Goal: Task Accomplishment & Management: Use online tool/utility

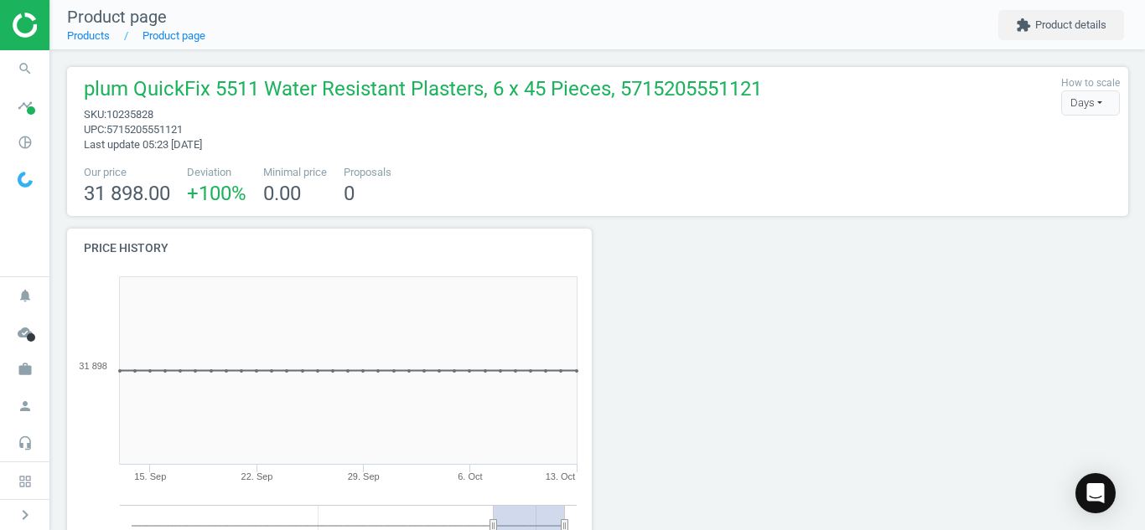
scroll to position [282, 1074]
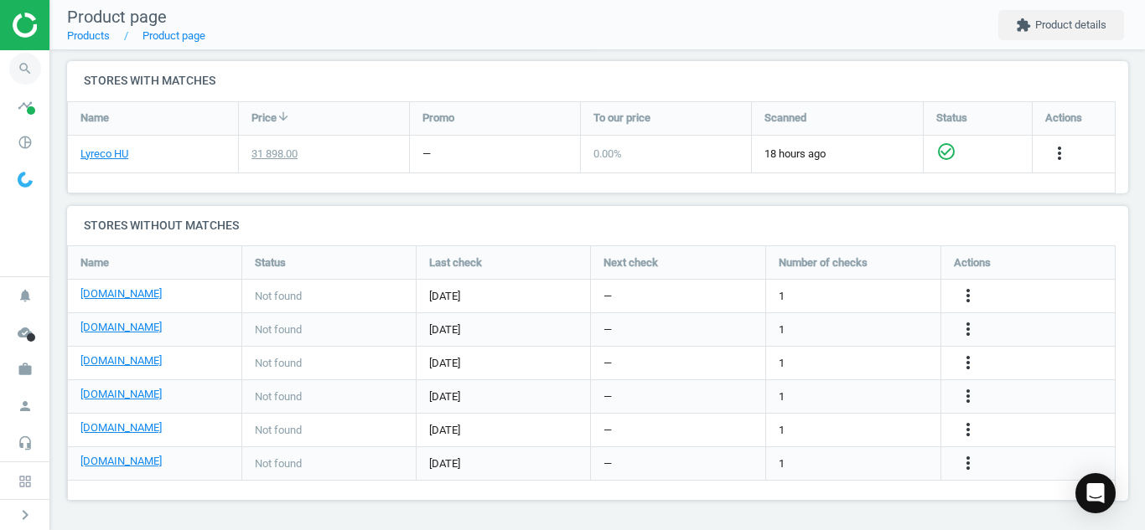
click at [18, 70] on icon "search" at bounding box center [25, 69] width 32 height 32
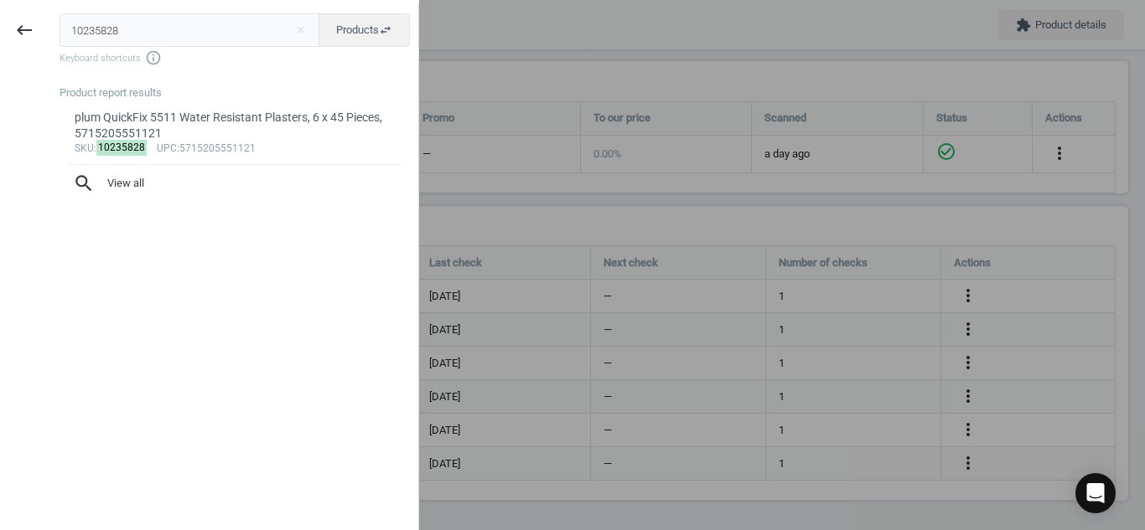
drag, startPoint x: 139, startPoint y: 29, endPoint x: 0, endPoint y: 32, distance: 139.1
click at [0, 32] on div "keyboard_backspace 10235828 close Products swap_horiz Keyboard shortcuts info_o…" at bounding box center [209, 268] width 419 height 530
type input "7430638"
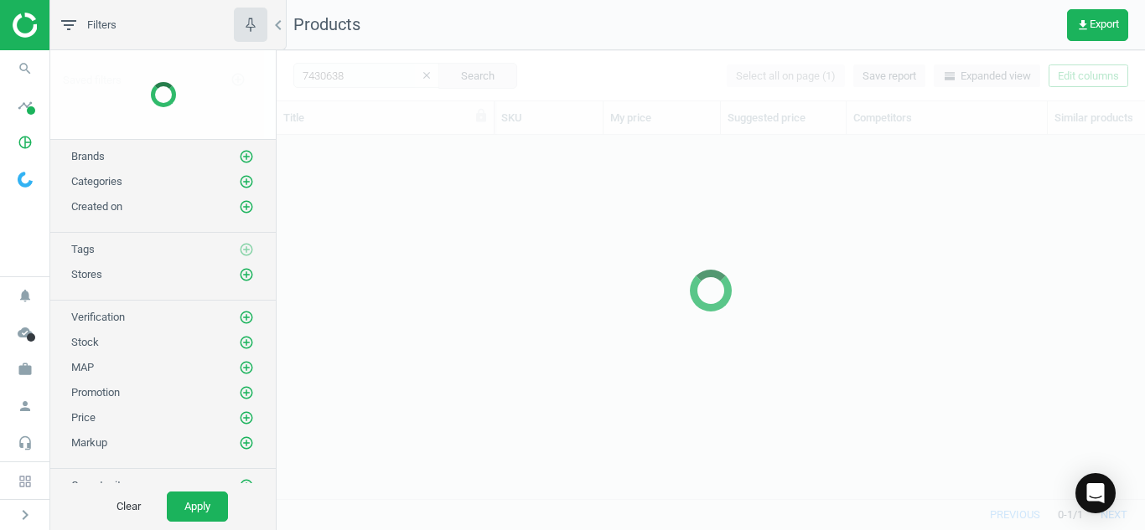
scroll to position [339, 856]
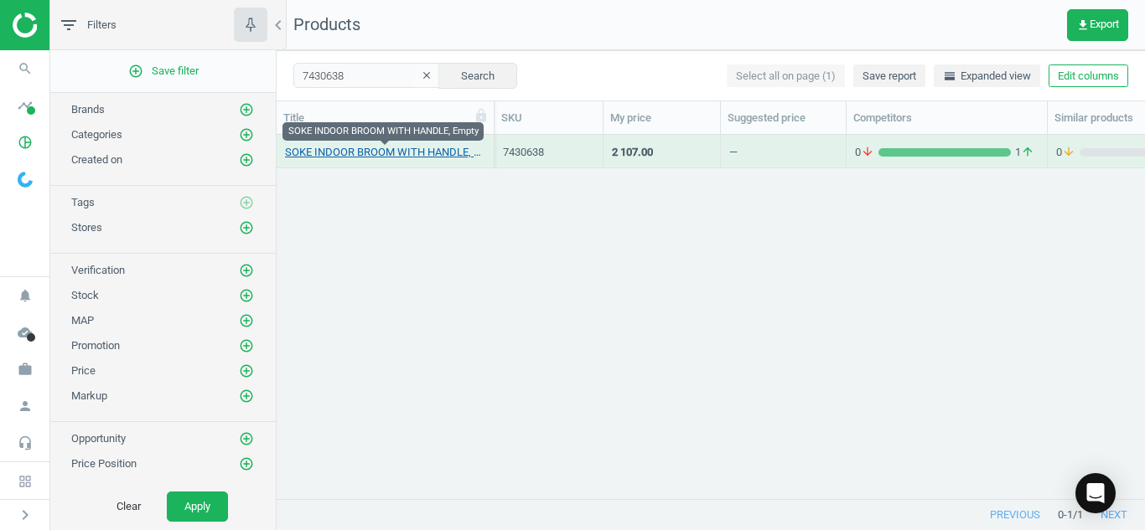
click at [370, 155] on link "SOKE INDOOR BROOM WITH HANDLE, Empty" at bounding box center [385, 152] width 200 height 15
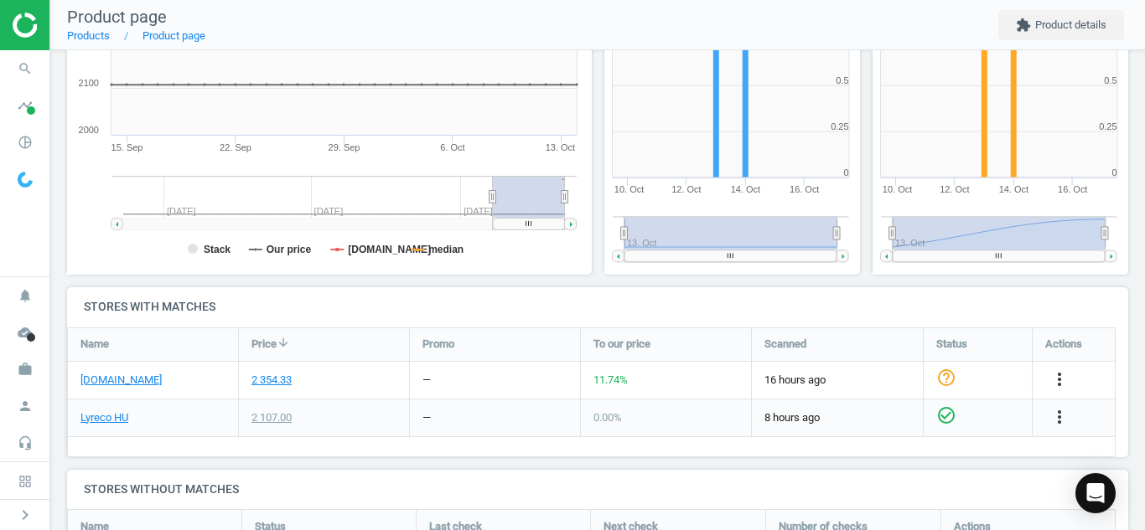
scroll to position [436, 0]
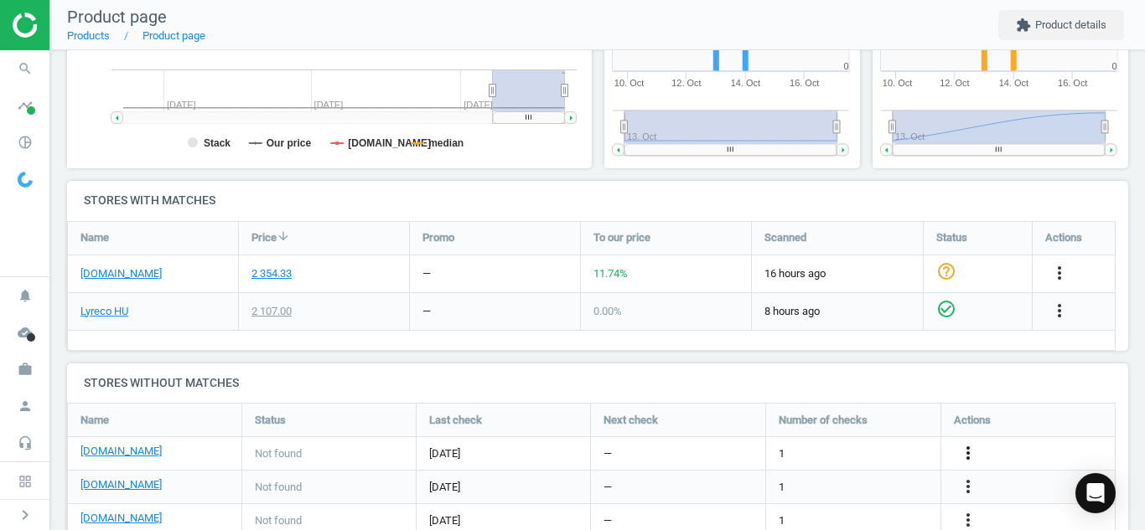
click at [977, 454] on icon "more_vert" at bounding box center [968, 453] width 20 height 20
click at [902, 454] on link "Edit URL/product option" at bounding box center [837, 454] width 230 height 26
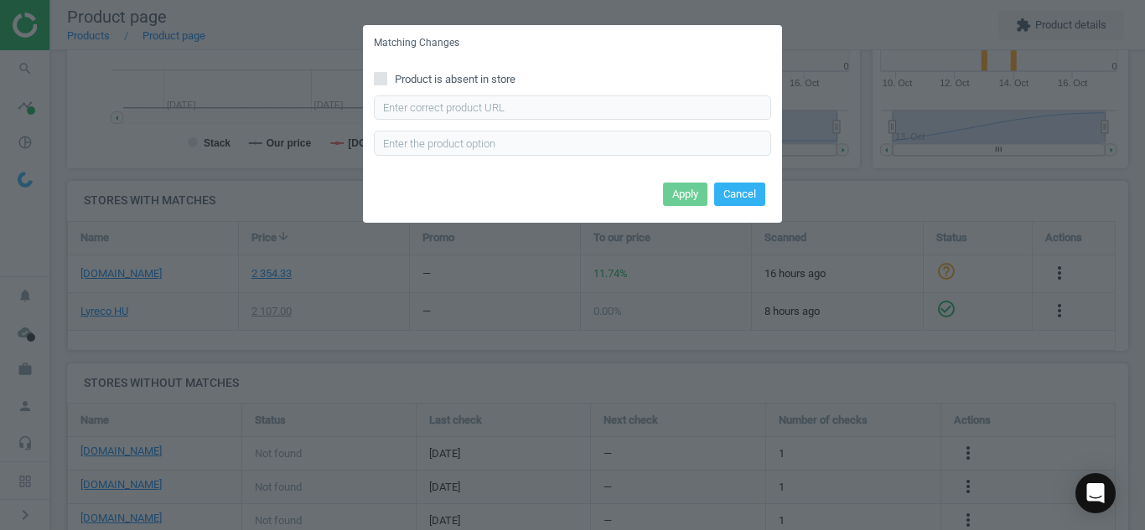
click at [385, 78] on input "Product is absent in store" at bounding box center [380, 78] width 11 height 11
checkbox input "true"
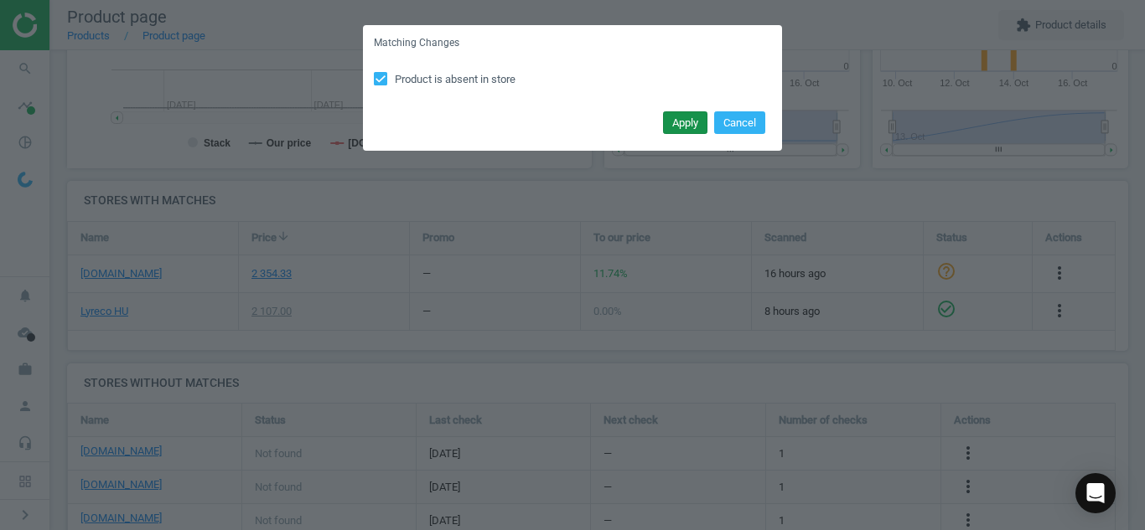
click at [678, 129] on button "Apply" at bounding box center [685, 122] width 44 height 23
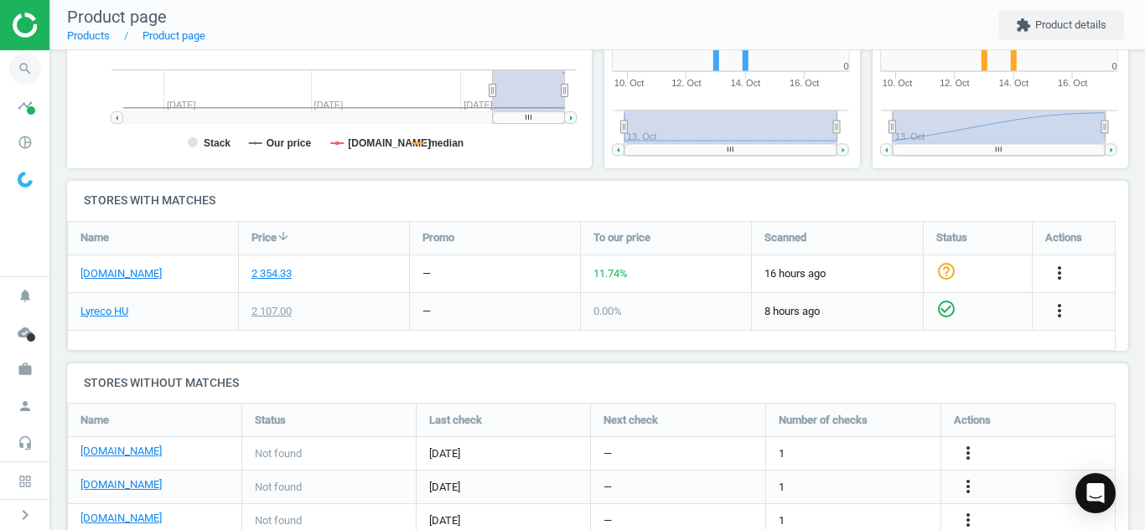
click at [14, 74] on icon "search" at bounding box center [25, 69] width 32 height 32
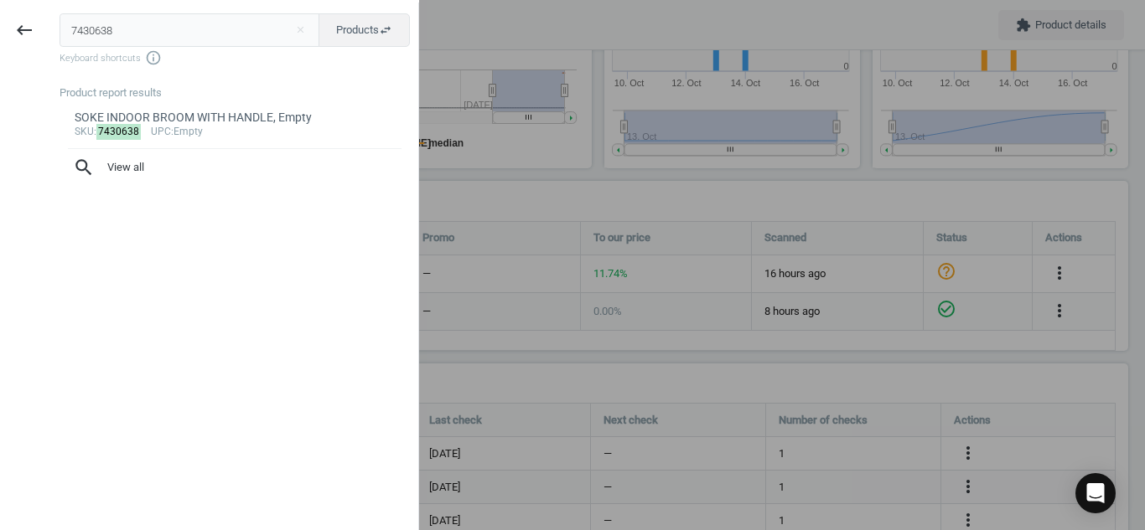
drag, startPoint x: 127, startPoint y: 32, endPoint x: 0, endPoint y: 1, distance: 130.3
click at [0, 1] on div "keyboard_backspace 7430638 close Products swap_horiz Keyboard shortcuts info_ou…" at bounding box center [209, 265] width 419 height 530
type input "7189838"
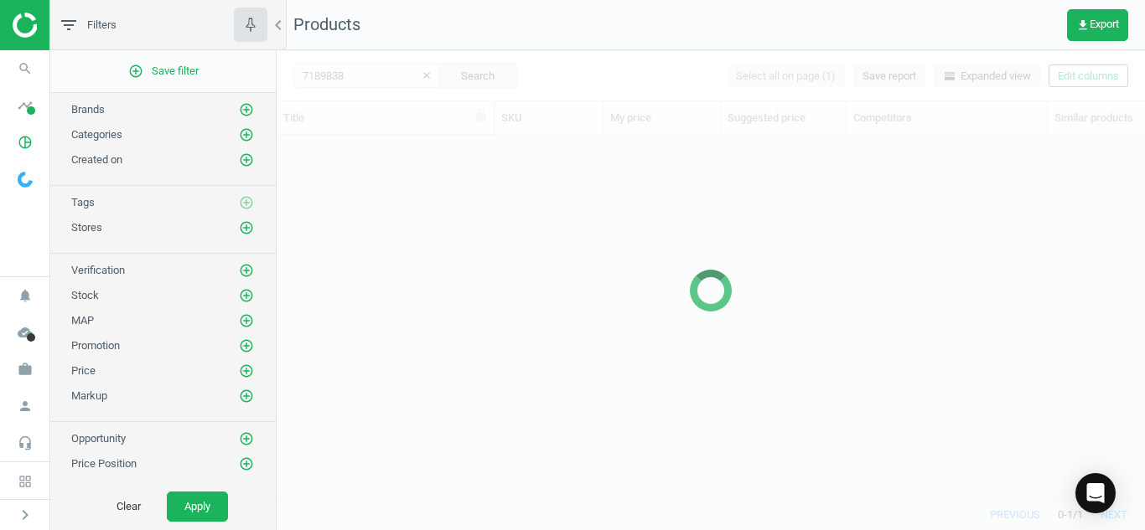
scroll to position [339, 856]
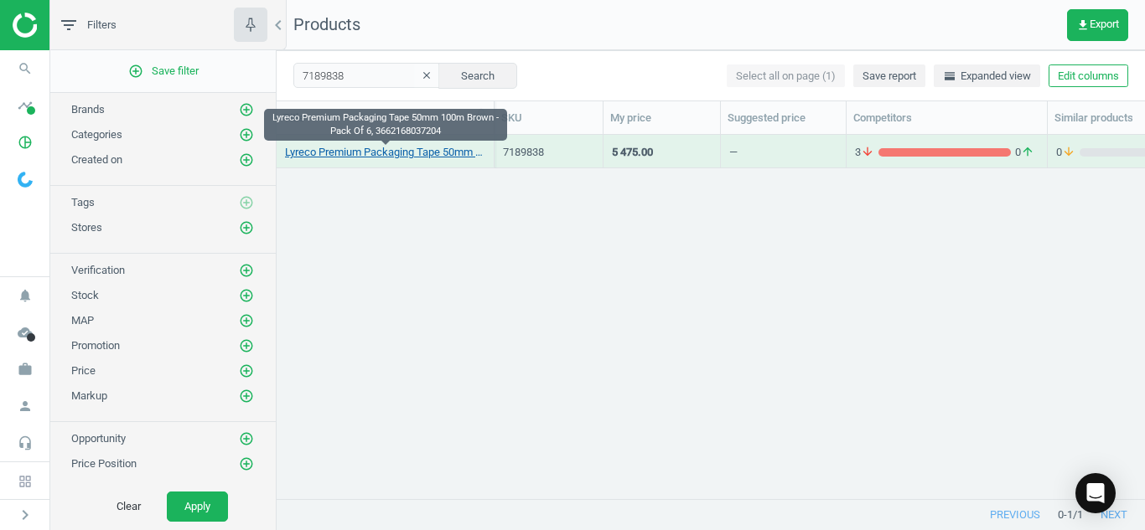
click at [375, 153] on link "Lyreco Premium Packaging Tape 50mm 100m Brown - Pack Of 6, 3662168037204" at bounding box center [385, 152] width 200 height 15
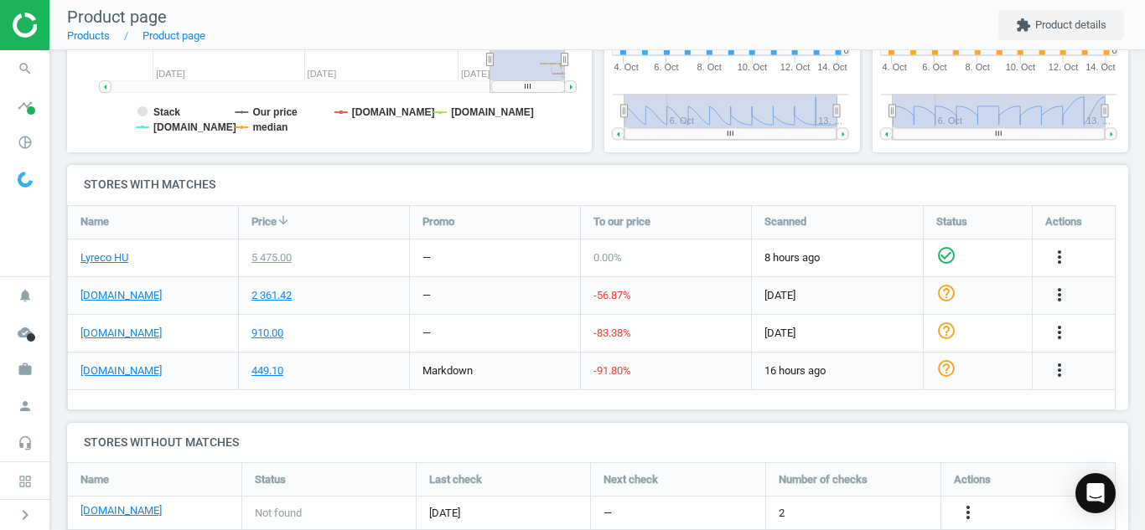
scroll to position [535, 0]
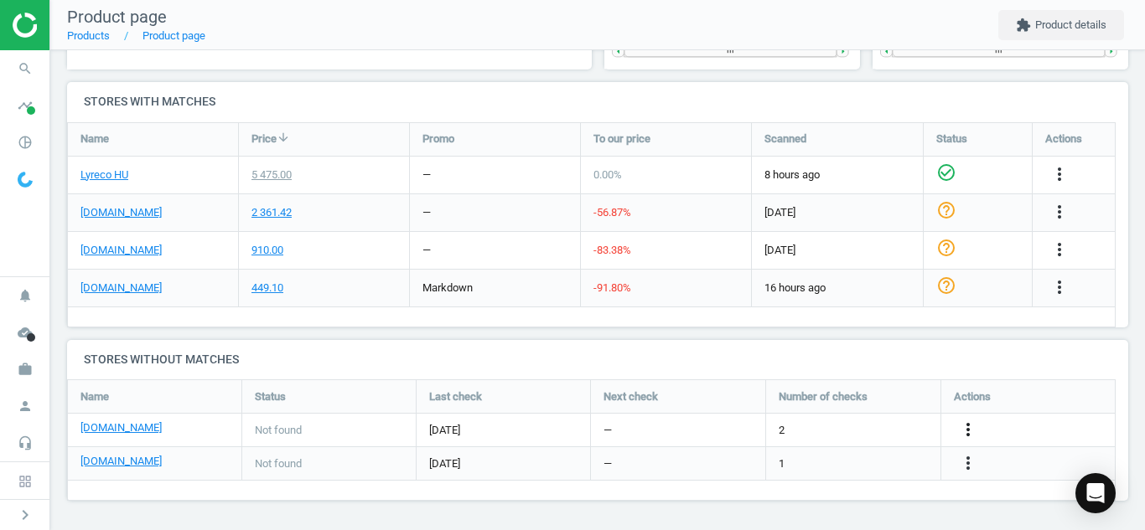
drag, startPoint x: 954, startPoint y: 428, endPoint x: 972, endPoint y: 436, distance: 19.9
click at [972, 436] on div "more_vert" at bounding box center [970, 431] width 33 height 22
click at [972, 436] on icon "more_vert" at bounding box center [968, 430] width 20 height 20
click at [883, 425] on link "Edit URL/product option" at bounding box center [837, 430] width 230 height 26
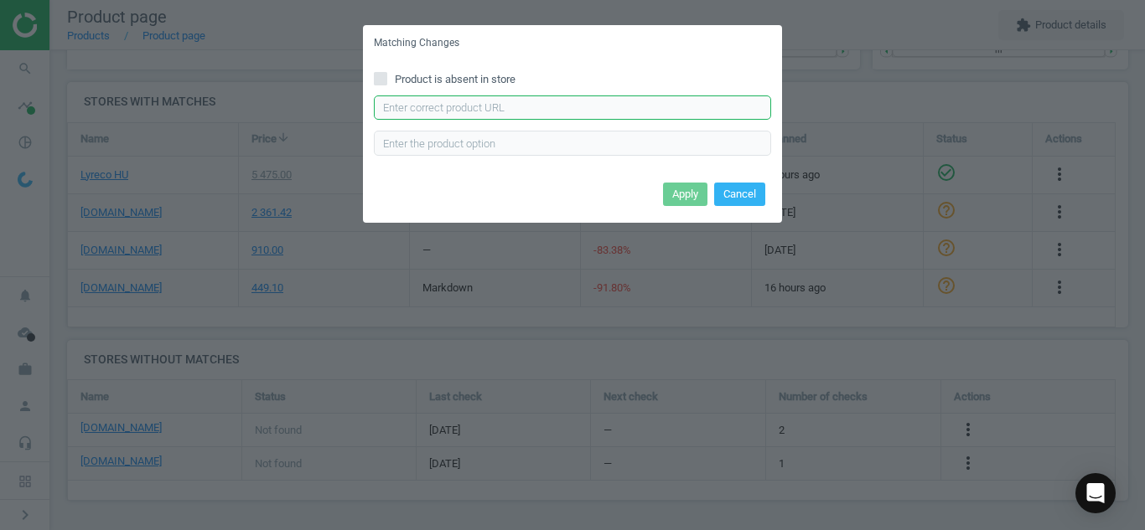
paste input "[URL][DOMAIN_NAME]"
click at [586, 112] on input "text" at bounding box center [572, 108] width 397 height 25
type input "[URL][DOMAIN_NAME]"
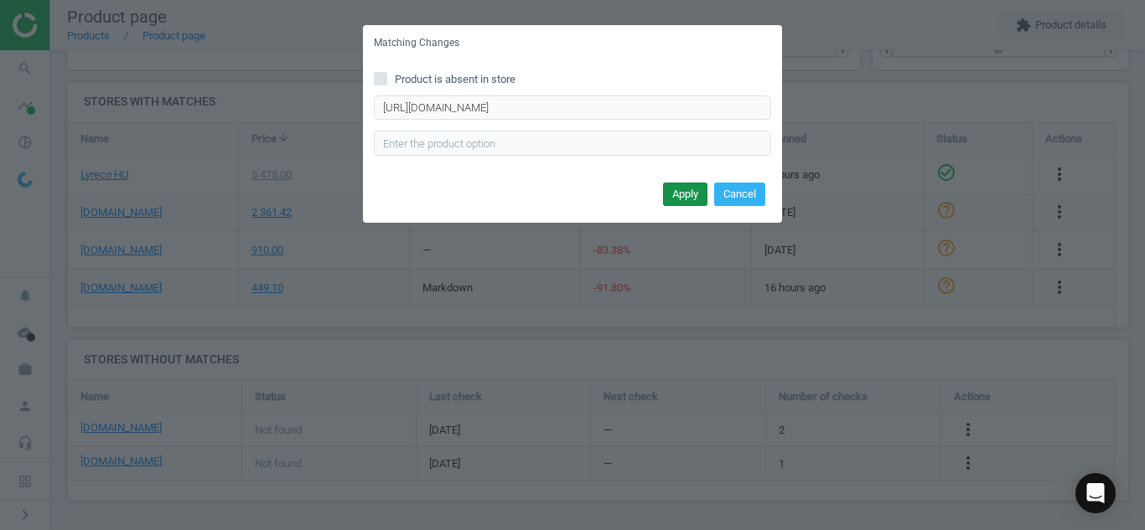
click at [669, 189] on button "Apply" at bounding box center [685, 194] width 44 height 23
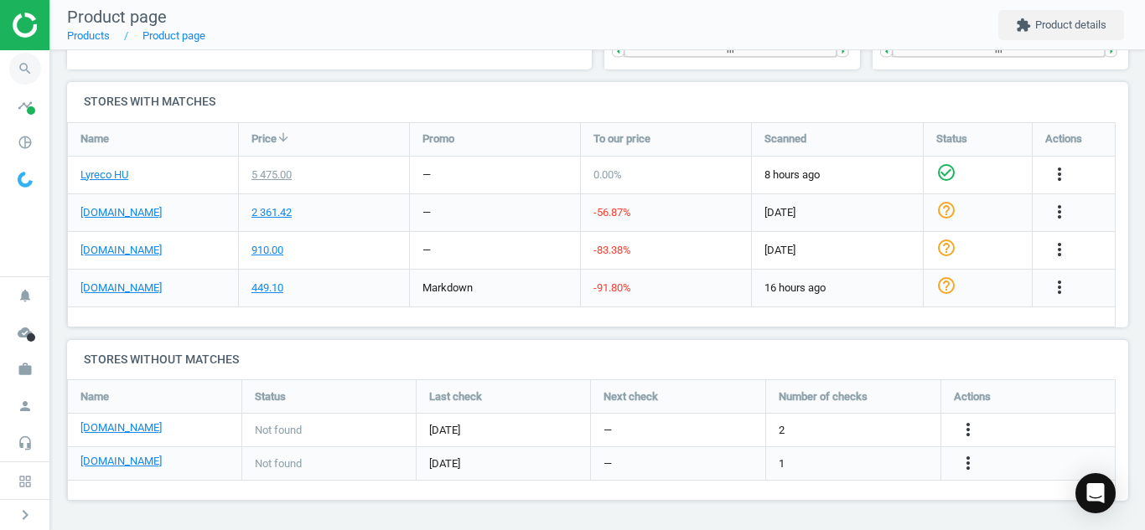
click at [19, 68] on icon "search" at bounding box center [25, 69] width 32 height 32
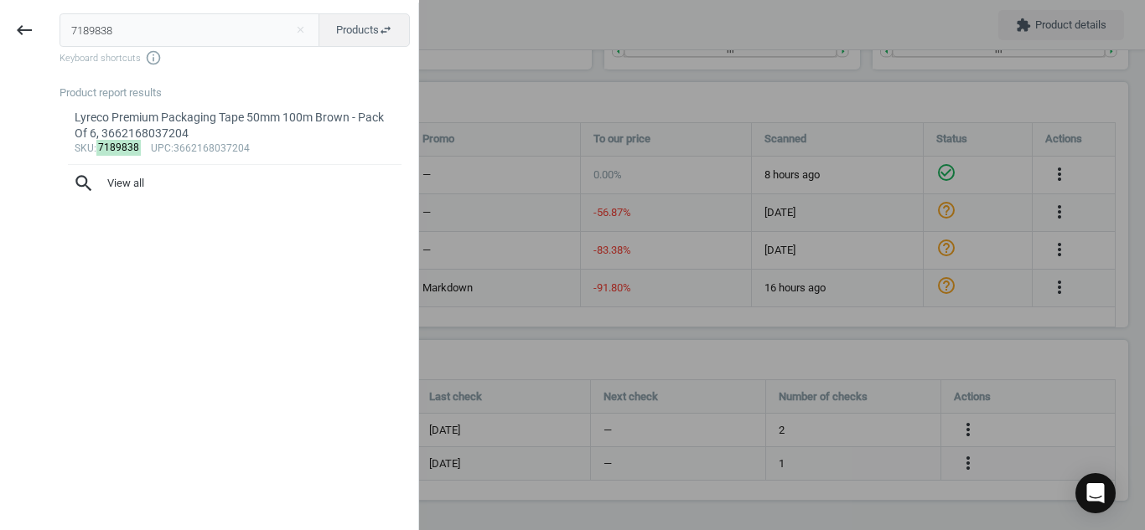
drag, startPoint x: 125, startPoint y: 28, endPoint x: 0, endPoint y: 3, distance: 127.5
click at [0, 3] on div "keyboard_backspace 7189838 close Products swap_horiz Keyboard shortcuts info_ou…" at bounding box center [209, 268] width 419 height 530
type input "11906106"
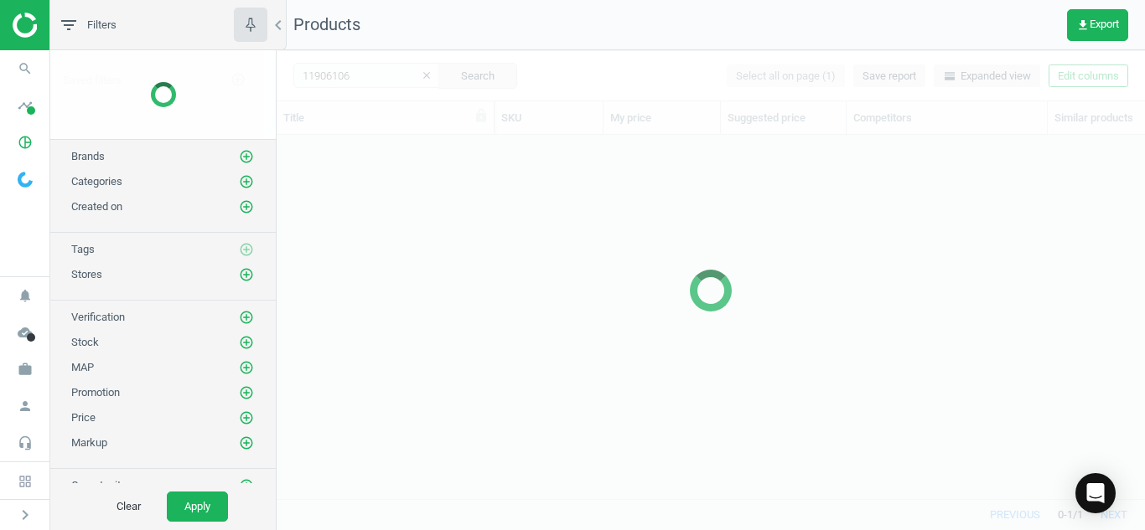
scroll to position [339, 856]
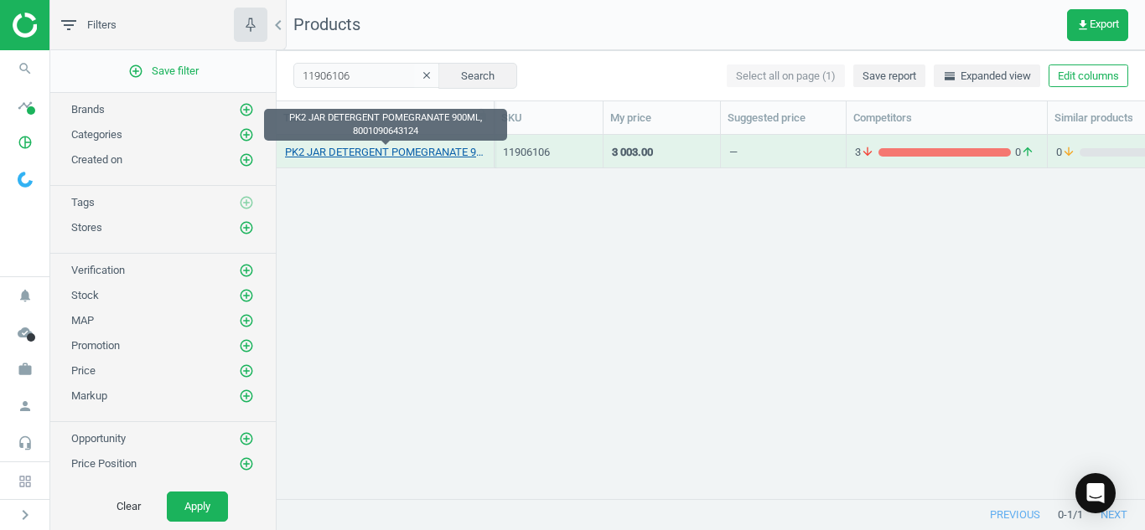
click at [432, 156] on link "PK2 JAR DETERGENT POMEGRANATE 900ML, 8001090643124" at bounding box center [385, 152] width 200 height 15
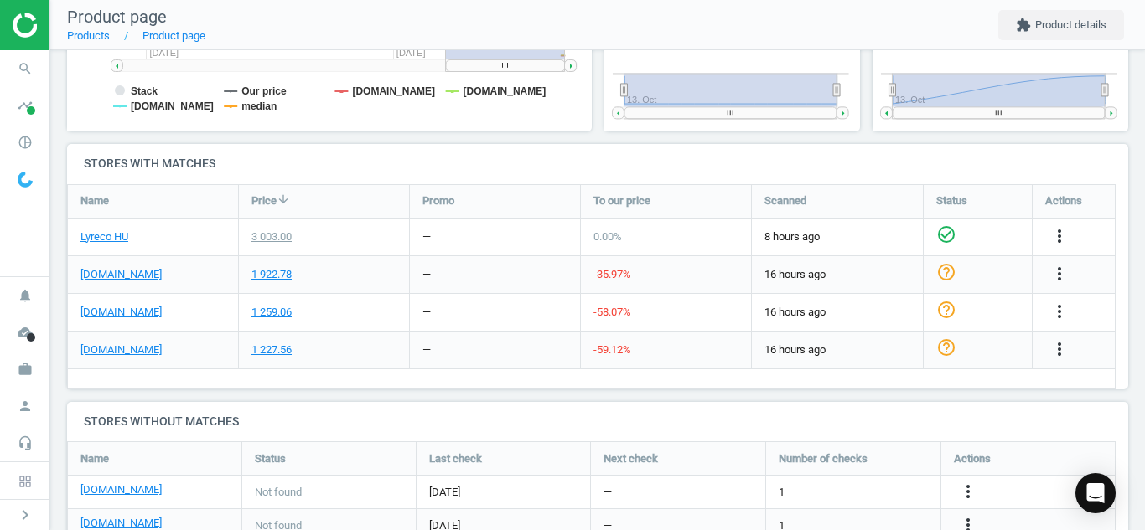
scroll to position [487, 0]
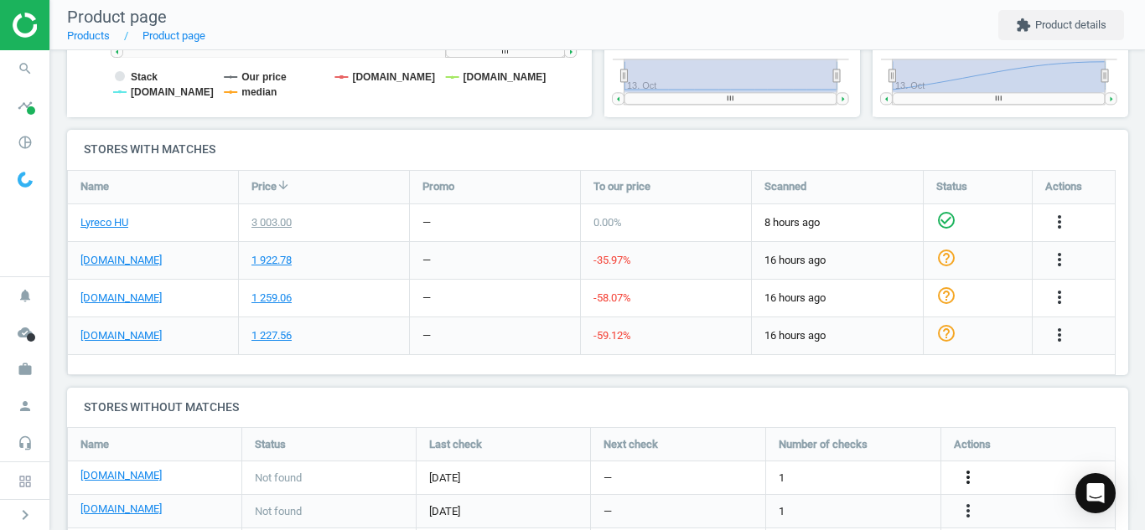
click at [969, 477] on icon "more_vert" at bounding box center [968, 478] width 20 height 20
click at [893, 469] on link "Edit URL/product option" at bounding box center [837, 478] width 230 height 26
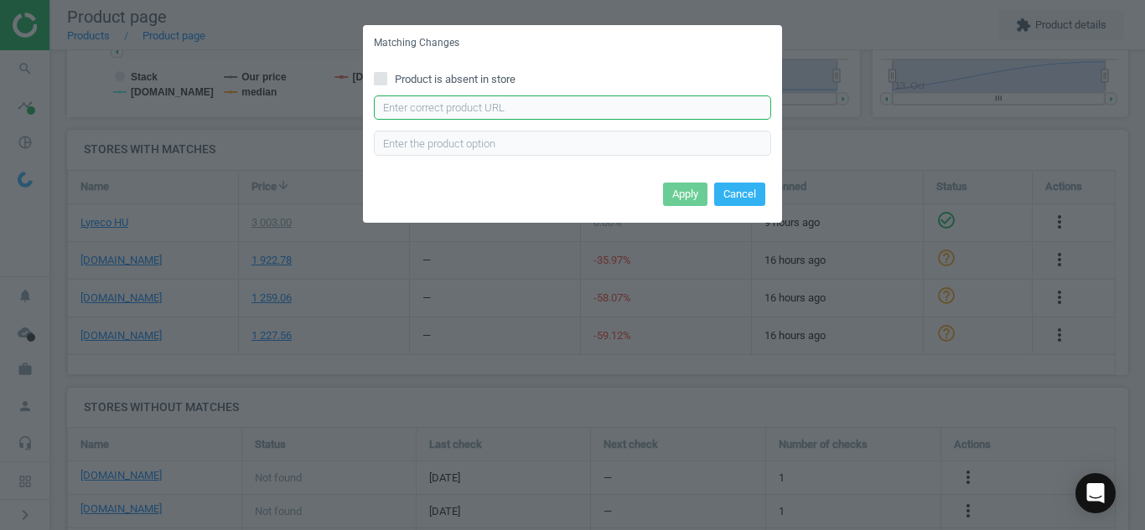
paste input "[URL][DOMAIN_NAME]"
click at [563, 116] on input "[URL][DOMAIN_NAME]" at bounding box center [572, 108] width 397 height 25
type input "[URL][DOMAIN_NAME]"
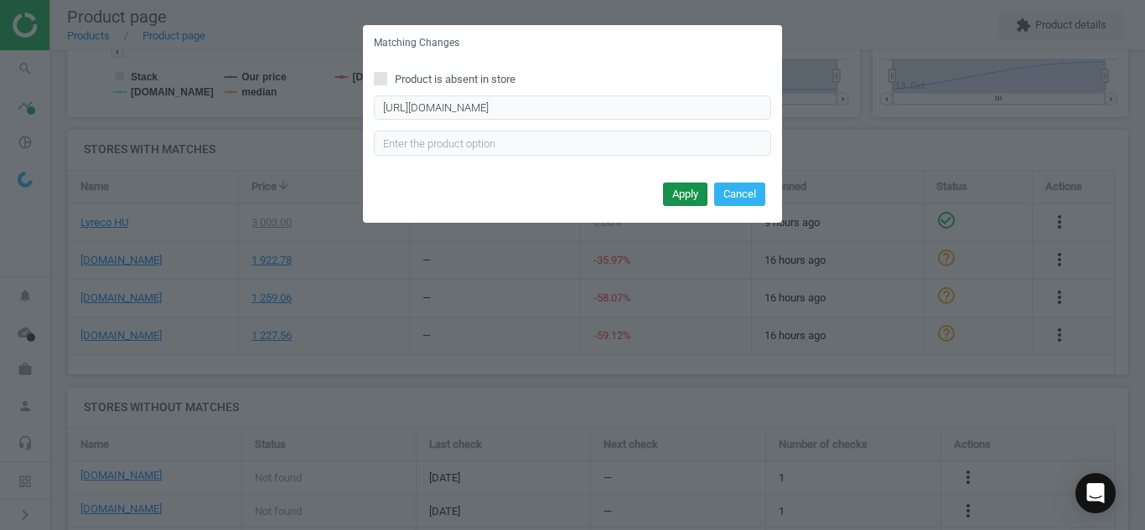
click at [680, 193] on button "Apply" at bounding box center [685, 194] width 44 height 23
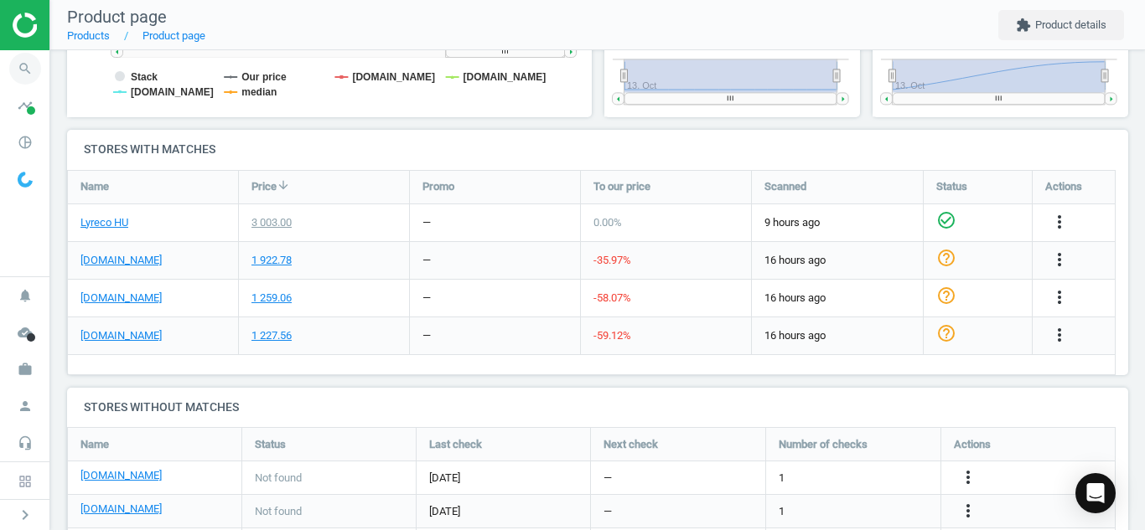
click at [19, 69] on icon "search" at bounding box center [25, 69] width 32 height 32
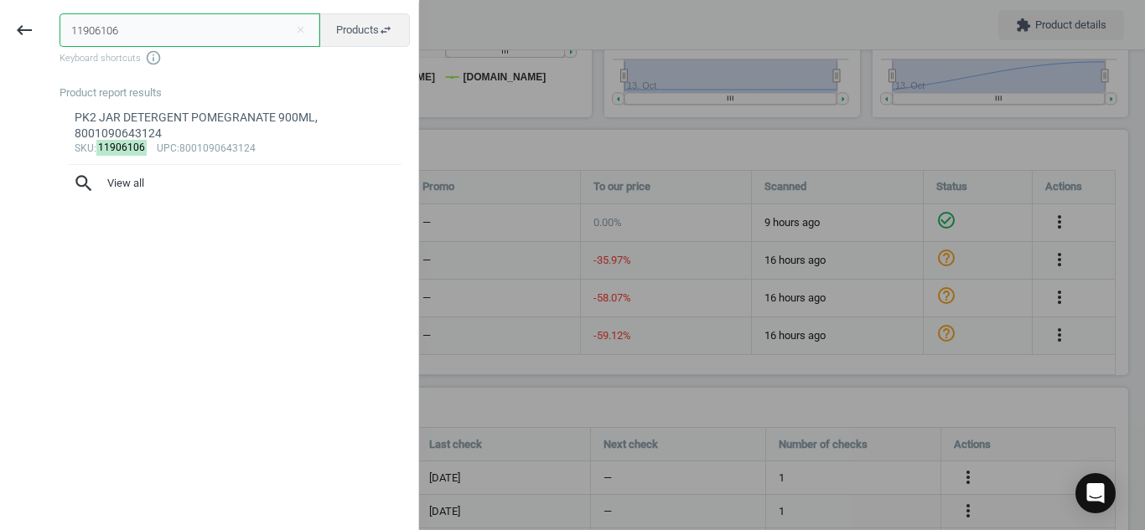
drag, startPoint x: 142, startPoint y: 39, endPoint x: 0, endPoint y: 20, distance: 143.6
click at [0, 20] on div "keyboard_backspace 11906106 close Products swap_horiz Keyboard shortcuts info_o…" at bounding box center [209, 268] width 419 height 530
paste input "9986621"
type input "9986621"
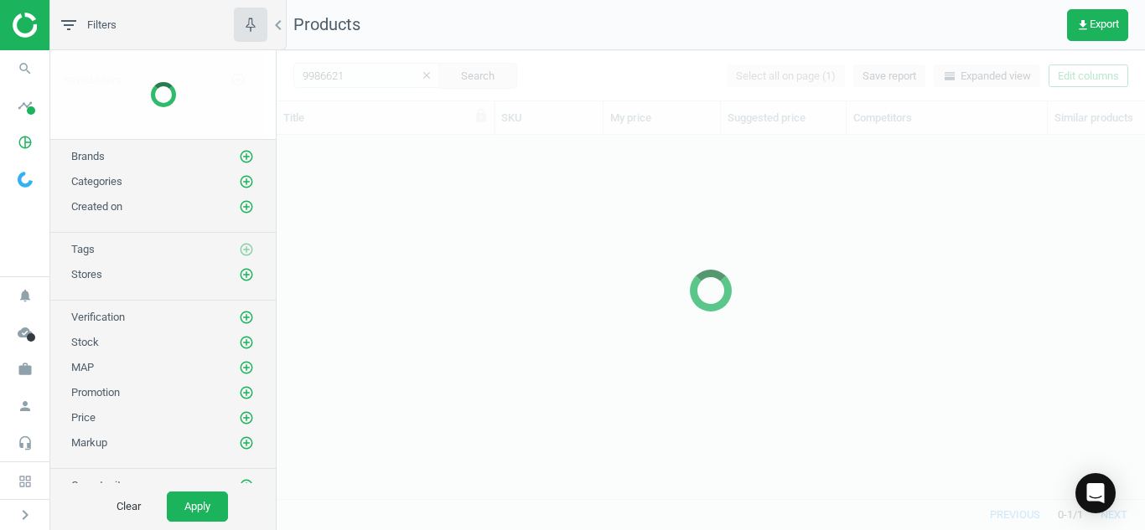
scroll to position [339, 856]
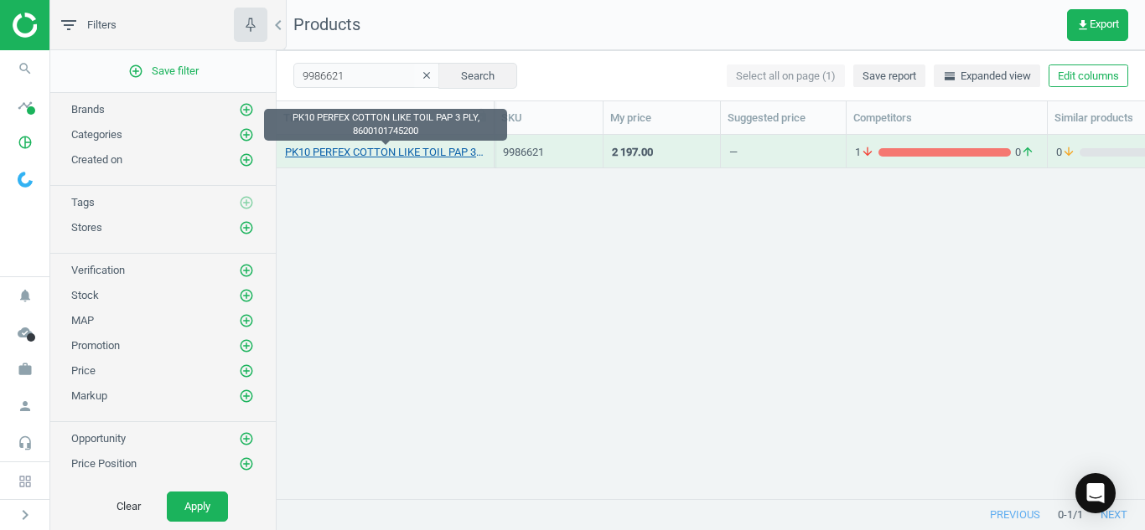
click at [326, 153] on link "PK10 PERFEX COTTON LIKE TOIL PAP 3 PLY, 8600101745200" at bounding box center [385, 152] width 200 height 15
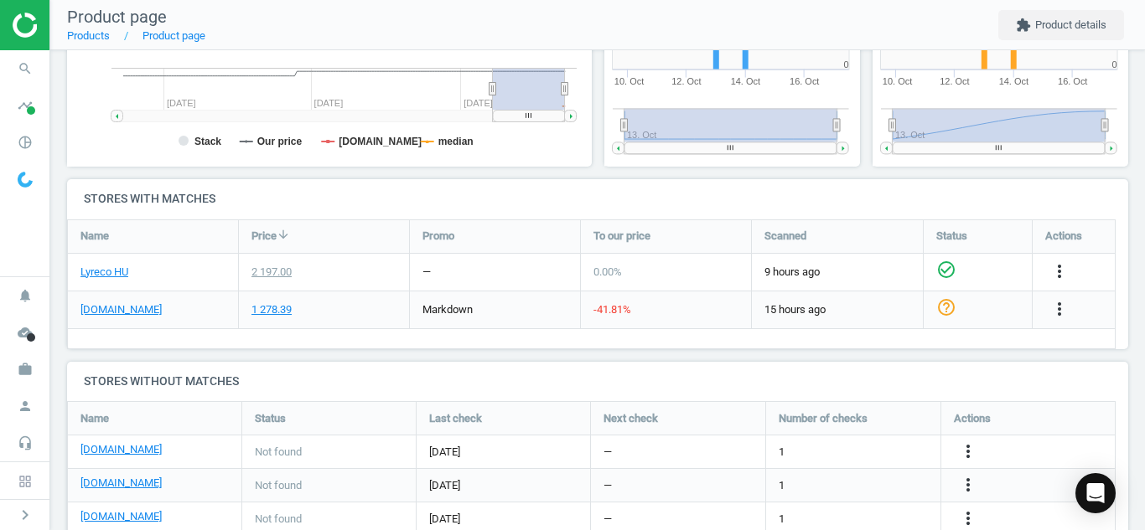
scroll to position [592, 0]
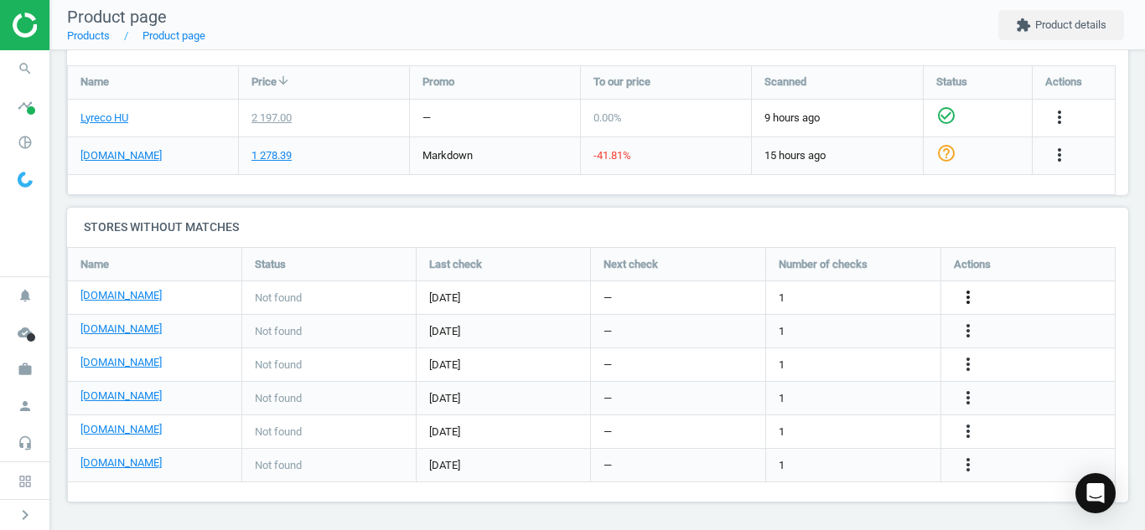
click at [971, 296] on icon "more_vert" at bounding box center [968, 297] width 20 height 20
click at [875, 294] on link "Edit URL/product option" at bounding box center [837, 298] width 230 height 26
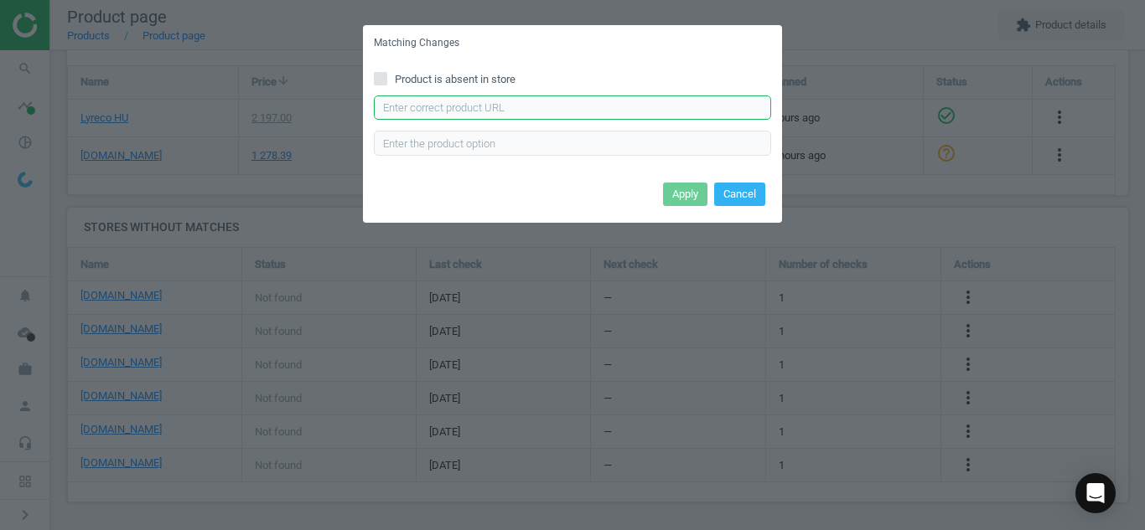
paste input "[URL][DOMAIN_NAME]"
click at [562, 96] on input "[URL][DOMAIN_NAME]" at bounding box center [572, 108] width 397 height 25
type input "[URL][DOMAIN_NAME]"
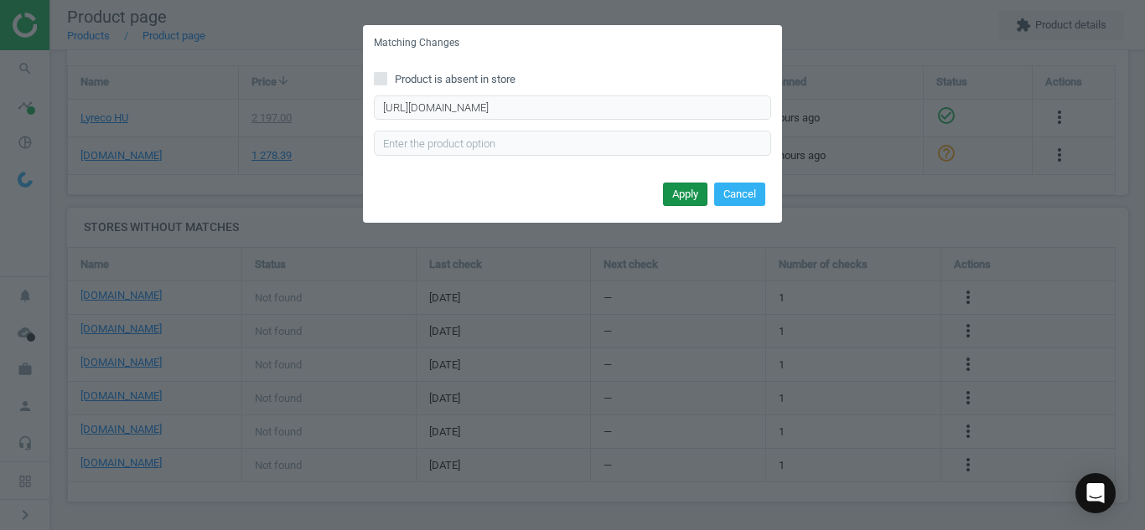
click at [672, 189] on button "Apply" at bounding box center [685, 194] width 44 height 23
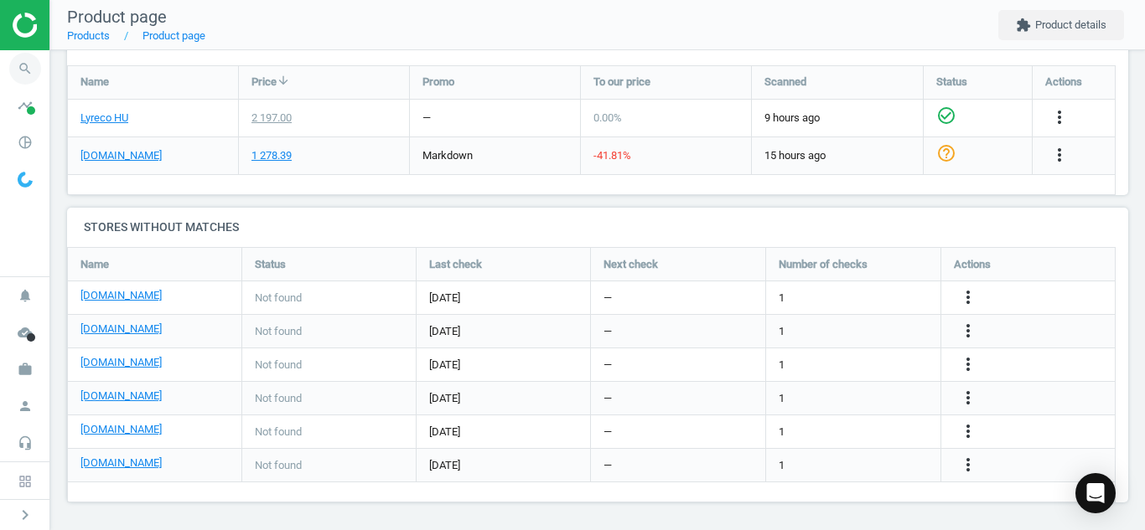
click at [31, 59] on icon "search" at bounding box center [25, 69] width 32 height 32
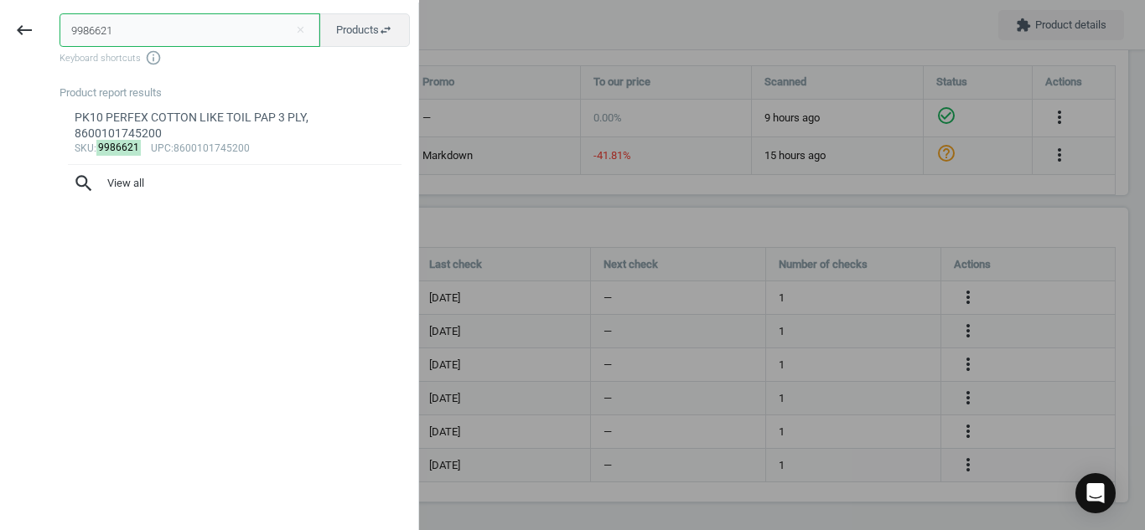
paste input "1074001"
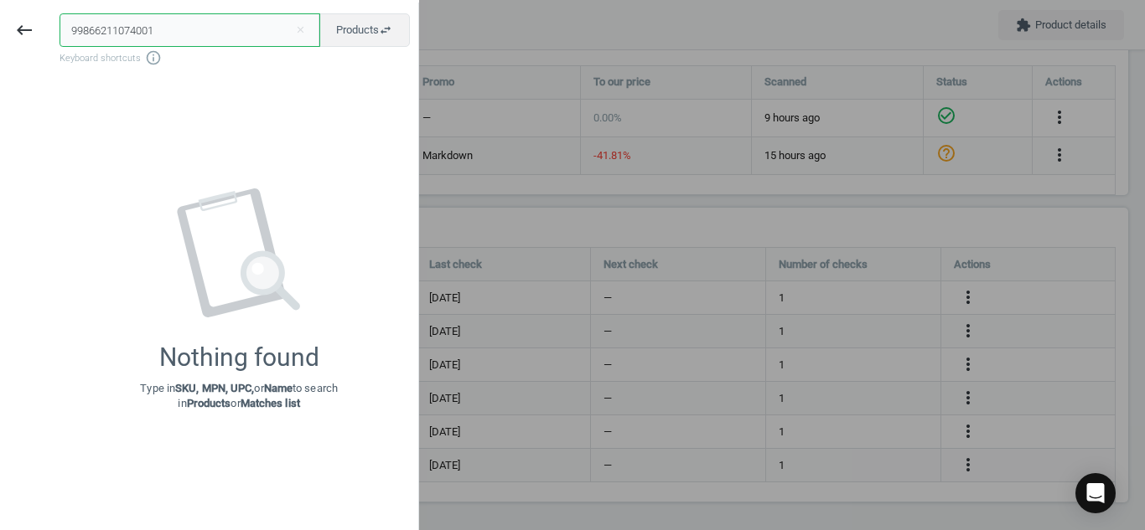
drag, startPoint x: 196, startPoint y: 28, endPoint x: 0, endPoint y: -24, distance: 202.8
click at [0, 0] on html "Group 2 Created with Sketch. ic/cloud_download/grey600 Created with Sketch. gra…" at bounding box center [572, 265] width 1145 height 530
paste input "text"
type input "1074001"
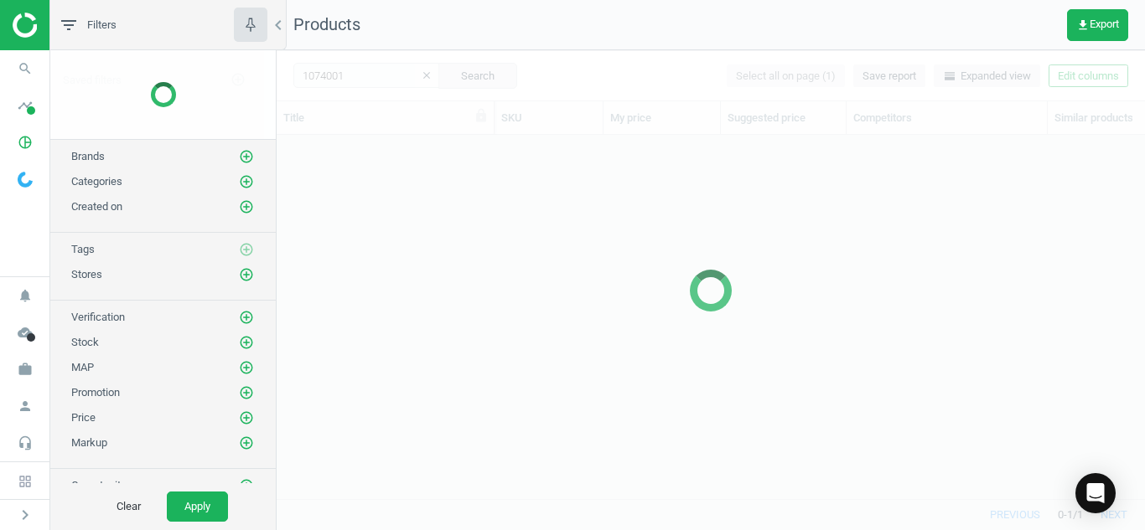
scroll to position [339, 856]
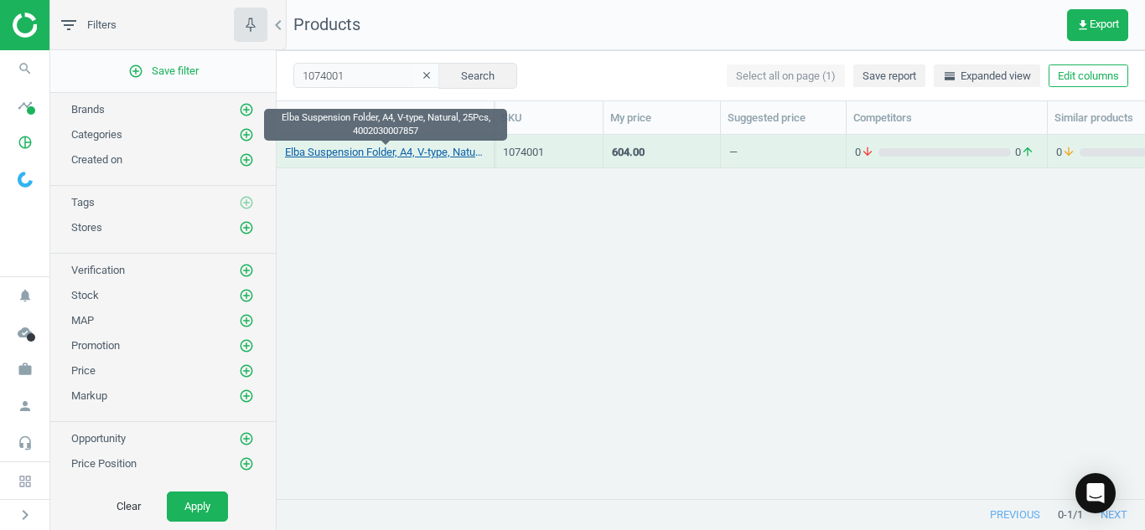
click at [349, 152] on link "Elba Suspension Folder, A4, V-type, Natural, 25Pcs, 4002030007857" at bounding box center [385, 152] width 200 height 15
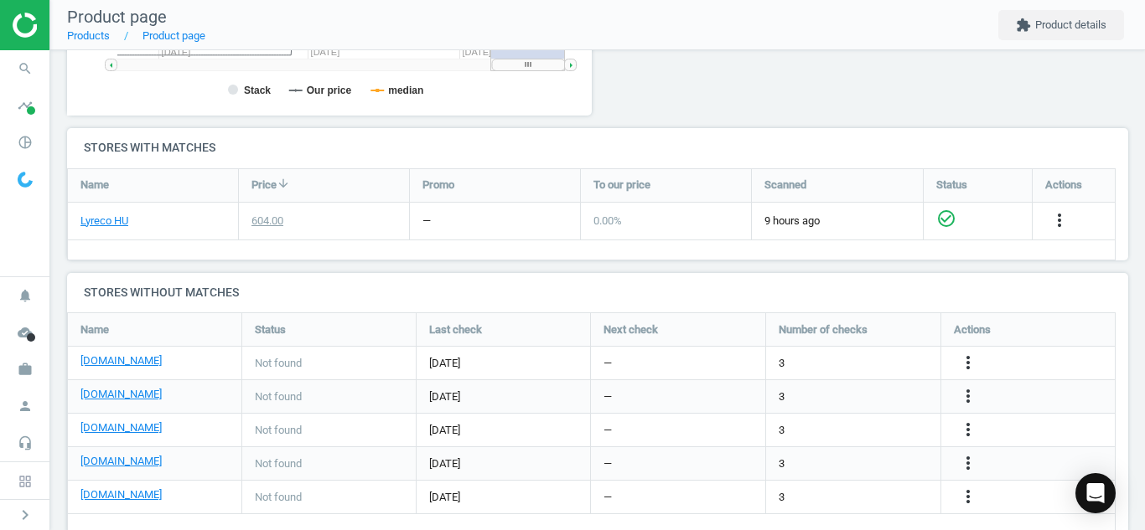
scroll to position [505, 0]
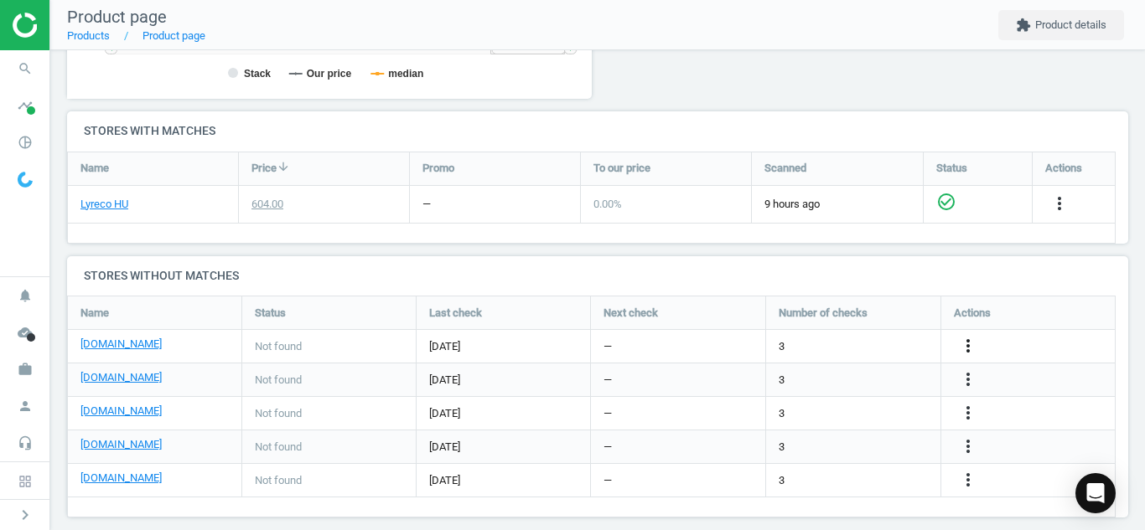
drag, startPoint x: 979, startPoint y: 352, endPoint x: 964, endPoint y: 344, distance: 16.1
click at [964, 344] on div "more_vert" at bounding box center [970, 347] width 33 height 22
click at [964, 344] on icon "more_vert" at bounding box center [968, 346] width 20 height 20
click at [862, 338] on link "Edit URL/product option" at bounding box center [837, 346] width 230 height 26
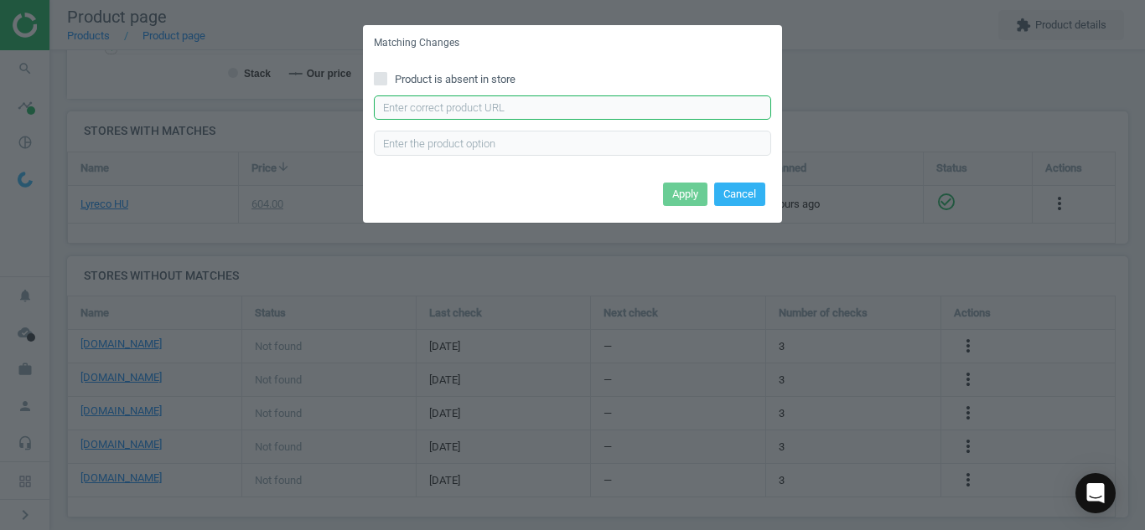
paste input "[URL][DOMAIN_NAME]"
click at [594, 103] on input "[URL][DOMAIN_NAME]" at bounding box center [572, 108] width 397 height 25
type input "[URL][DOMAIN_NAME]"
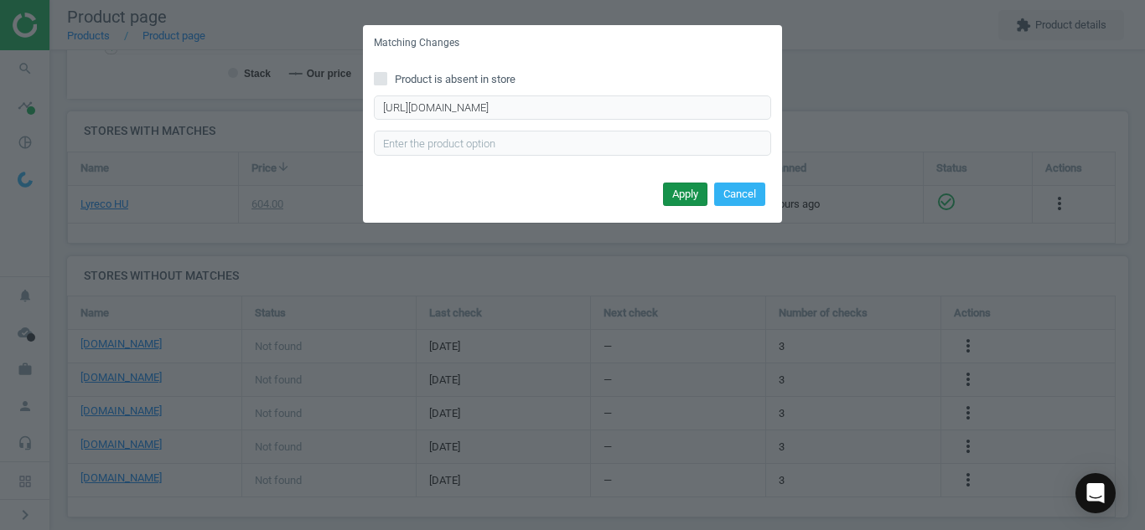
click at [671, 193] on button "Apply" at bounding box center [685, 194] width 44 height 23
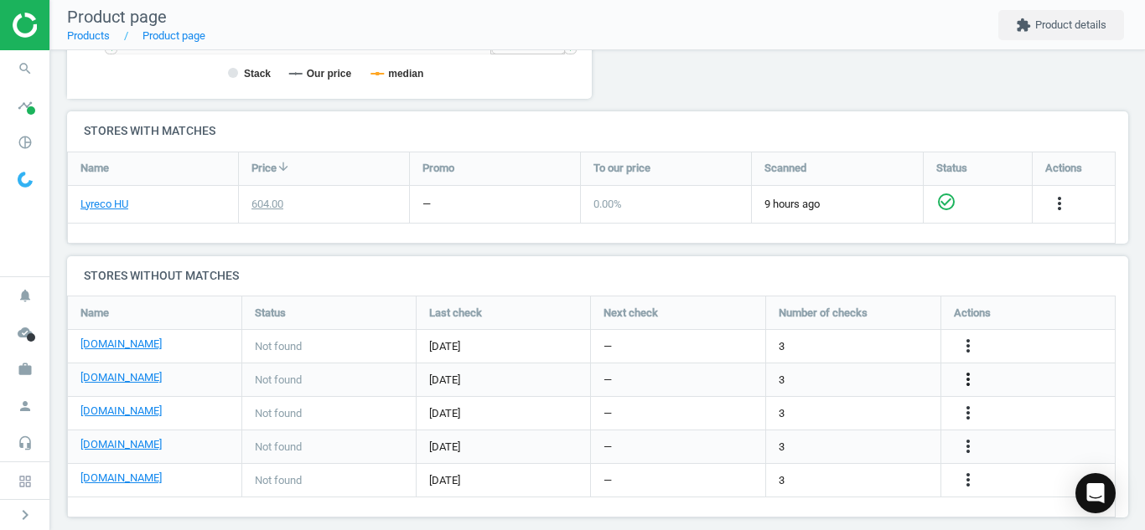
click at [974, 374] on icon "more_vert" at bounding box center [968, 380] width 20 height 20
click at [886, 374] on link "Edit URL/product option" at bounding box center [837, 380] width 230 height 26
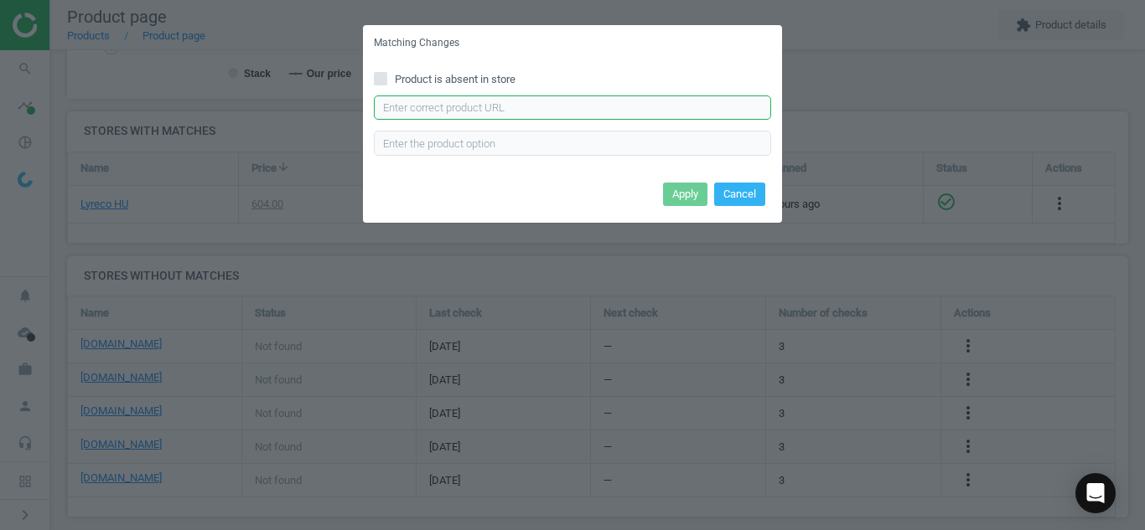
paste input "[URL][DOMAIN_NAME]"
click at [707, 106] on input "[URL][DOMAIN_NAME]" at bounding box center [572, 108] width 397 height 25
type input "[URL][DOMAIN_NAME]"
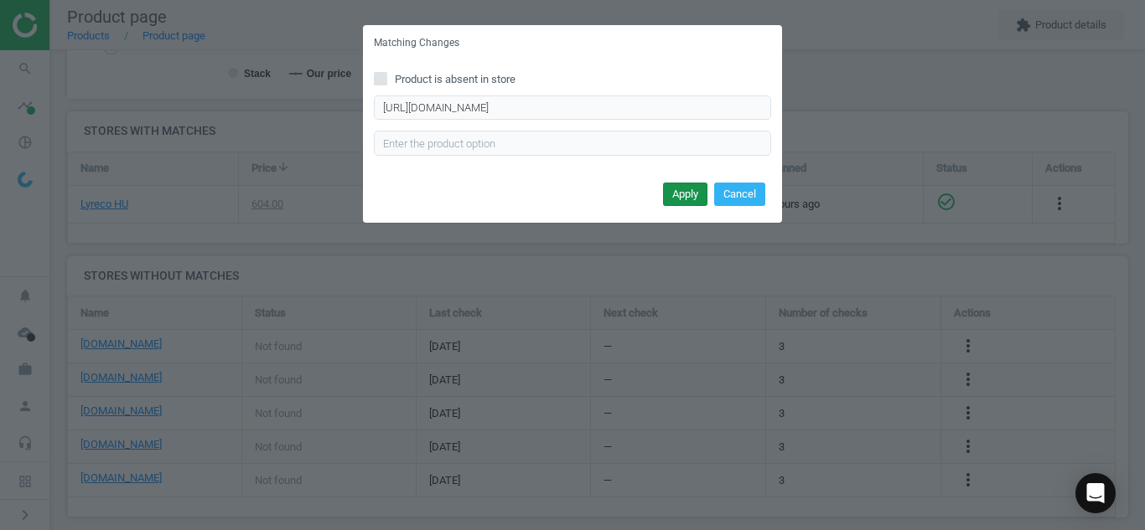
click at [685, 199] on button "Apply" at bounding box center [685, 194] width 44 height 23
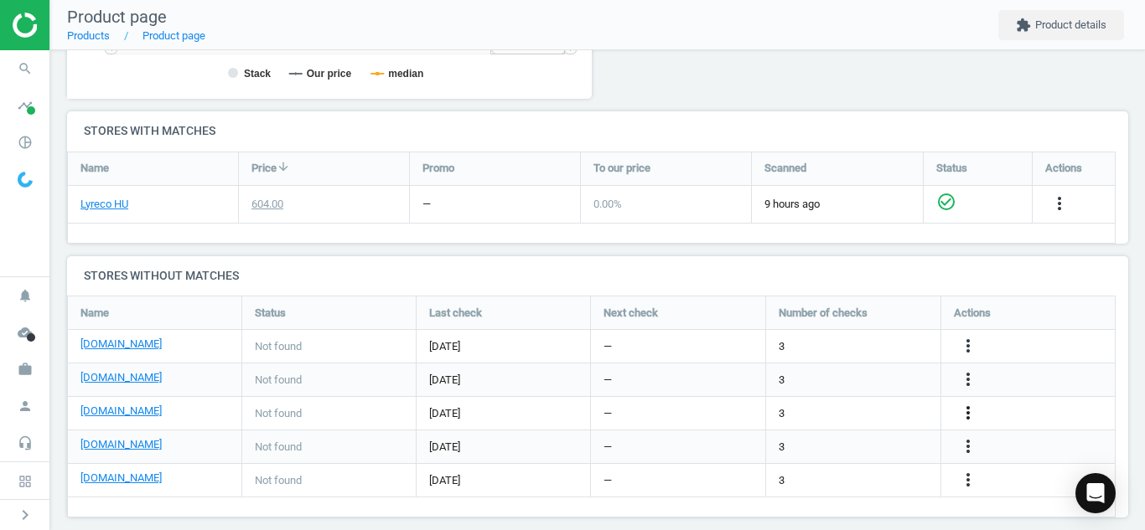
click at [963, 409] on icon "more_vert" at bounding box center [968, 413] width 20 height 20
click at [877, 409] on link "Edit URL/product option" at bounding box center [837, 414] width 230 height 26
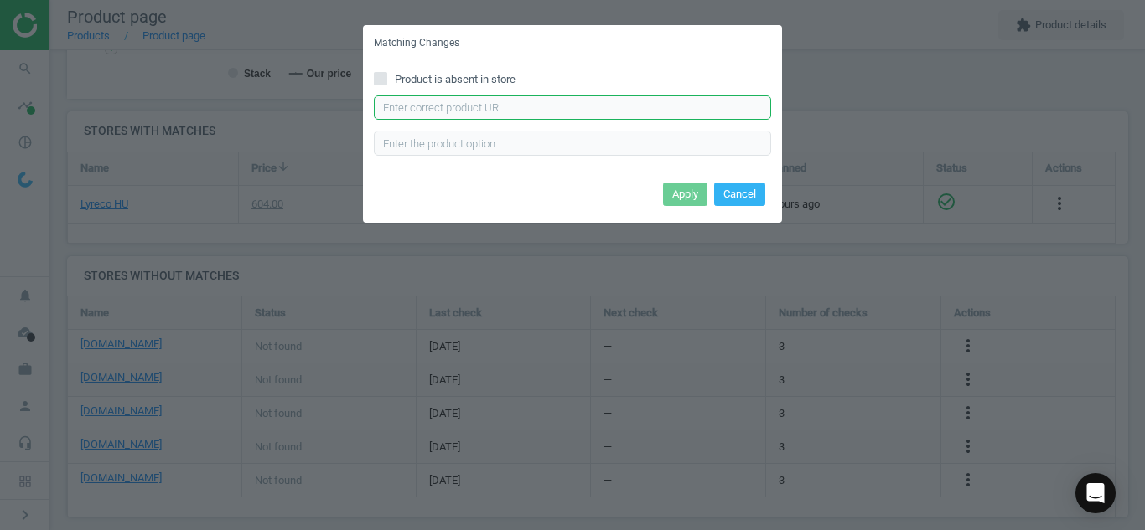
paste input "[URL][DOMAIN_NAME]"
click at [669, 99] on input "[URL][DOMAIN_NAME]" at bounding box center [572, 108] width 397 height 25
type input "[URL][DOMAIN_NAME]"
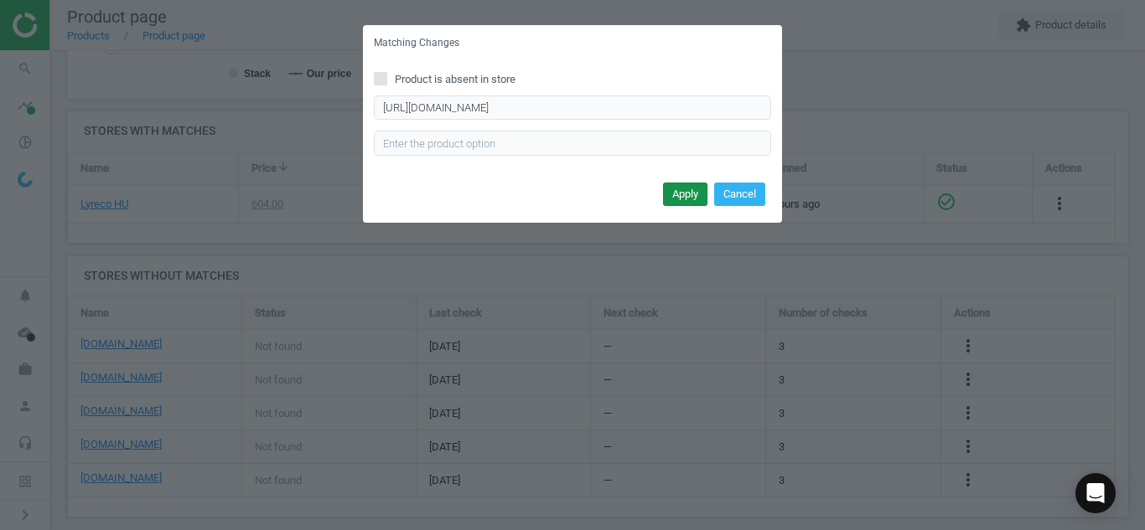
click at [673, 192] on button "Apply" at bounding box center [685, 194] width 44 height 23
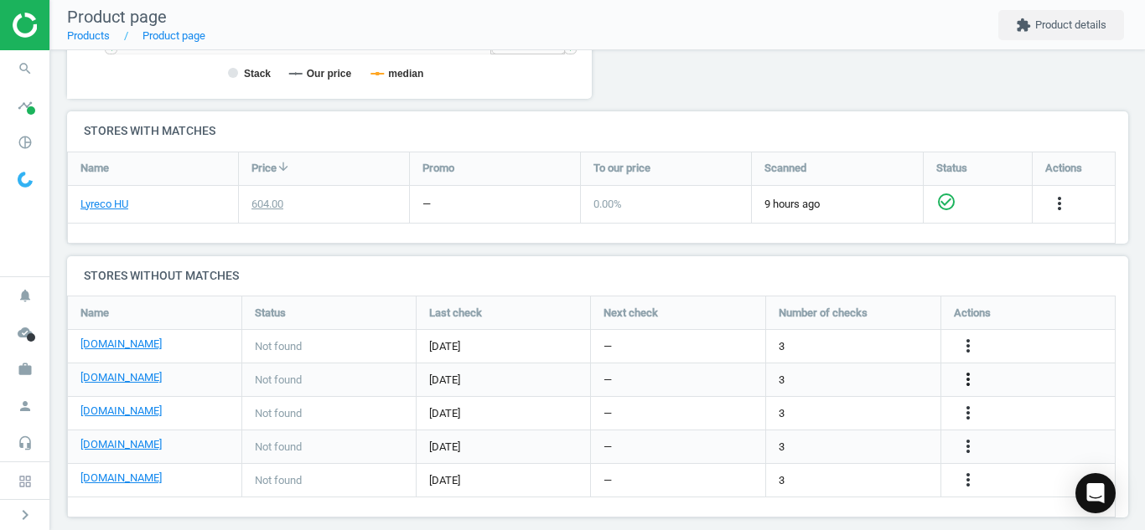
click at [958, 374] on icon "more_vert" at bounding box center [968, 380] width 20 height 20
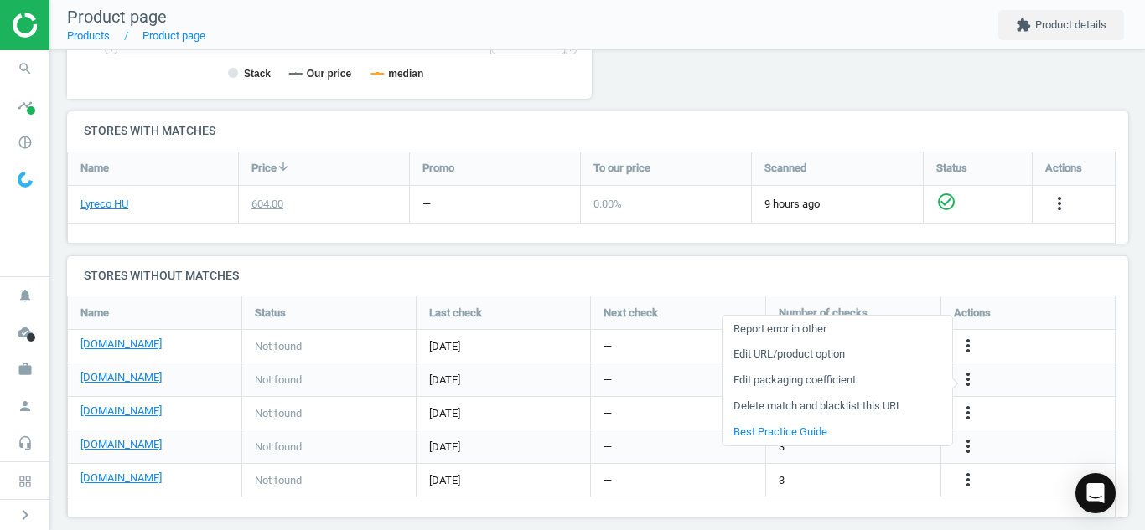
click at [854, 354] on link "Edit URL/product option" at bounding box center [837, 355] width 230 height 26
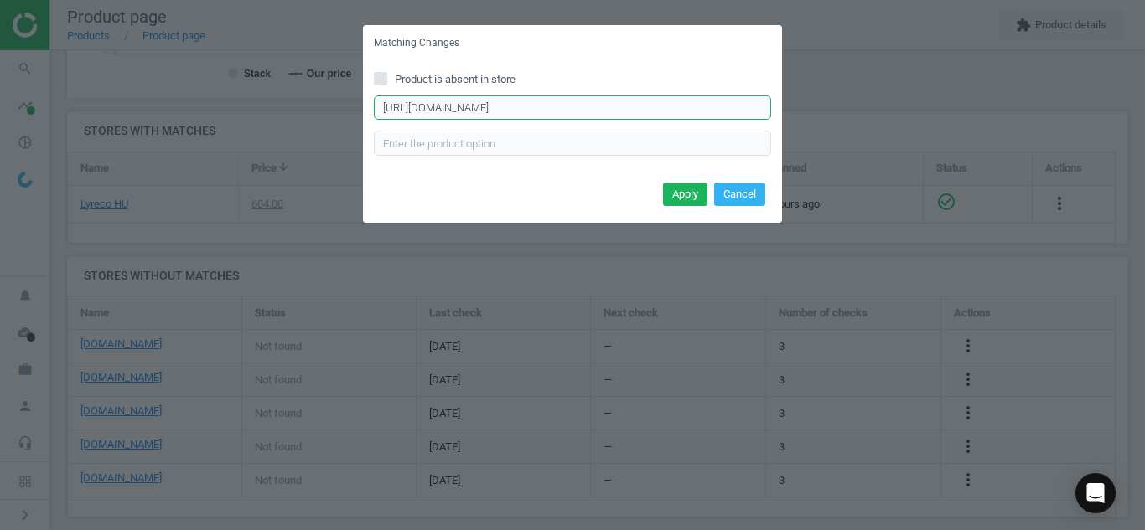
click at [577, 113] on input "[URL][DOMAIN_NAME]" at bounding box center [572, 108] width 397 height 25
paste input "leitz-alpha-standard-a-4-karton-natur-25-darabos-02-00585-p56243"
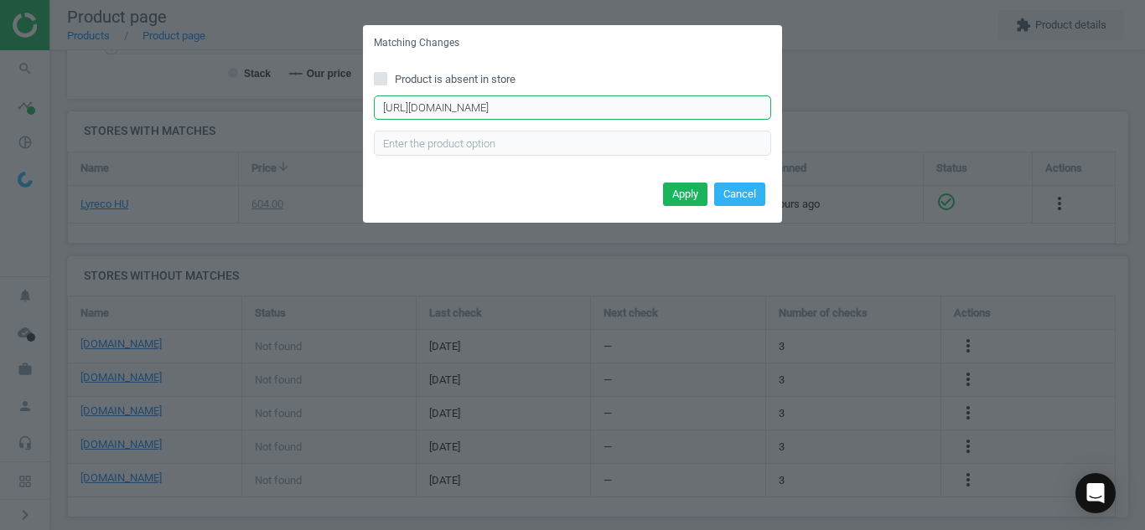
scroll to position [0, 184]
type input "[URL][DOMAIN_NAME]"
click at [678, 202] on button "Apply" at bounding box center [685, 194] width 44 height 23
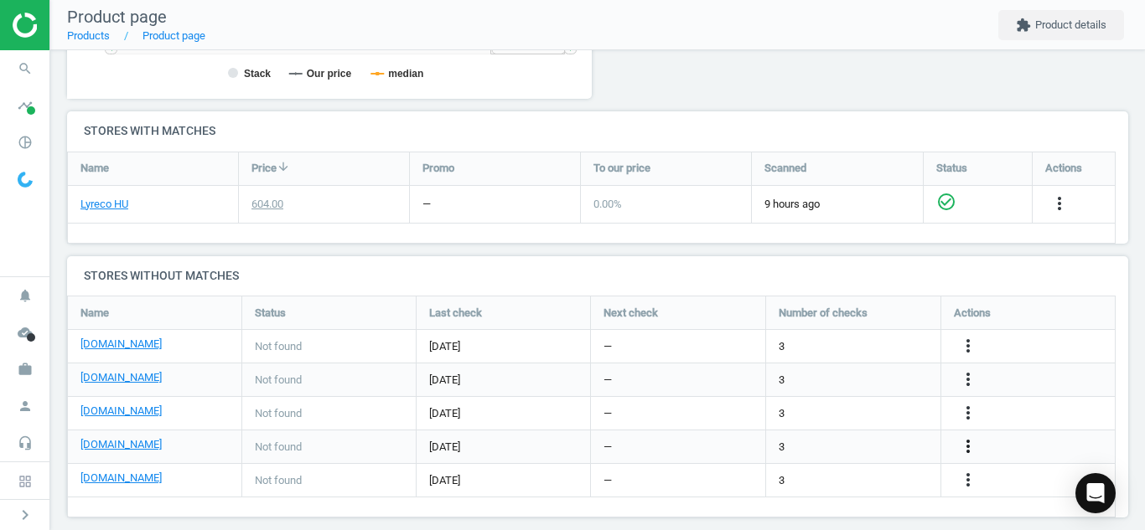
click at [966, 450] on icon "more_vert" at bounding box center [968, 447] width 20 height 20
click at [860, 447] on link "Edit URL/product option" at bounding box center [837, 447] width 230 height 26
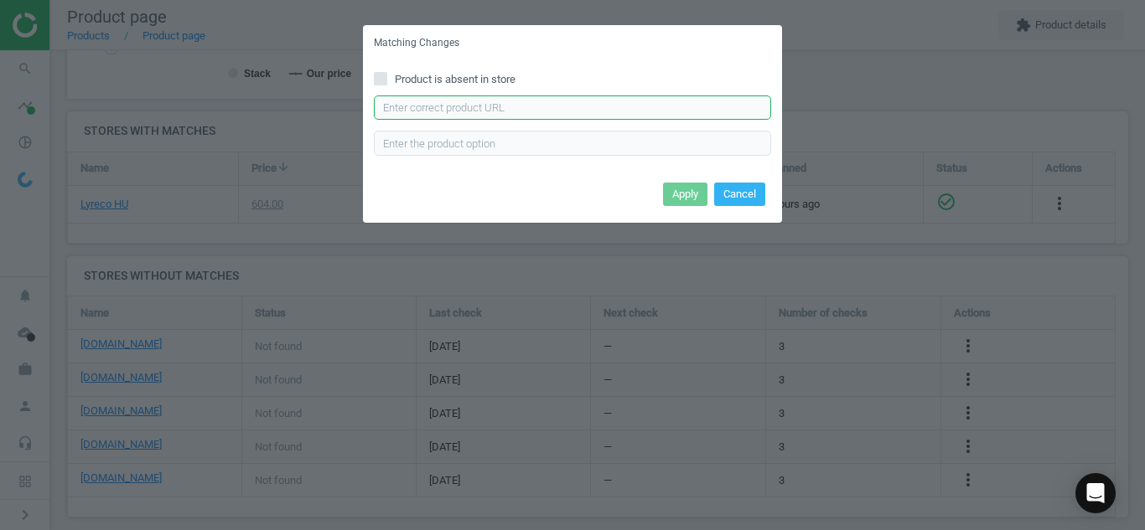
paste input "[URL][DOMAIN_NAME]"
click at [680, 102] on input "[URL][DOMAIN_NAME]" at bounding box center [572, 108] width 397 height 25
type input "[URL][DOMAIN_NAME]"
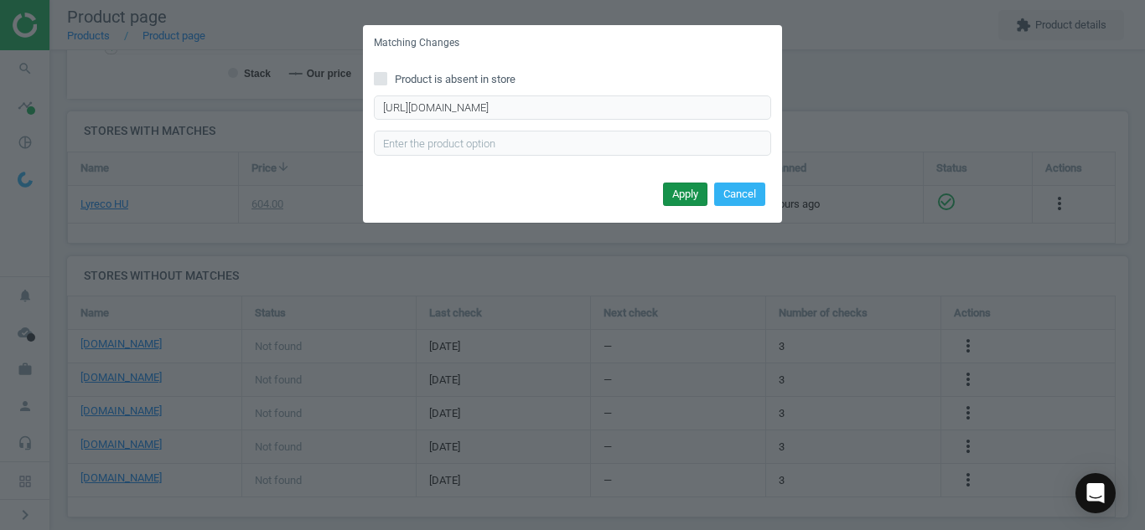
click at [669, 199] on button "Apply" at bounding box center [685, 194] width 44 height 23
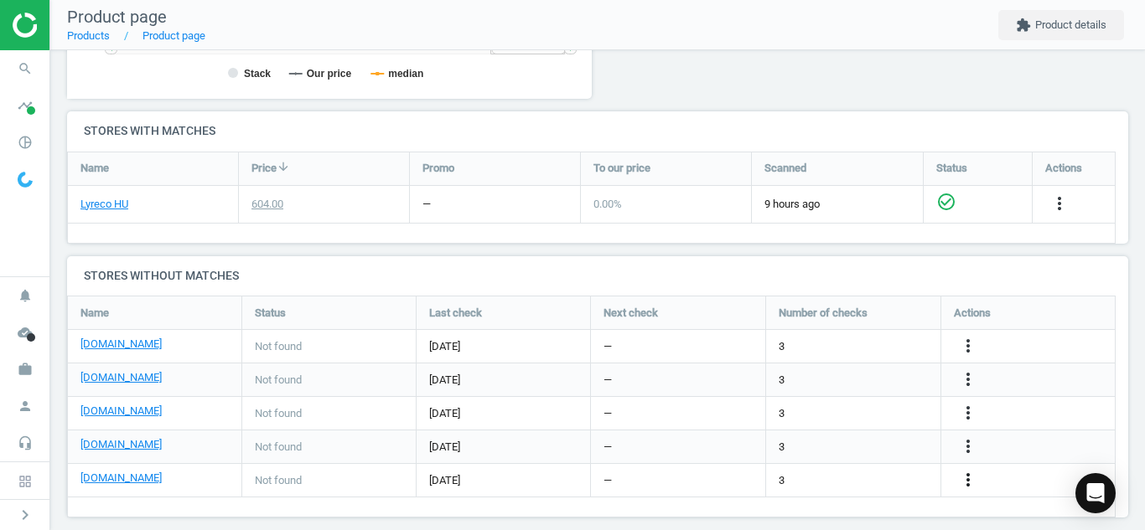
click at [969, 478] on icon "more_vert" at bounding box center [968, 480] width 20 height 20
click at [896, 479] on link "Edit URL/product option" at bounding box center [837, 481] width 230 height 26
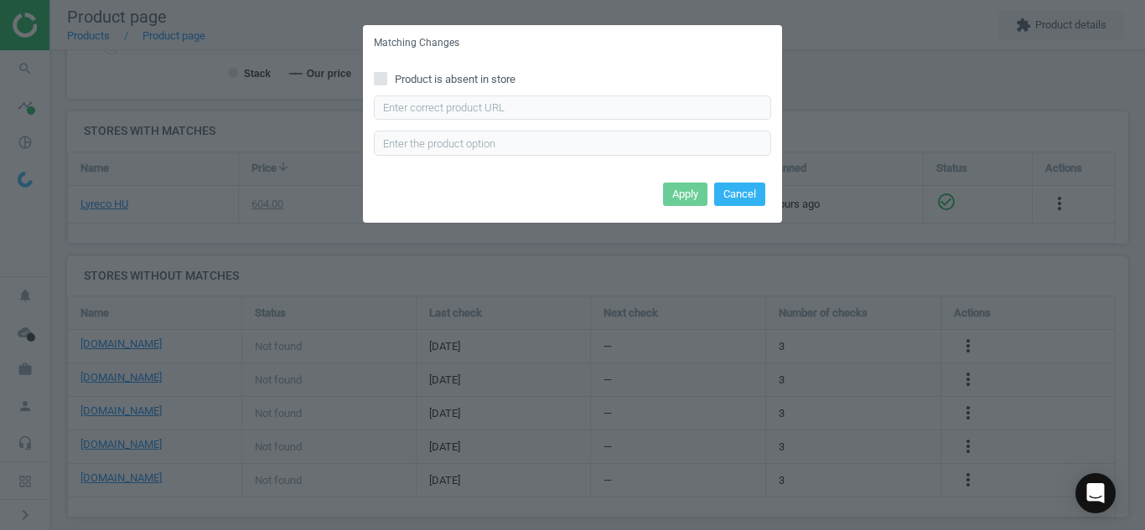
click at [379, 75] on input "Product is absent in store" at bounding box center [380, 78] width 11 height 11
checkbox input "true"
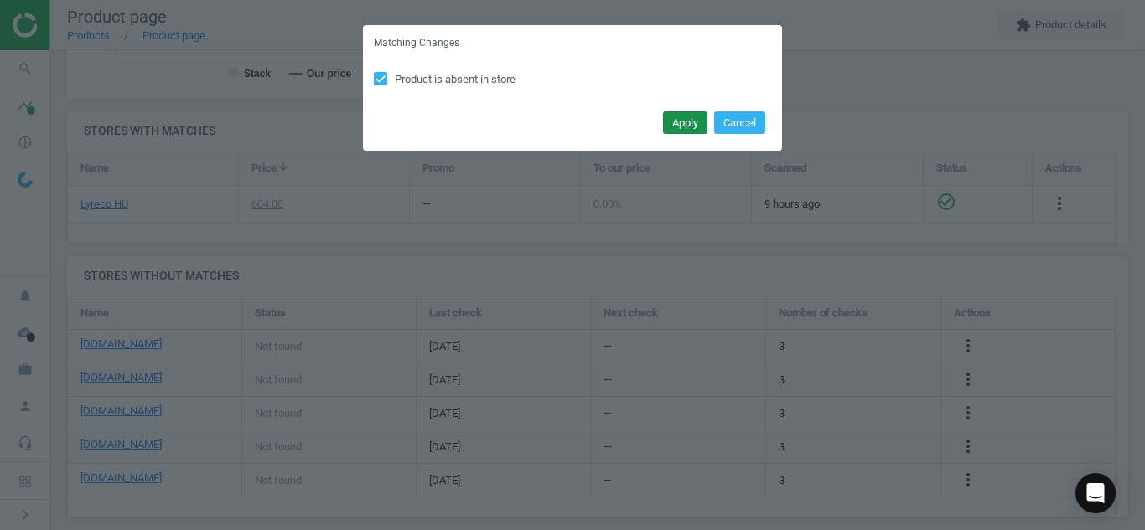
click at [675, 126] on button "Apply" at bounding box center [685, 122] width 44 height 23
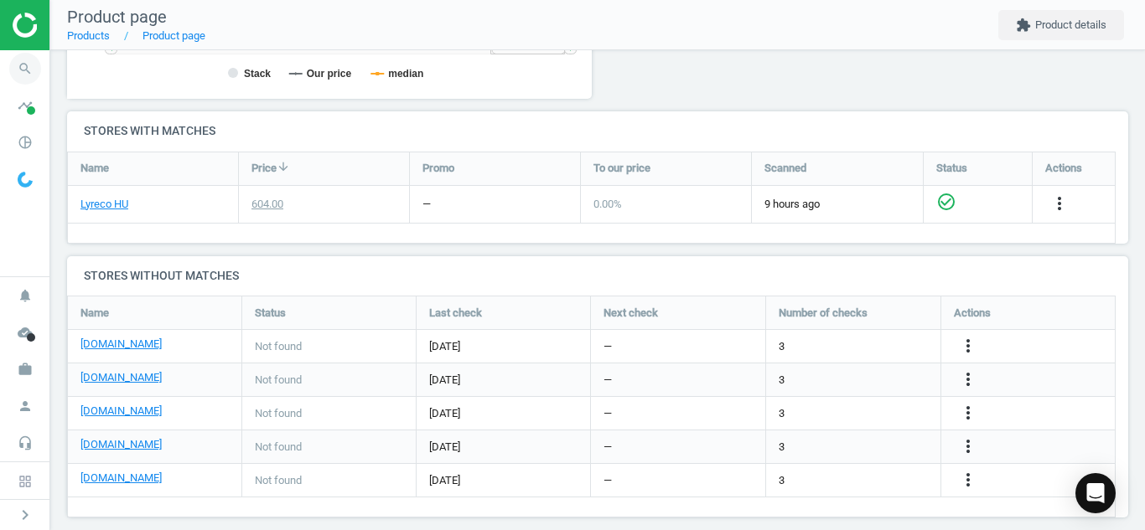
click at [19, 68] on icon "search" at bounding box center [25, 69] width 32 height 32
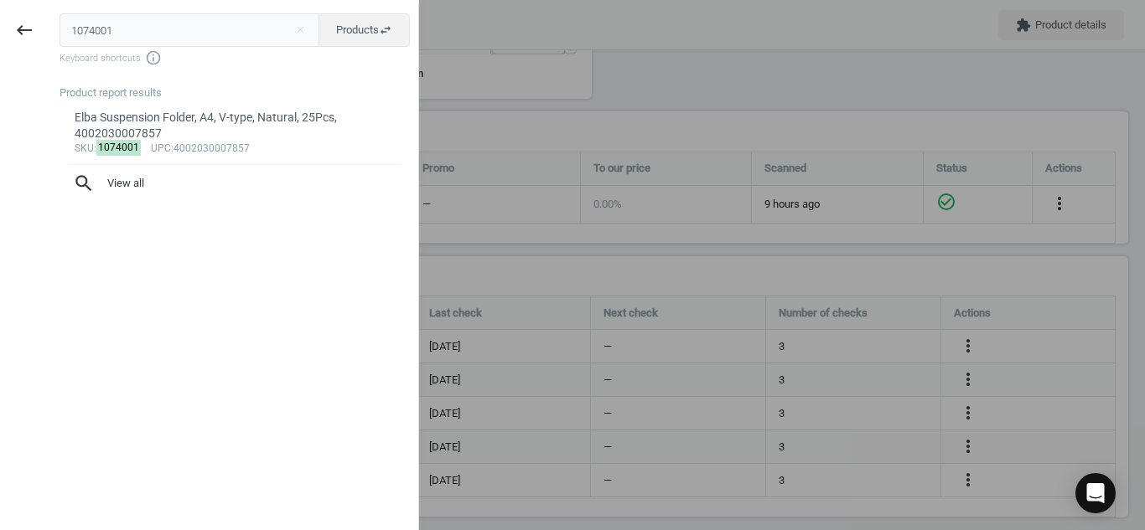
drag, startPoint x: 139, startPoint y: 23, endPoint x: 0, endPoint y: 2, distance: 140.7
click at [0, 2] on div "keyboard_backspace 1074001 close Products swap_horiz Keyboard shortcuts info_ou…" at bounding box center [209, 265] width 419 height 530
type input "13199014"
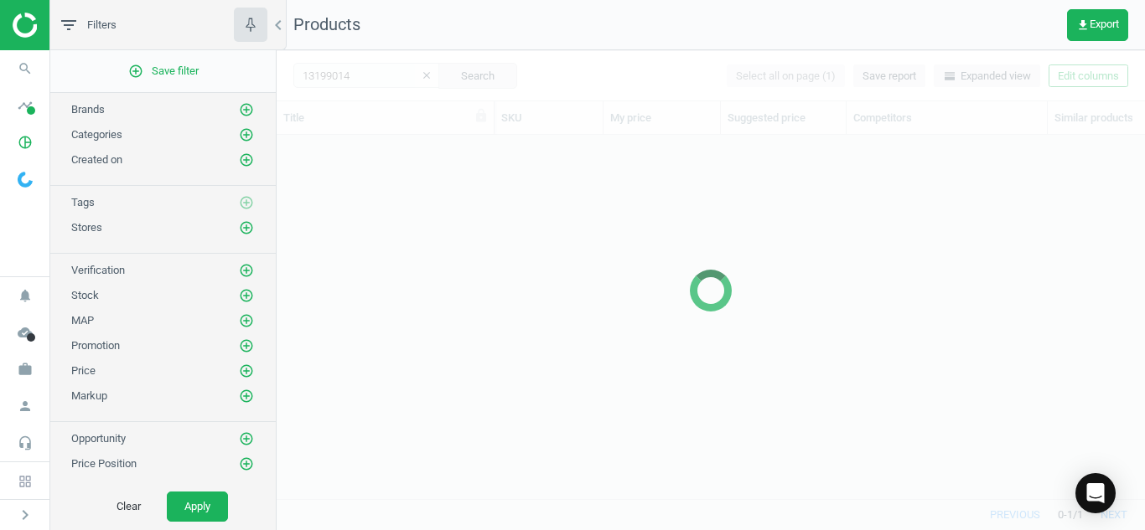
scroll to position [339, 856]
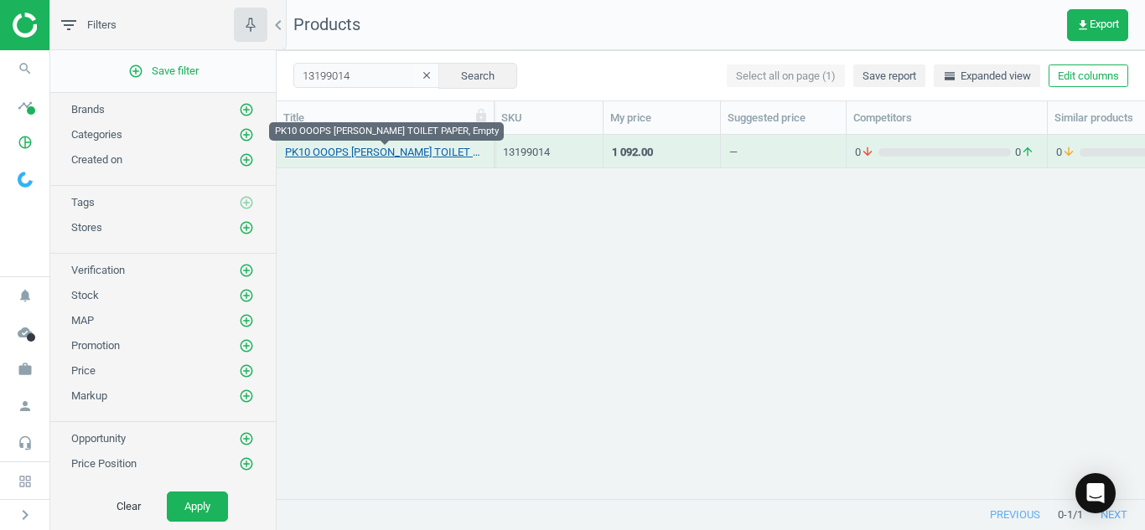
click at [346, 150] on link "PK10 OOOPS [PERSON_NAME] TOILET PAPER, Empty" at bounding box center [385, 152] width 200 height 15
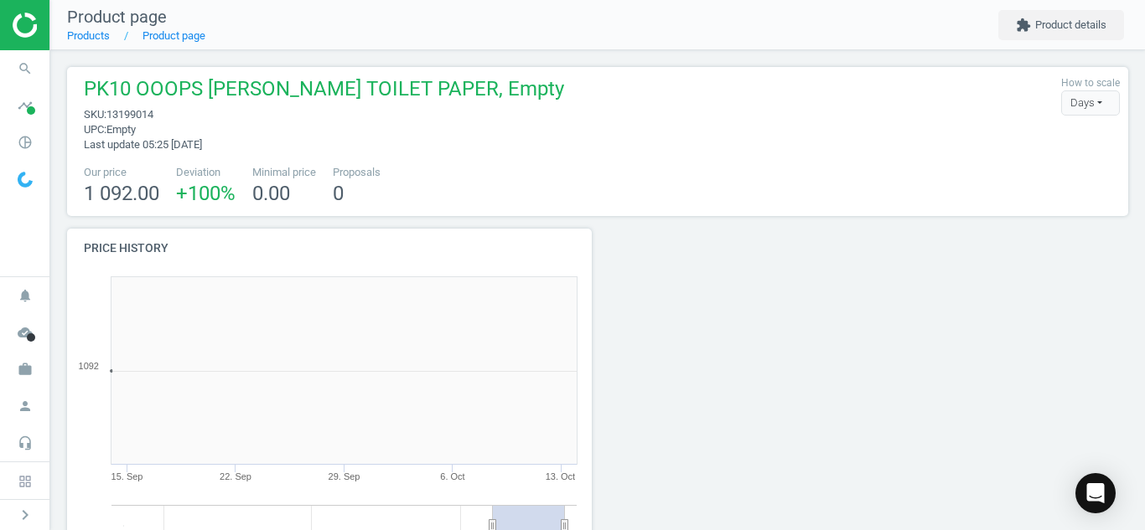
scroll to position [361, 544]
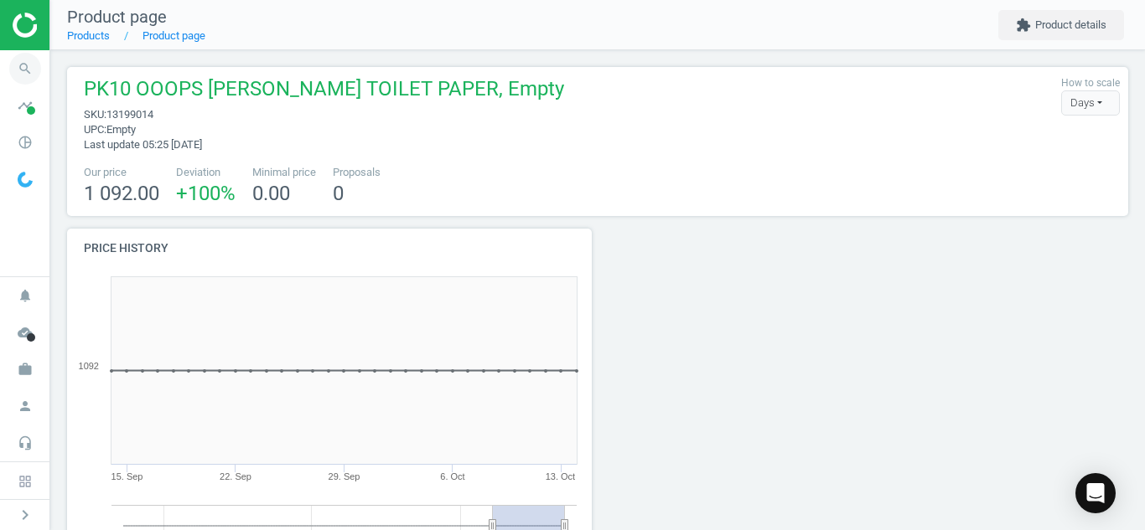
click at [17, 77] on icon "search" at bounding box center [25, 69] width 32 height 32
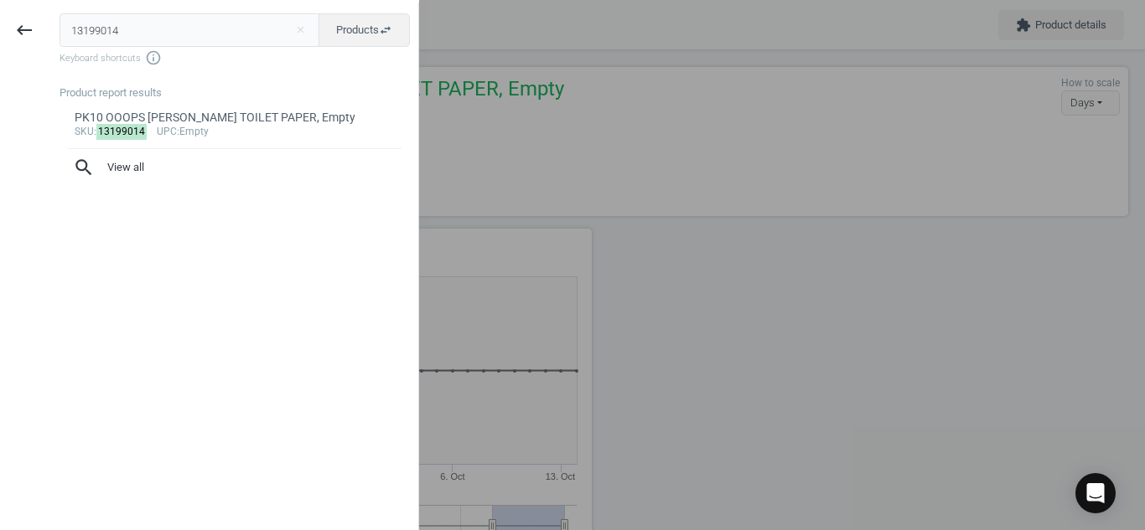
drag, startPoint x: 126, startPoint y: 29, endPoint x: 0, endPoint y: 20, distance: 126.0
click at [0, 20] on div "keyboard_backspace 13199014 close Products swap_horiz Keyboard shortcuts info_o…" at bounding box center [209, 268] width 419 height 530
type input "9986621"
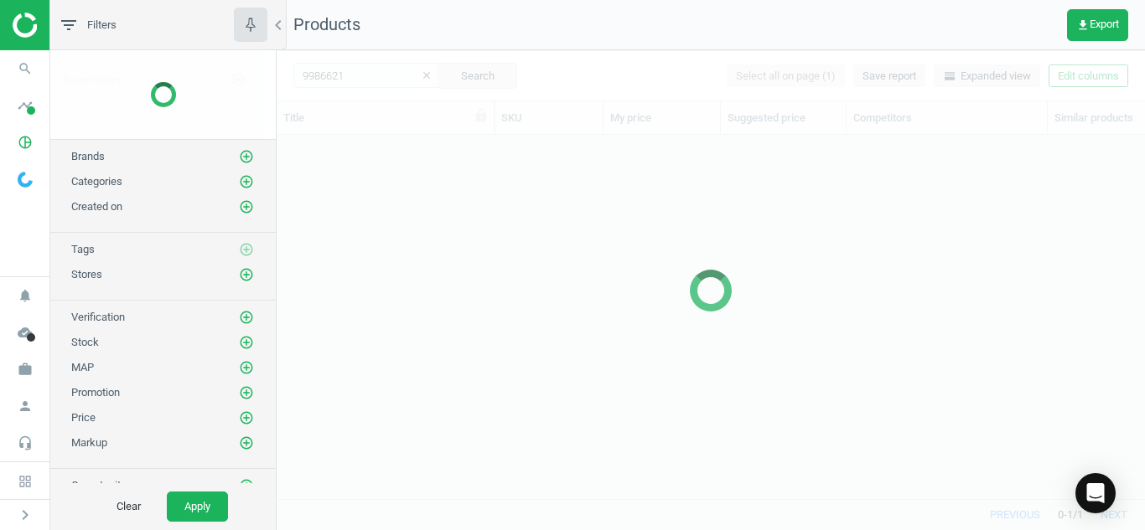
scroll to position [339, 856]
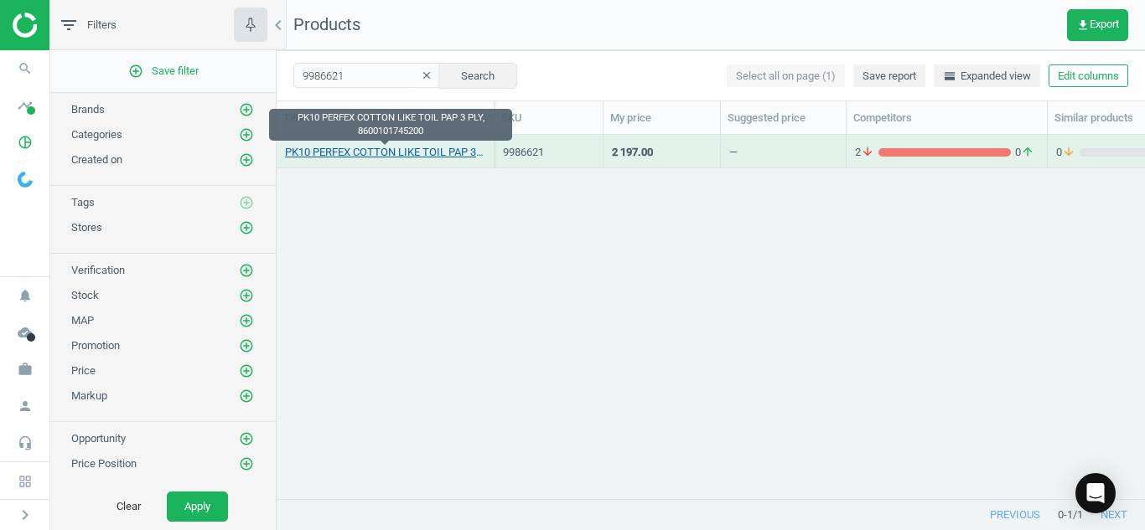
click at [395, 153] on link "PK10 PERFEX COTTON LIKE TOIL PAP 3 PLY, 8600101745200" at bounding box center [385, 152] width 200 height 15
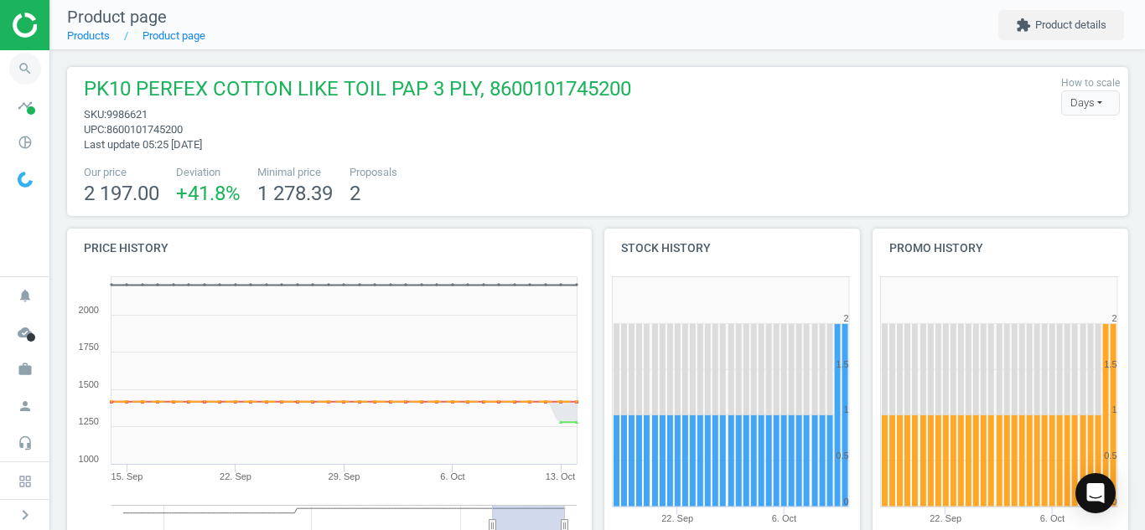
click at [20, 66] on icon "search" at bounding box center [25, 69] width 32 height 32
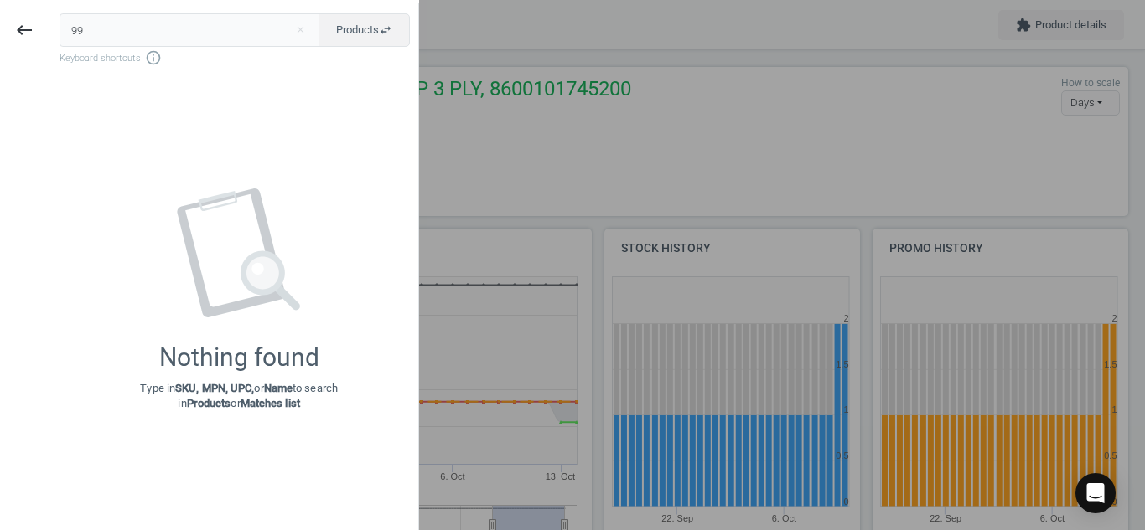
type input "9"
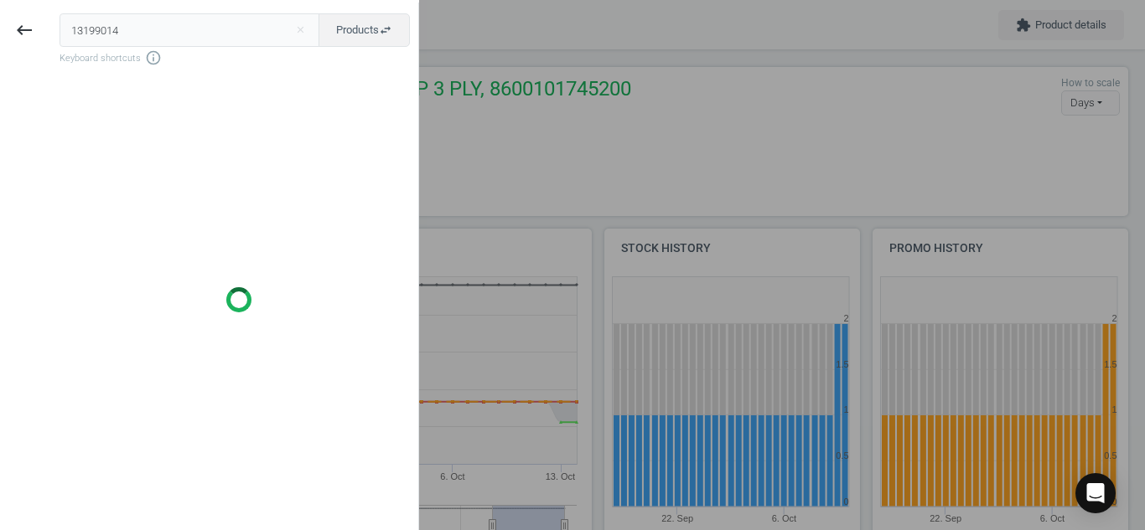
type input "13199014"
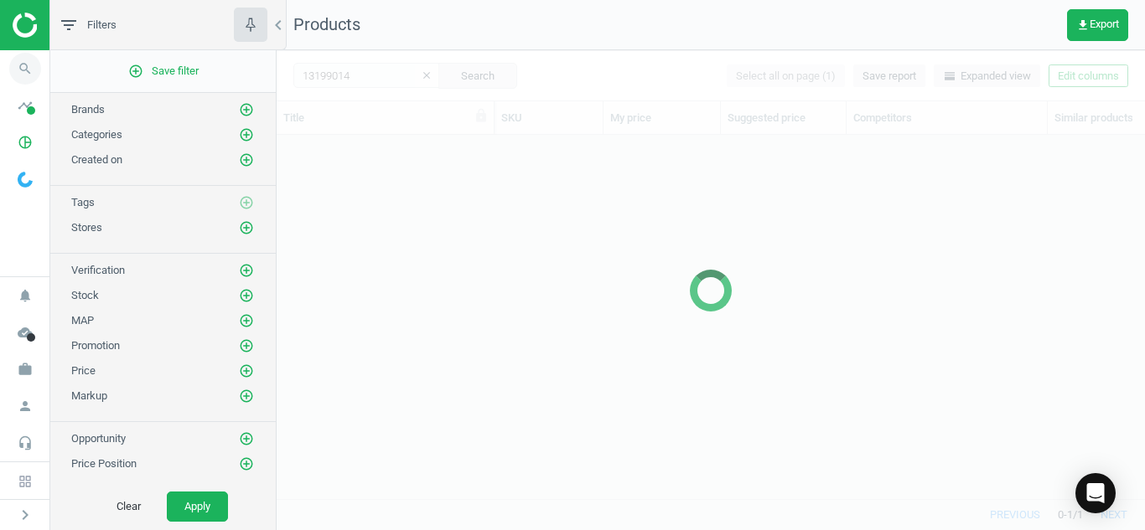
scroll to position [339, 856]
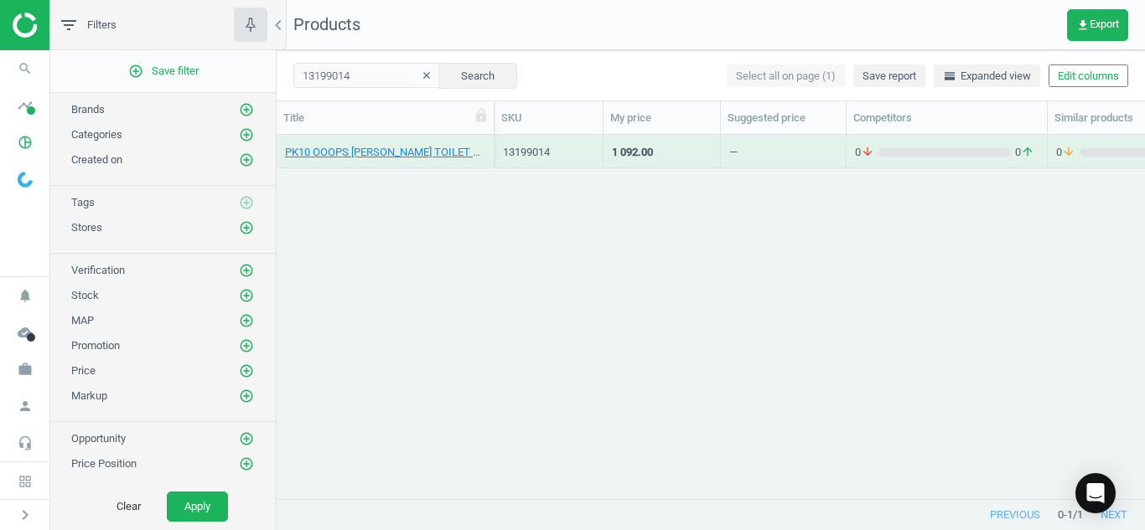
click at [364, 161] on div "PK10 OOOPS [PERSON_NAME] TOILET PAPER, Empty" at bounding box center [385, 155] width 200 height 21
click at [361, 158] on link "PK10 OOOPS [PERSON_NAME] TOILET PAPER, Empty" at bounding box center [385, 152] width 200 height 15
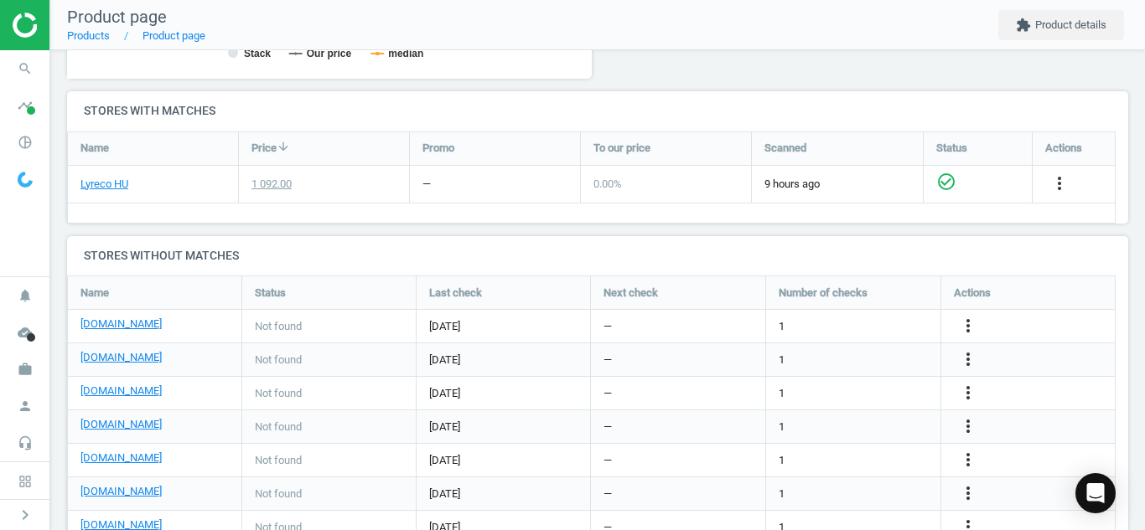
scroll to position [534, 0]
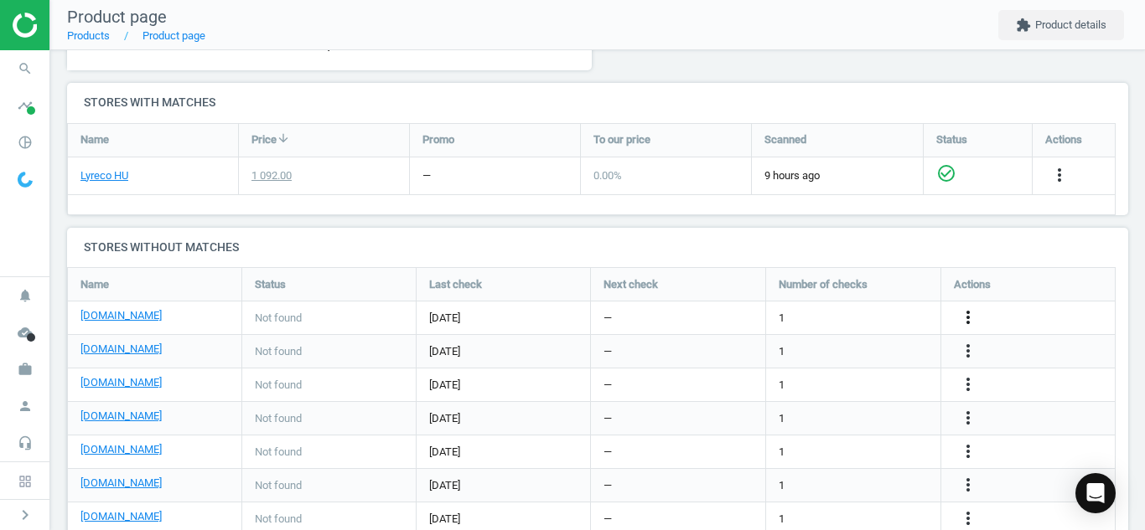
click at [966, 317] on icon "more_vert" at bounding box center [968, 318] width 20 height 20
click at [866, 319] on link "Edit URL/product option" at bounding box center [837, 318] width 230 height 26
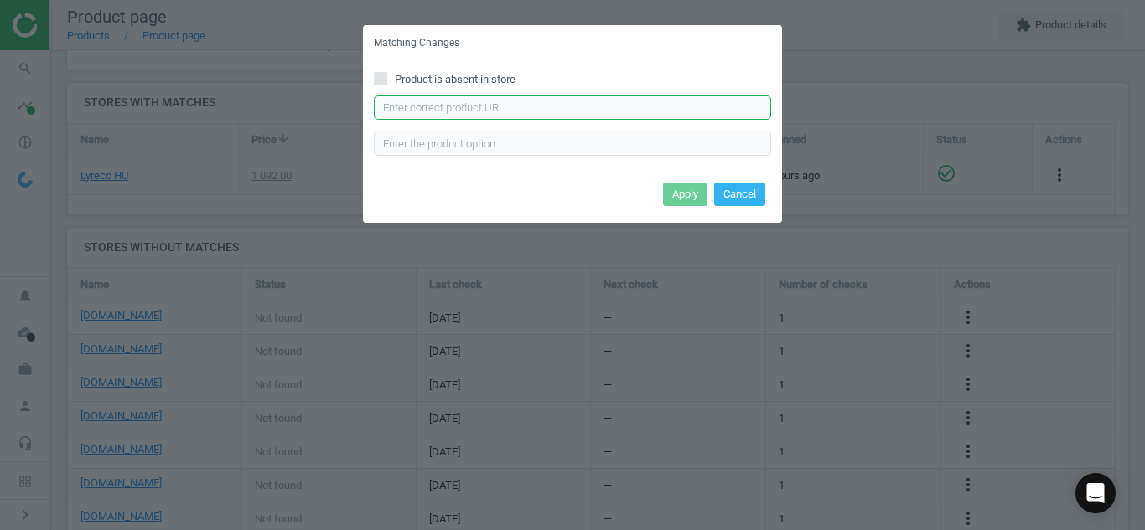
paste input "[URL][DOMAIN_NAME]"
click at [729, 118] on input "text" at bounding box center [572, 108] width 397 height 25
type input "[URL][DOMAIN_NAME]"
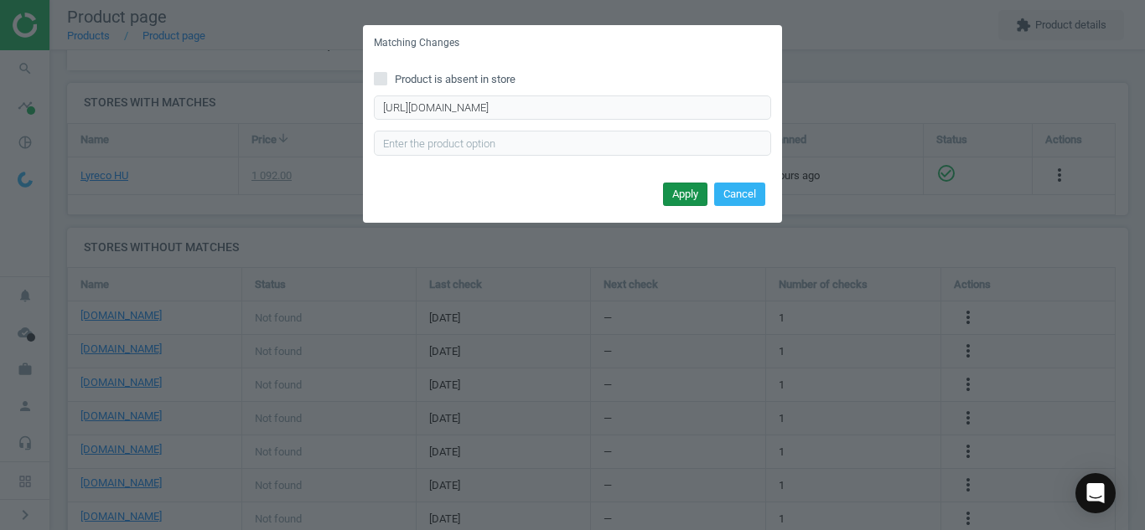
click at [681, 199] on button "Apply" at bounding box center [685, 194] width 44 height 23
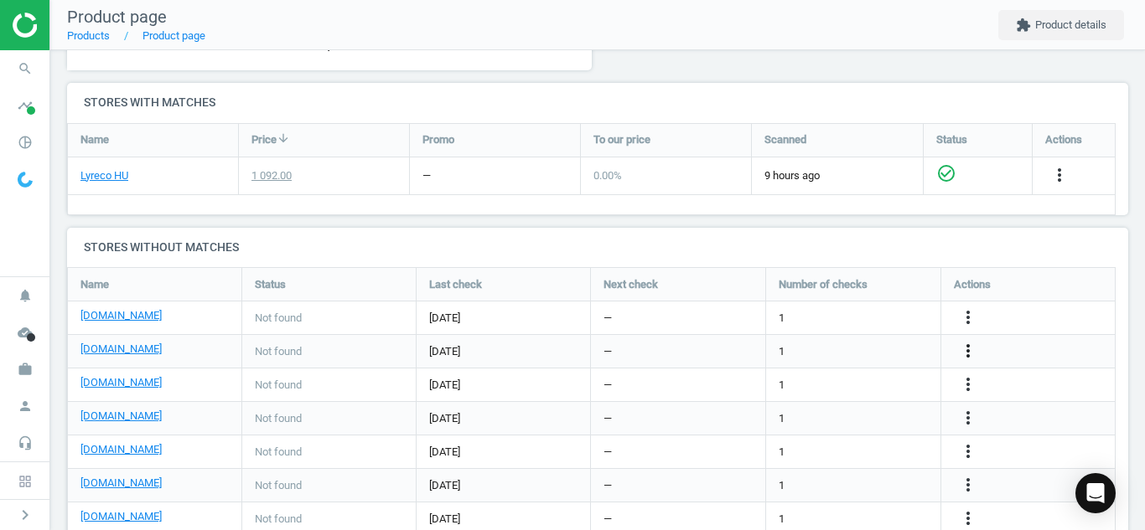
click at [972, 349] on icon "more_vert" at bounding box center [968, 351] width 20 height 20
click at [801, 353] on link "Edit URL/product option" at bounding box center [837, 352] width 230 height 26
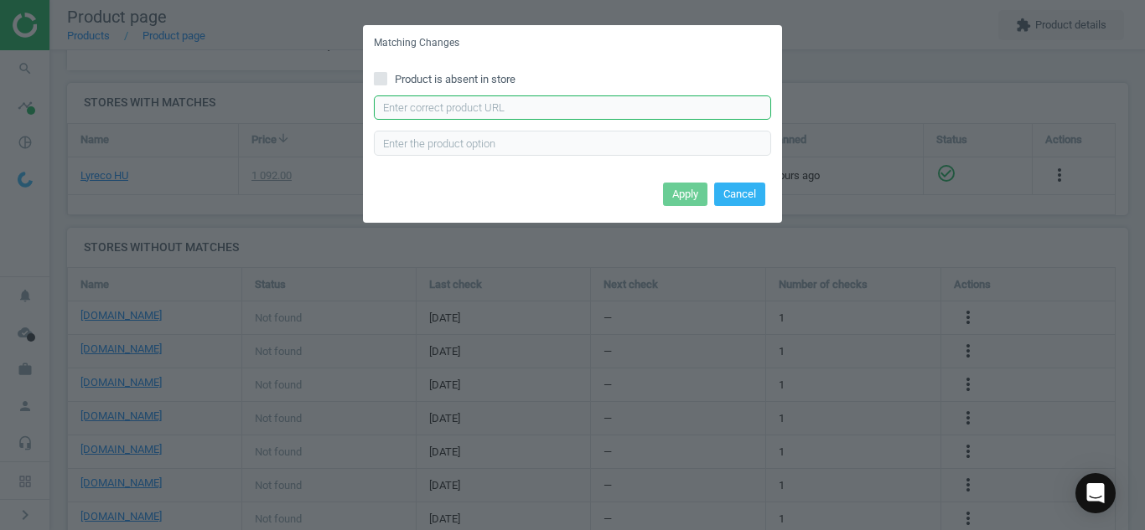
paste input "[URL][DOMAIN_NAME]"
click at [680, 111] on input "[URL][DOMAIN_NAME]" at bounding box center [572, 108] width 397 height 25
type input "[URL][DOMAIN_NAME]"
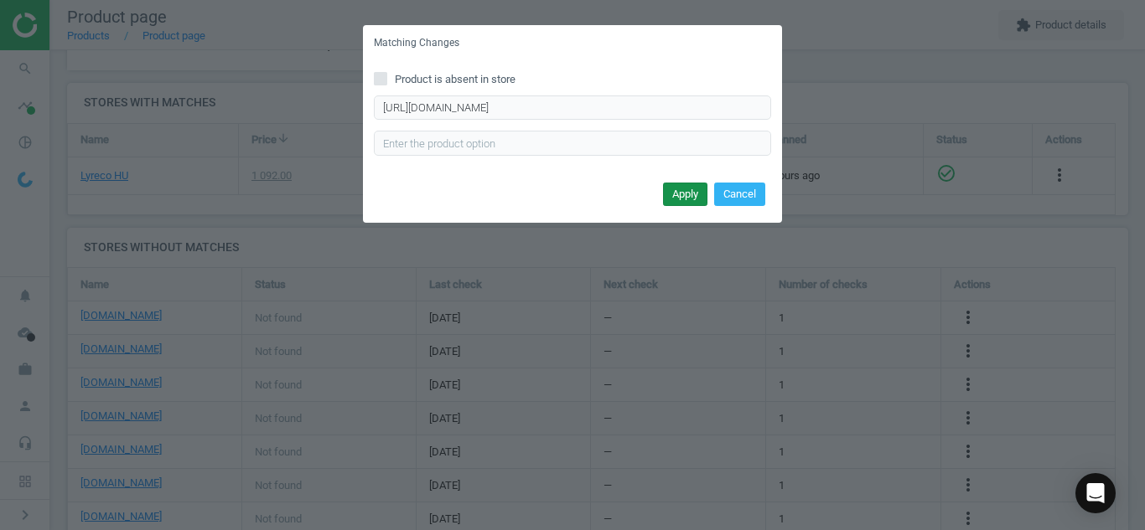
click at [682, 199] on button "Apply" at bounding box center [685, 194] width 44 height 23
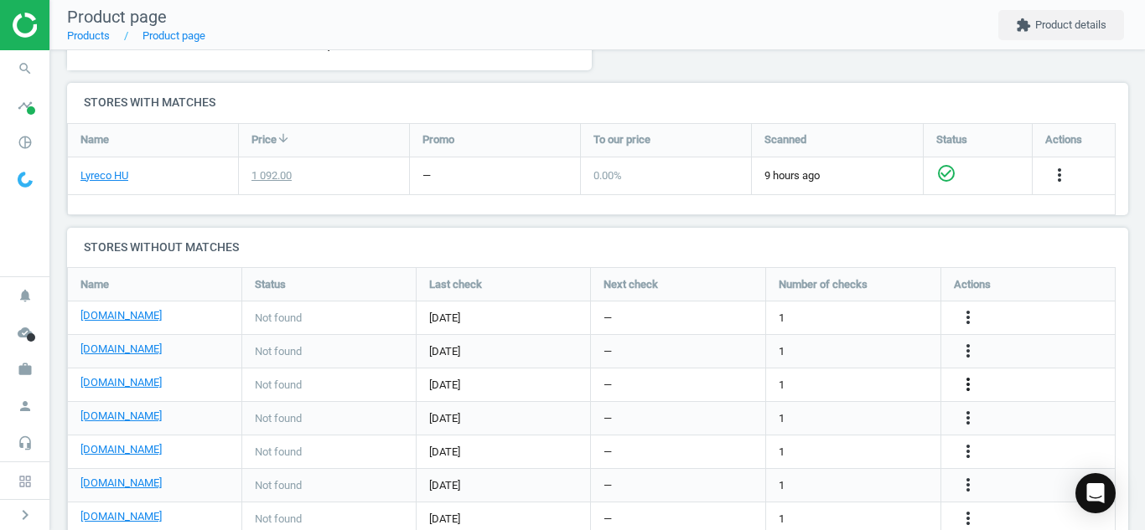
click at [968, 381] on icon "more_vert" at bounding box center [968, 385] width 20 height 20
click at [843, 375] on link "Edit URL/product option" at bounding box center [837, 385] width 230 height 26
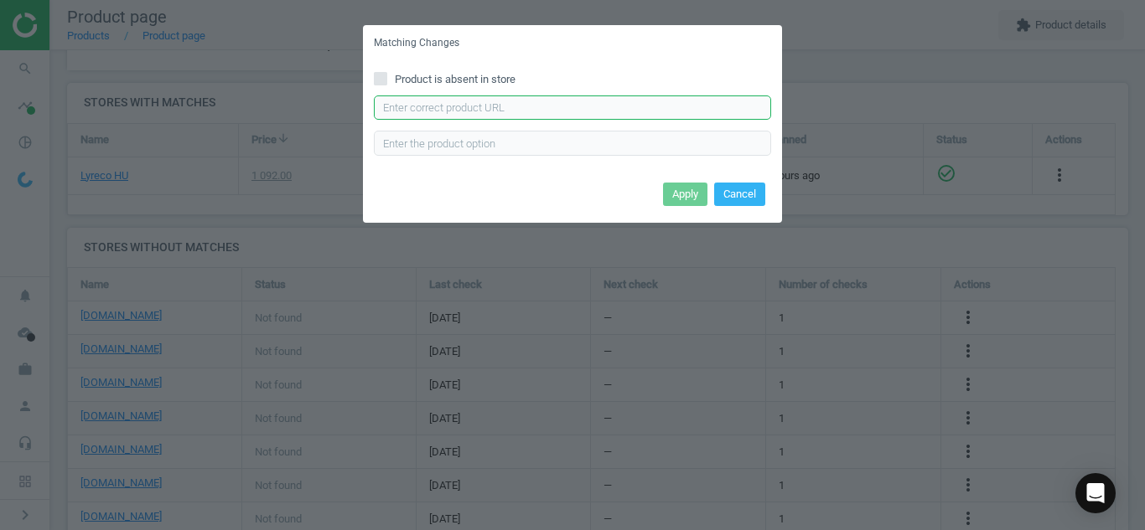
paste input "[URL][DOMAIN_NAME]"
click at [611, 104] on input "[URL][DOMAIN_NAME]" at bounding box center [572, 108] width 397 height 25
type input "[URL][DOMAIN_NAME]"
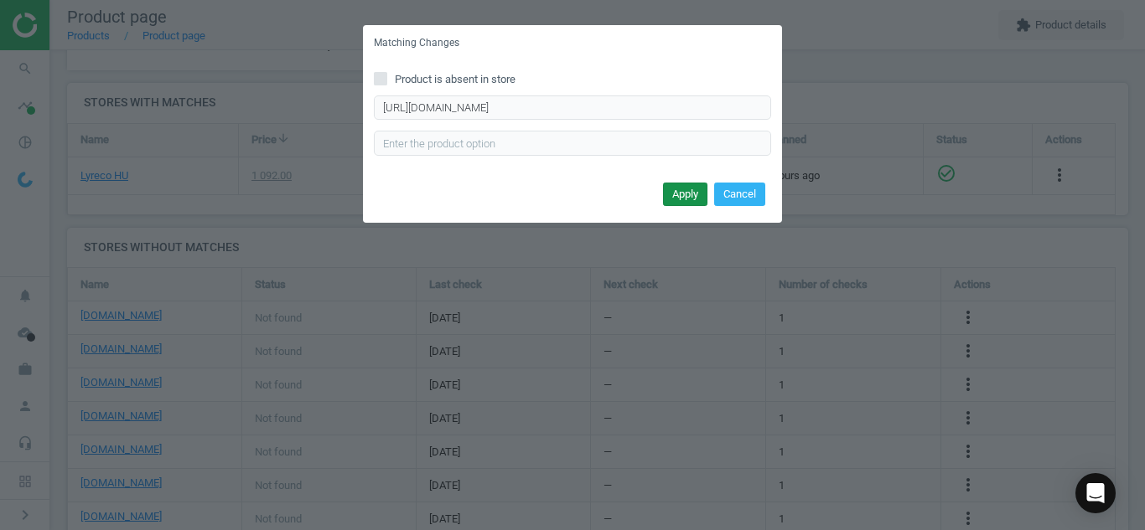
click at [673, 189] on button "Apply" at bounding box center [685, 194] width 44 height 23
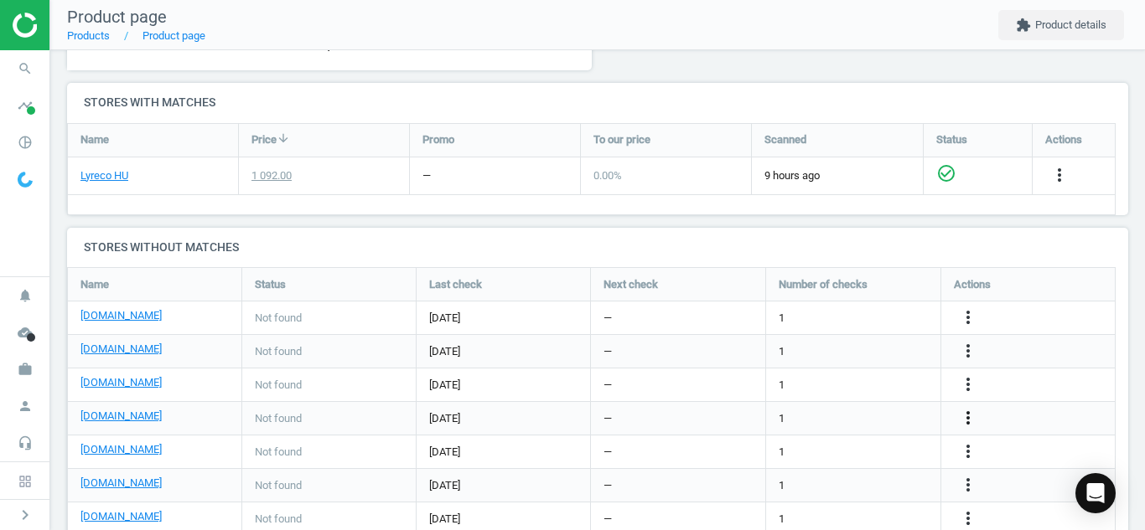
click at [970, 412] on icon "more_vert" at bounding box center [968, 418] width 20 height 20
click at [876, 422] on link "Edit URL/product option" at bounding box center [837, 419] width 230 height 26
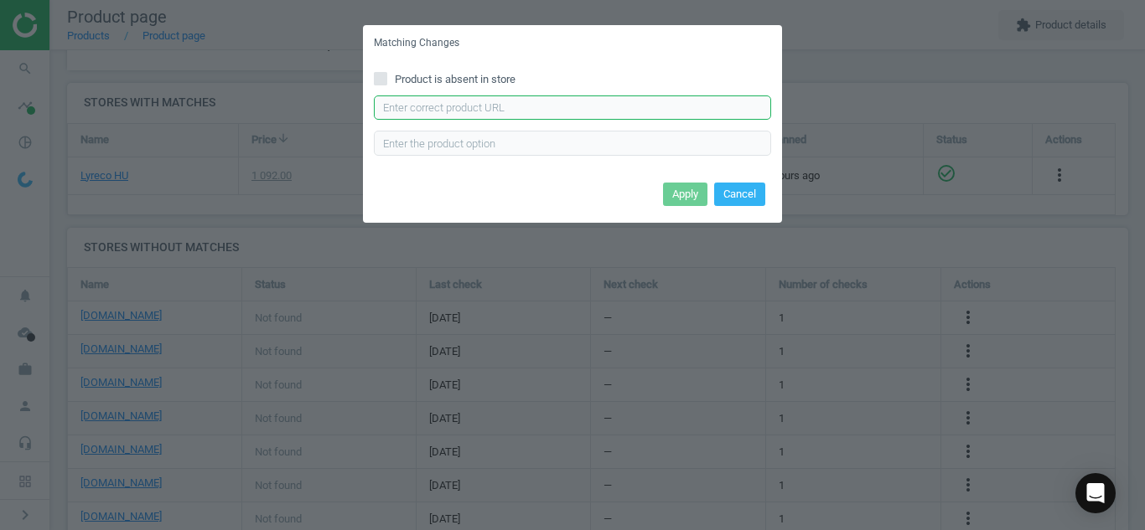
click at [669, 107] on input "text" at bounding box center [572, 108] width 397 height 25
paste input "[URL][DOMAIN_NAME]"
type input "[URL][DOMAIN_NAME]"
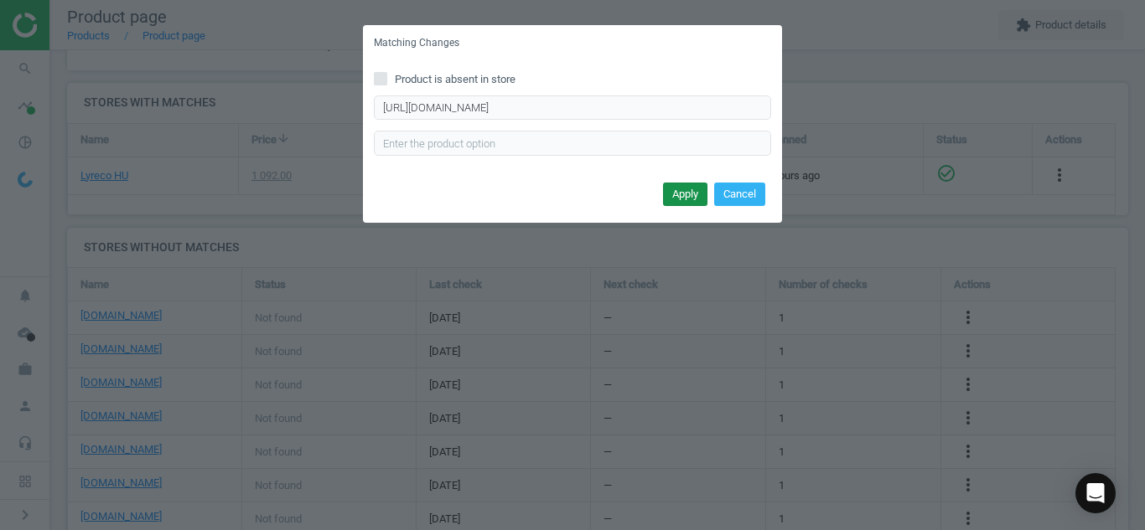
click at [677, 185] on button "Apply" at bounding box center [685, 194] width 44 height 23
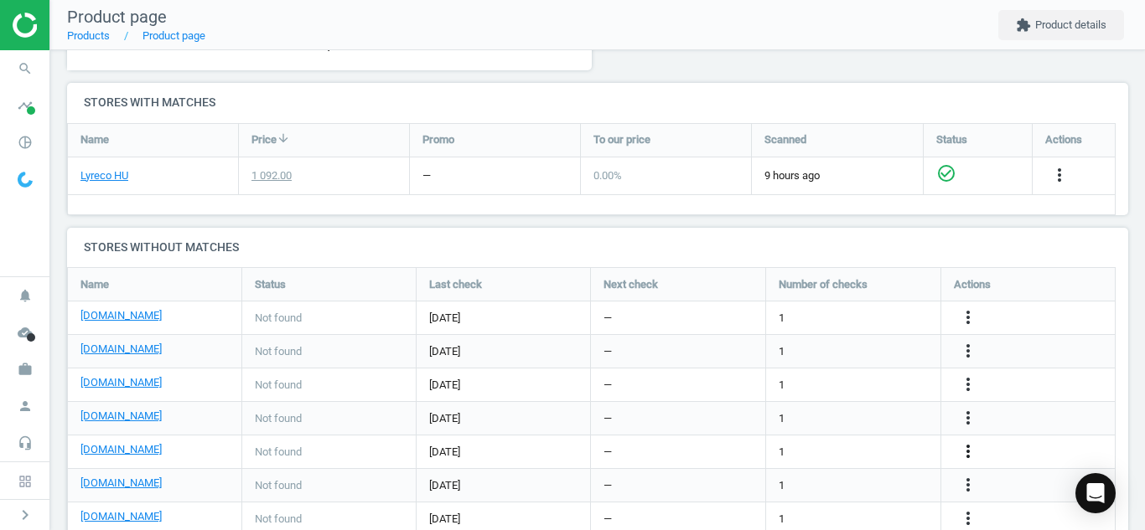
click at [969, 454] on icon "more_vert" at bounding box center [968, 452] width 20 height 20
click at [893, 457] on link "Edit URL/product option" at bounding box center [837, 452] width 230 height 26
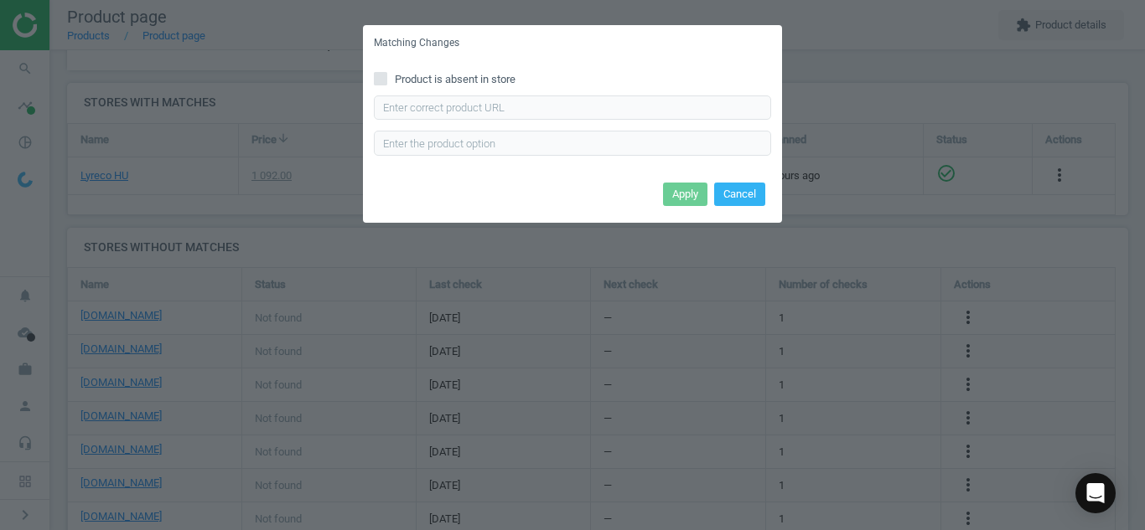
click at [384, 78] on input "Product is absent in store" at bounding box center [380, 78] width 11 height 11
checkbox input "true"
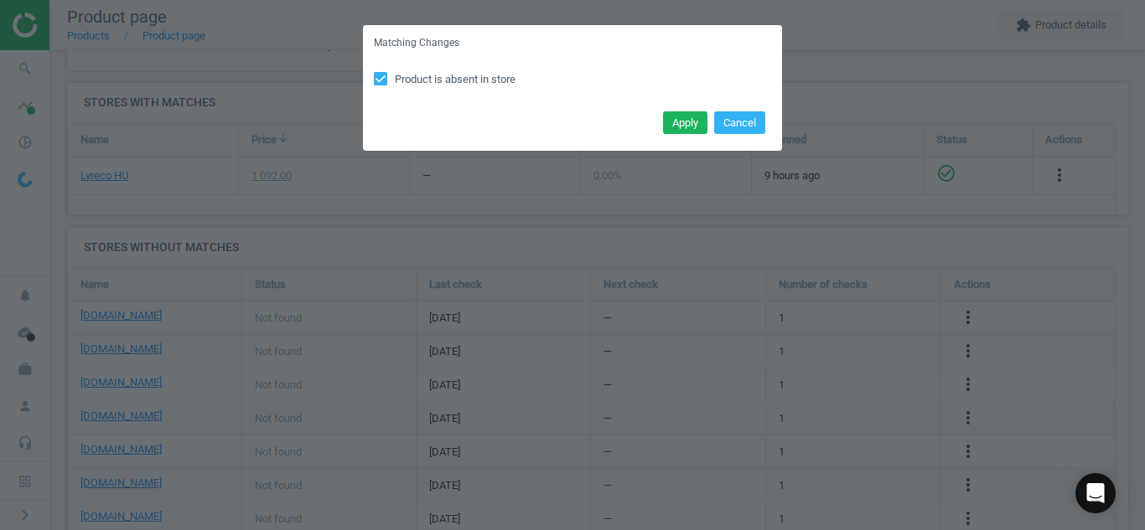
click at [687, 107] on div "Apply Cancel" at bounding box center [572, 128] width 419 height 45
click at [681, 132] on button "Apply" at bounding box center [685, 122] width 44 height 23
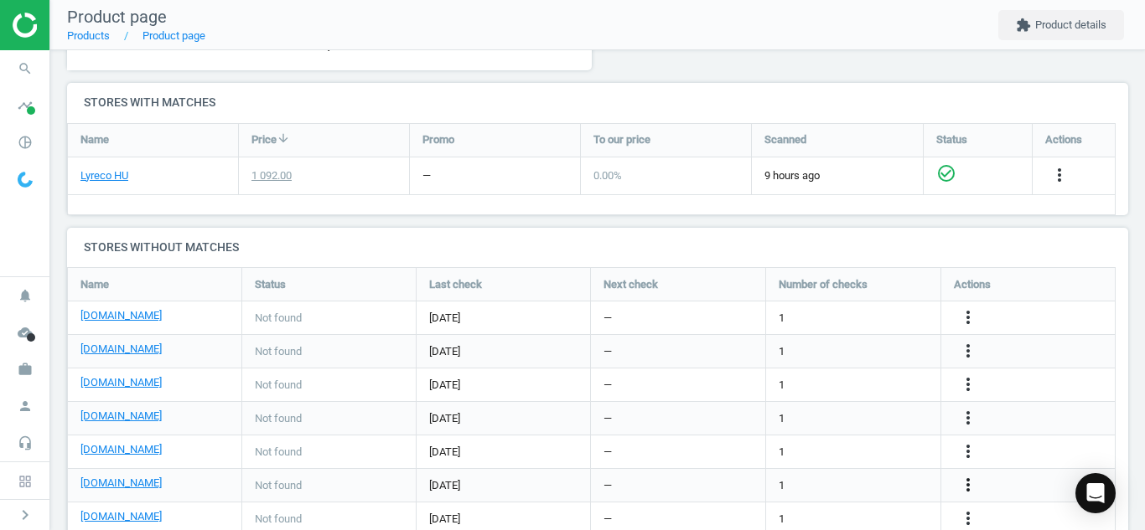
click at [964, 485] on icon "more_vert" at bounding box center [968, 485] width 20 height 20
click at [848, 478] on link "Edit URL/product option" at bounding box center [837, 486] width 230 height 26
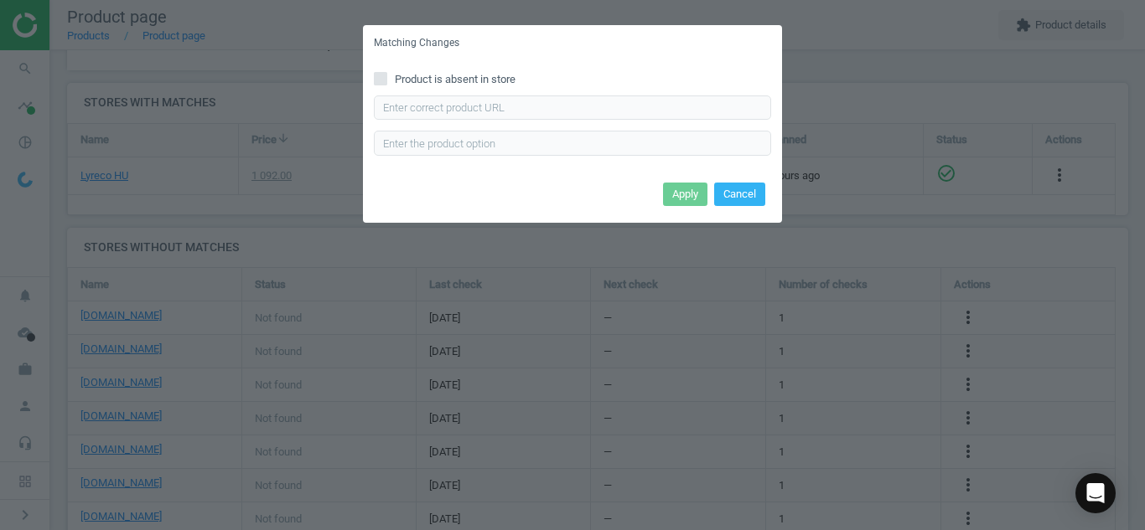
click at [377, 72] on icon at bounding box center [380, 78] width 13 height 13
click at [377, 73] on input "Product is absent in store" at bounding box center [380, 78] width 11 height 11
checkbox input "true"
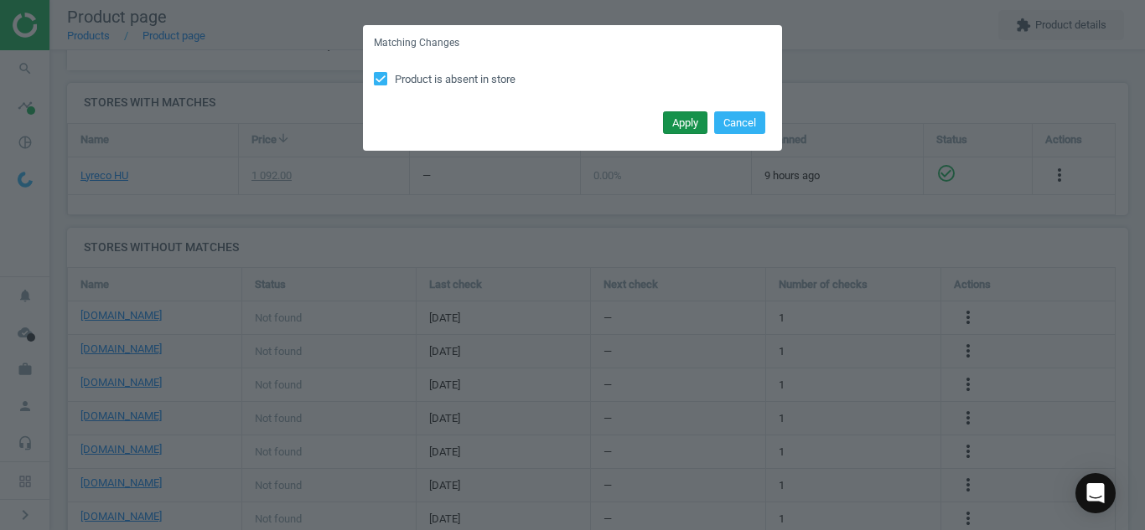
click at [687, 124] on button "Apply" at bounding box center [685, 122] width 44 height 23
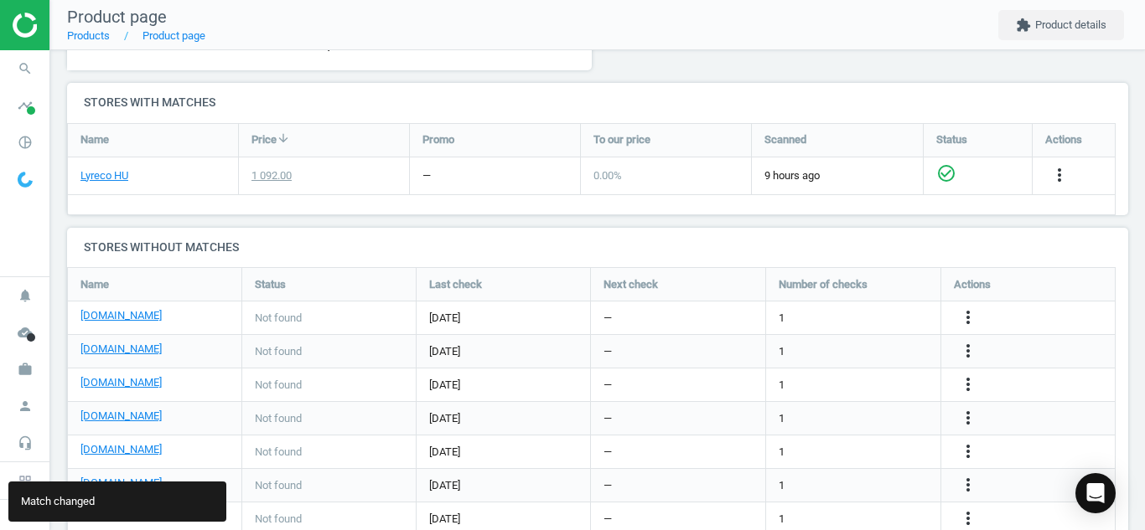
scroll to position [589, 0]
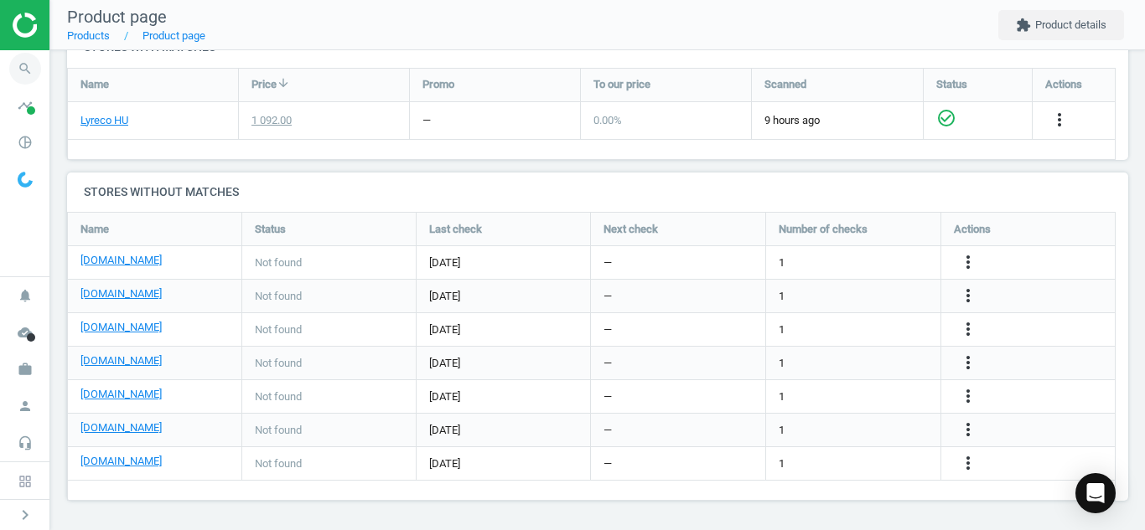
click at [27, 64] on icon "search" at bounding box center [25, 69] width 32 height 32
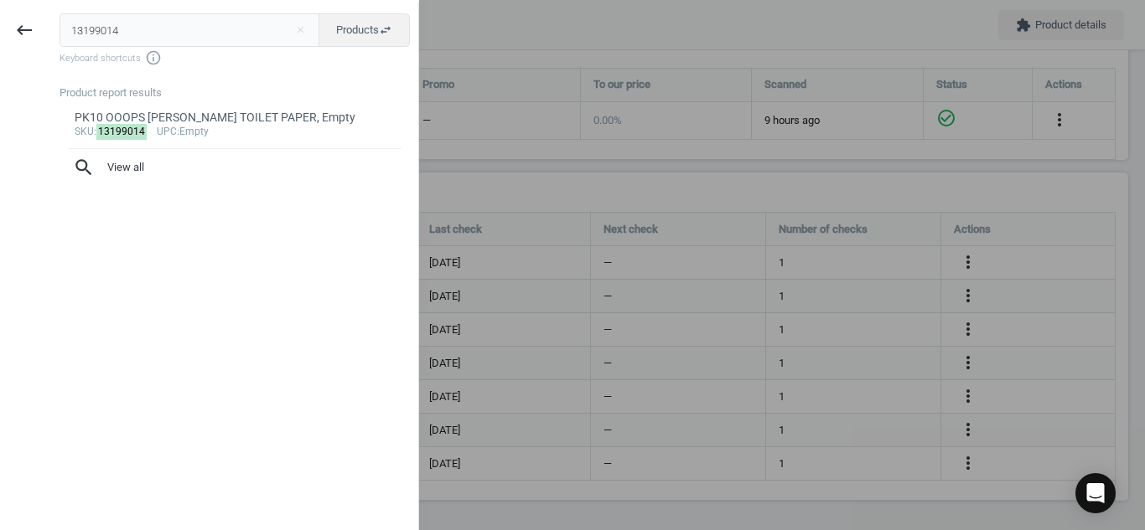
drag, startPoint x: 126, startPoint y: 38, endPoint x: 0, endPoint y: -10, distance: 134.5
click at [0, 0] on html "Group 2 Created with Sketch. ic/cloud_download/grey600 Created with Sketch. gra…" at bounding box center [572, 265] width 1145 height 530
type input "9687649"
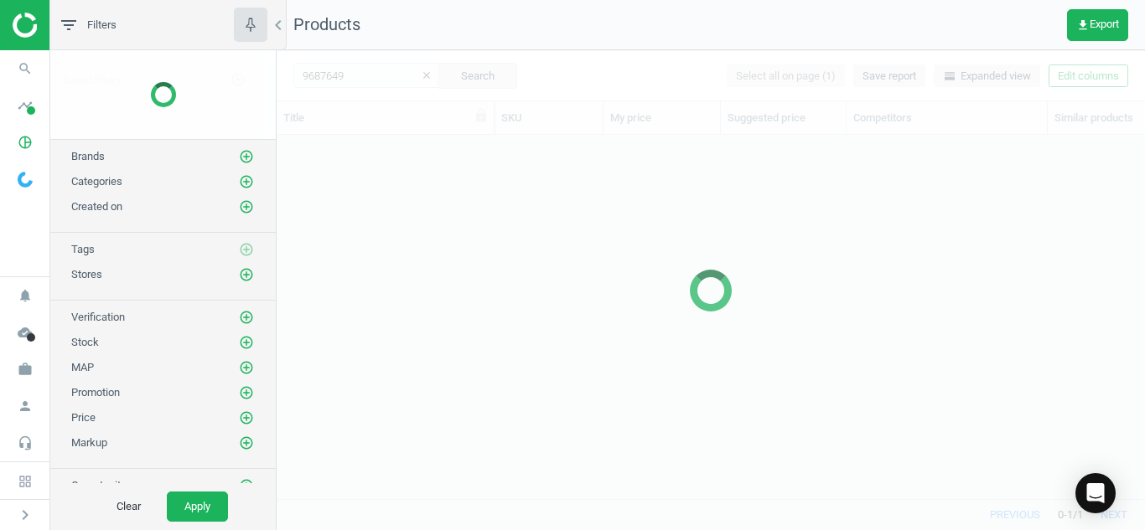
scroll to position [339, 856]
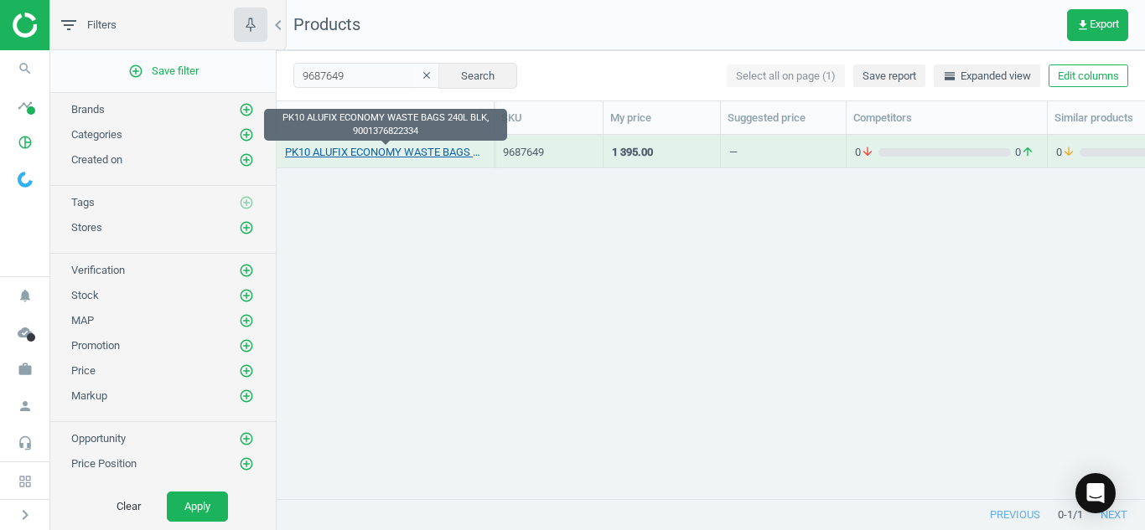
click at [344, 149] on link "PK10 ALUFIX ECONOMY WASTE BAGS 240L BLK, 9001376822334" at bounding box center [385, 152] width 200 height 15
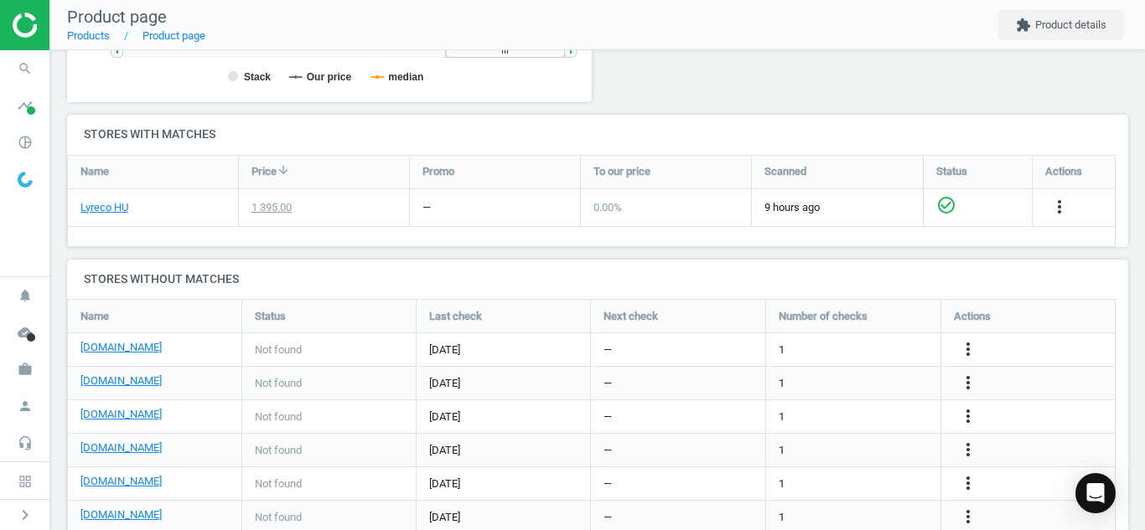
scroll to position [589, 0]
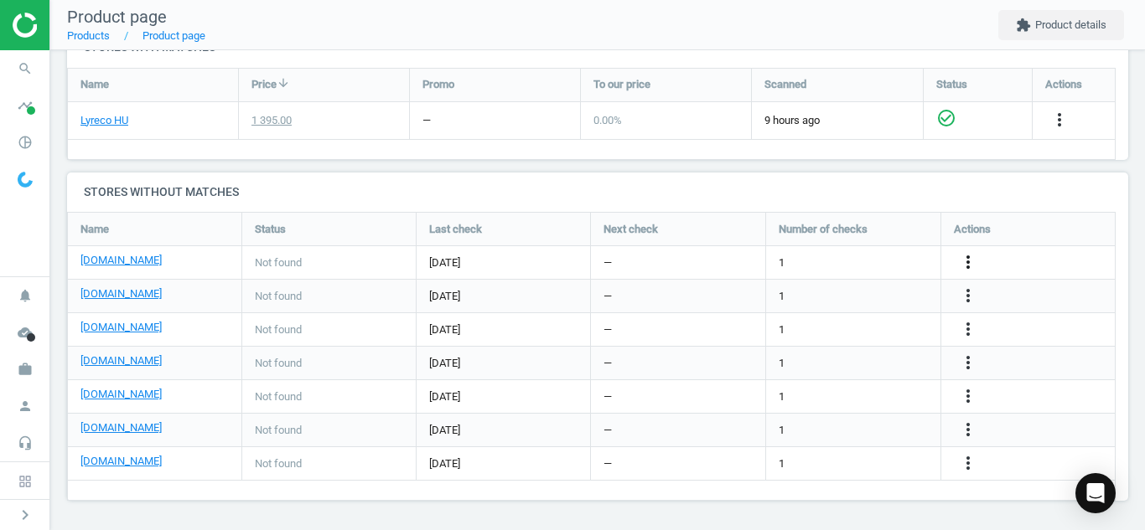
click at [968, 269] on icon "more_vert" at bounding box center [968, 262] width 20 height 20
click at [876, 261] on link "Edit URL/product option" at bounding box center [837, 263] width 230 height 26
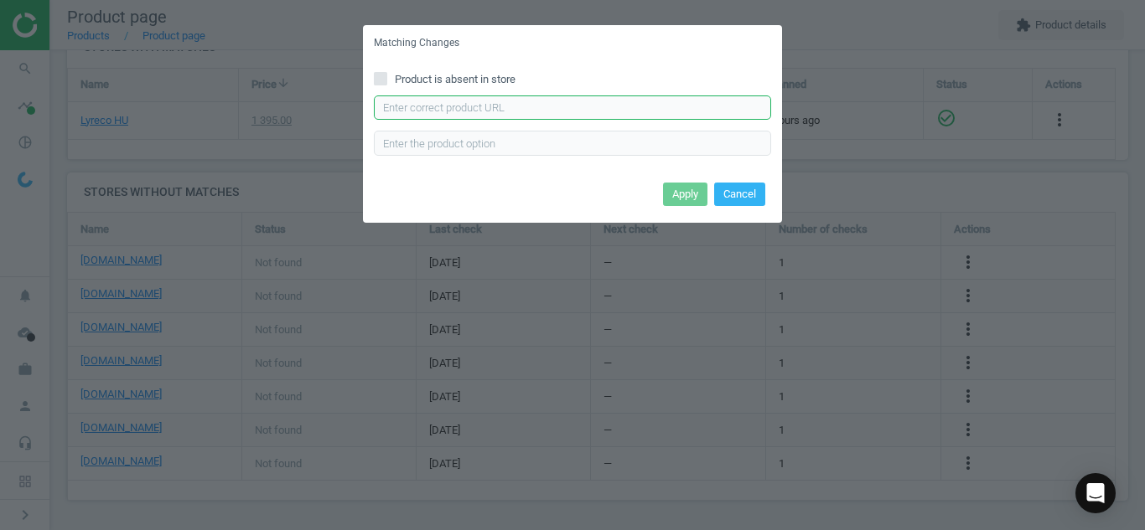
paste input "[URL][DOMAIN_NAME]"
click at [675, 113] on input "[URL][DOMAIN_NAME]" at bounding box center [572, 108] width 397 height 25
type input "[URL][DOMAIN_NAME]"
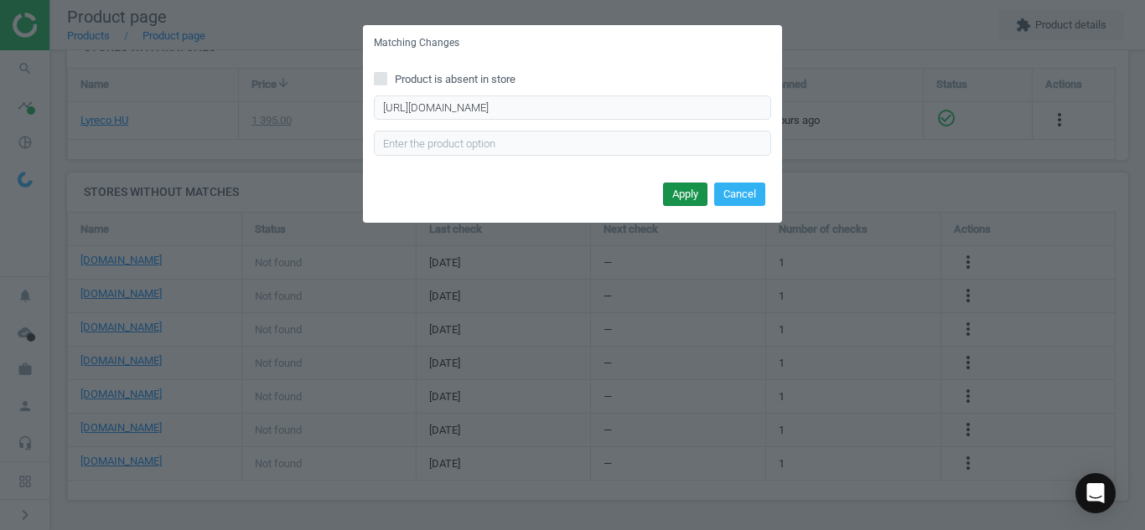
click at [680, 192] on button "Apply" at bounding box center [685, 194] width 44 height 23
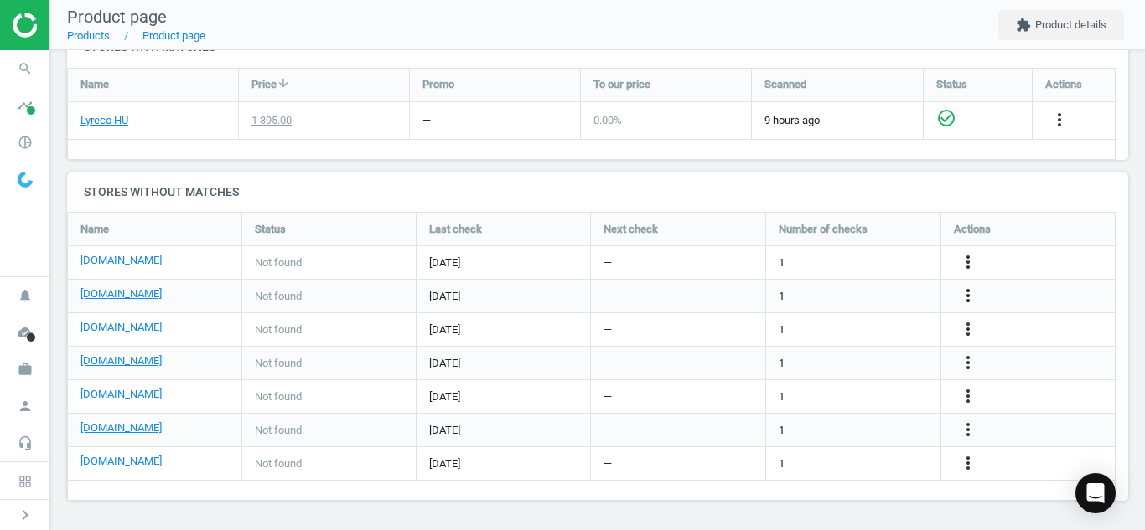
click at [967, 292] on icon "more_vert" at bounding box center [968, 296] width 20 height 20
click at [871, 296] on link "Edit URL/product option" at bounding box center [837, 296] width 230 height 26
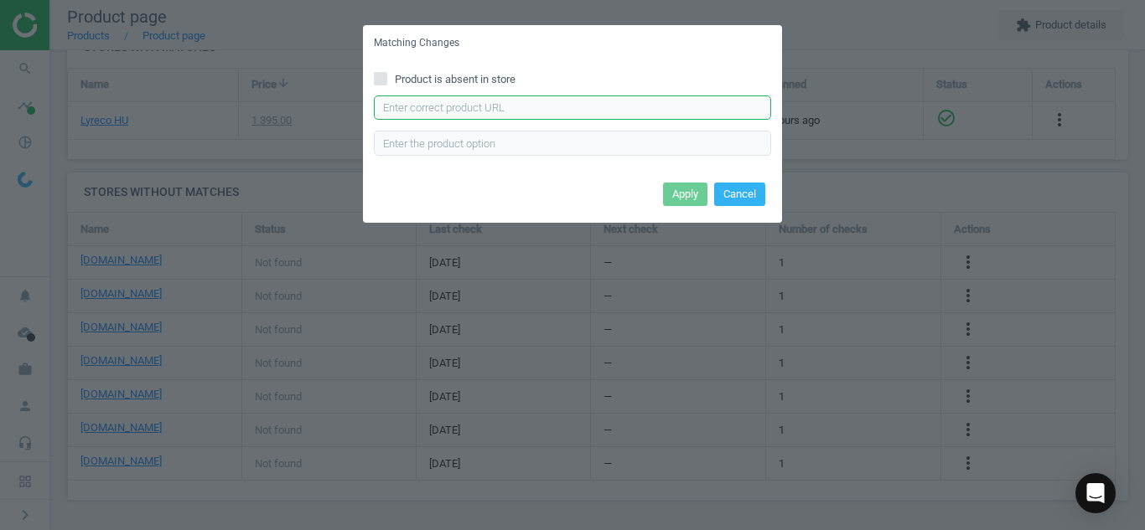
paste input "[URL][DOMAIN_NAME]"
click at [704, 99] on input "[URL][DOMAIN_NAME]" at bounding box center [572, 108] width 397 height 25
type input "[URL][DOMAIN_NAME]"
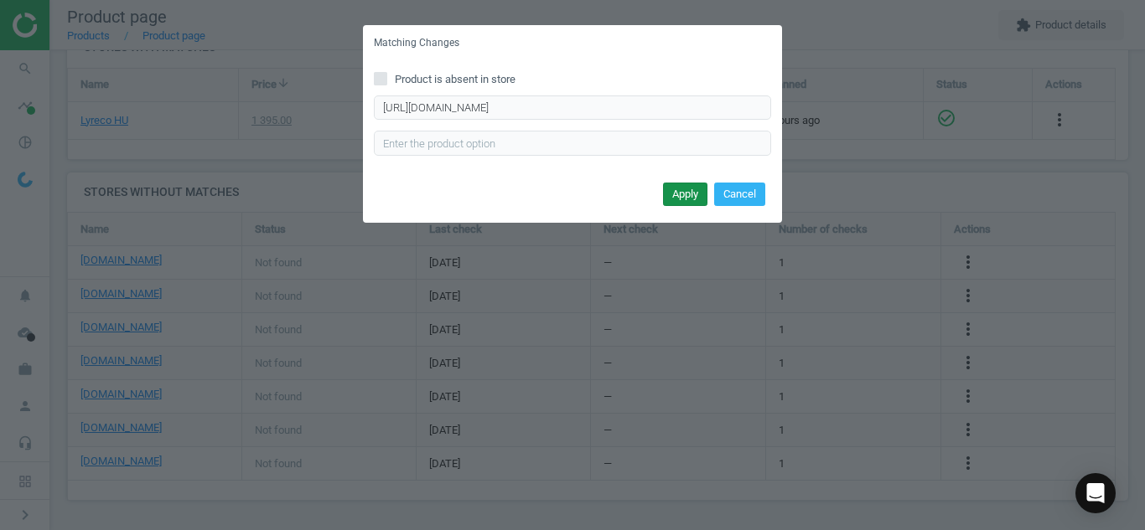
click at [684, 187] on button "Apply" at bounding box center [685, 194] width 44 height 23
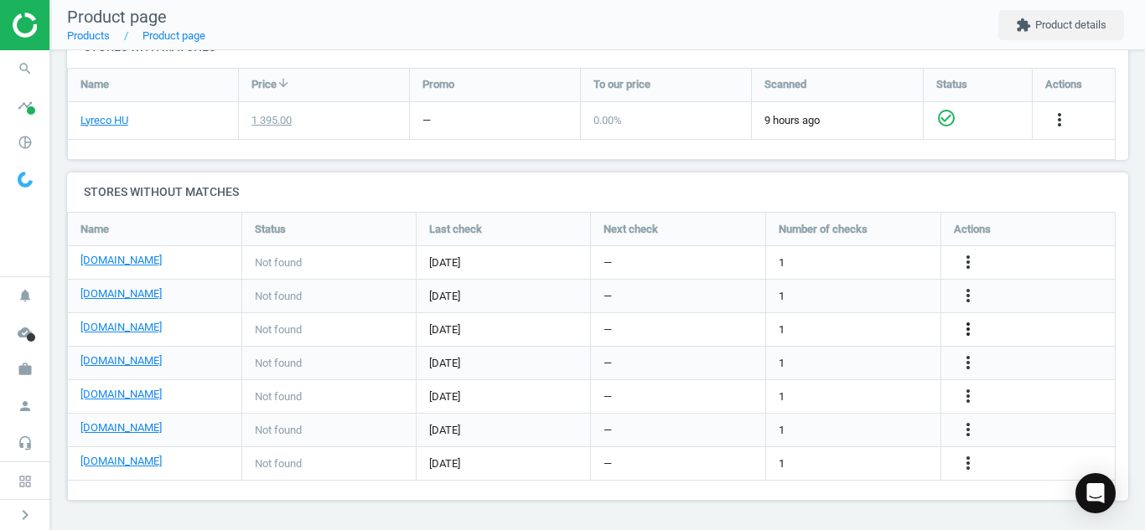
click at [966, 331] on icon "more_vert" at bounding box center [968, 329] width 20 height 20
click at [825, 326] on link "Edit URL/product option" at bounding box center [837, 330] width 230 height 26
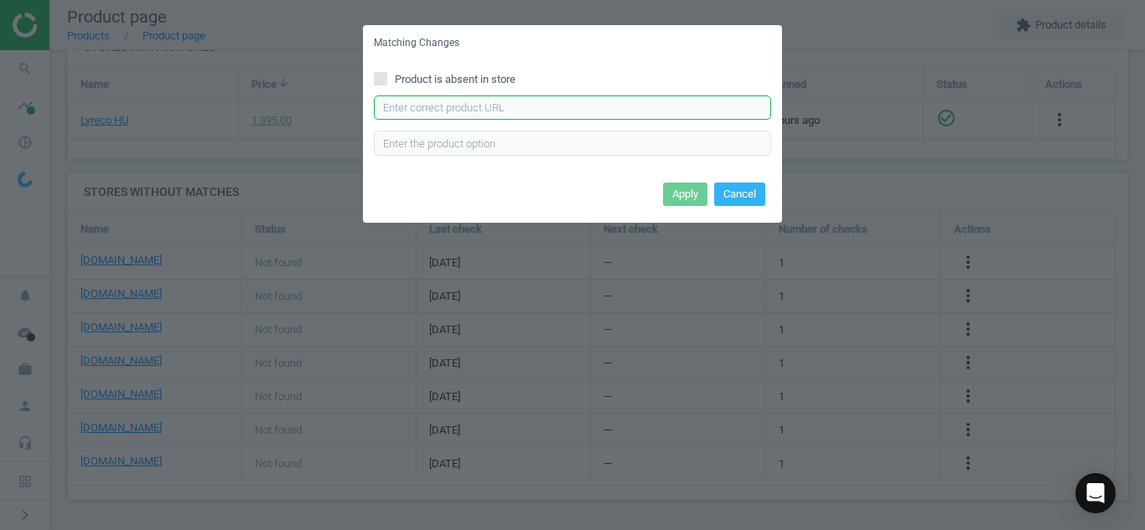
click at [645, 112] on input "text" at bounding box center [572, 108] width 397 height 25
paste input "[URL][DOMAIN_NAME]"
type input "[URL][DOMAIN_NAME]"
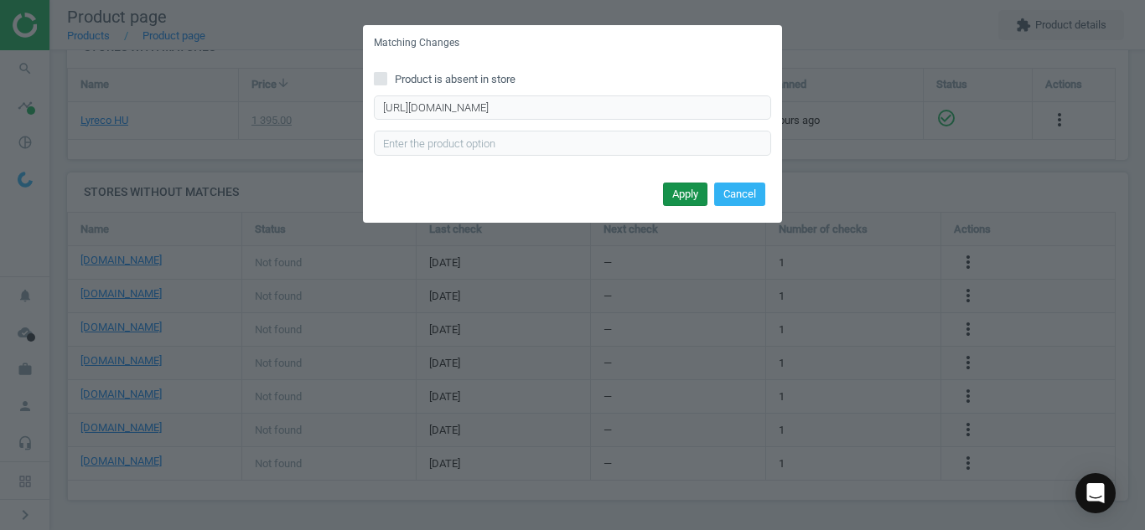
click at [677, 199] on button "Apply" at bounding box center [685, 194] width 44 height 23
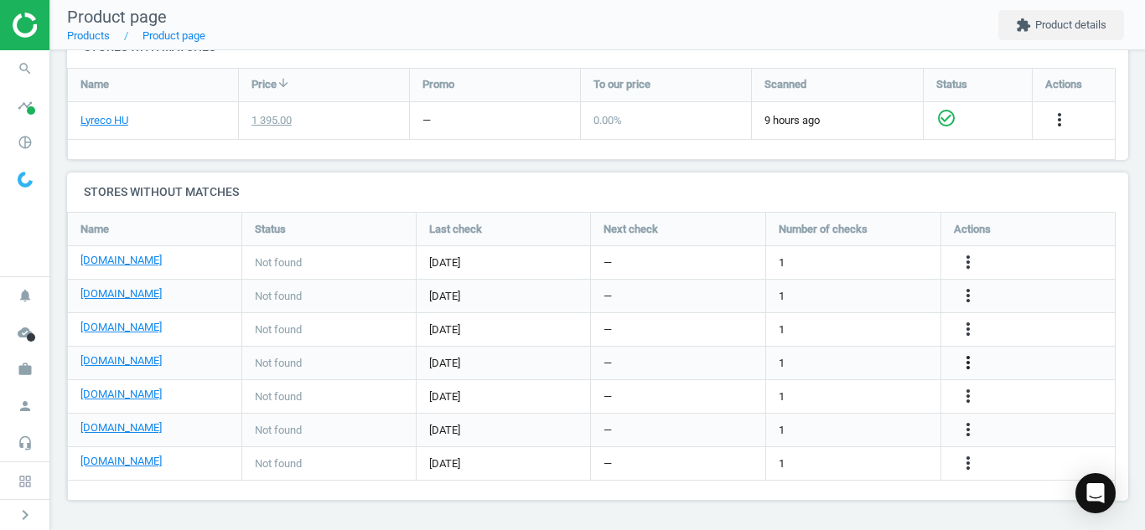
click at [973, 358] on icon "more_vert" at bounding box center [968, 363] width 20 height 20
click at [845, 359] on link "Edit URL/product option" at bounding box center [837, 363] width 230 height 26
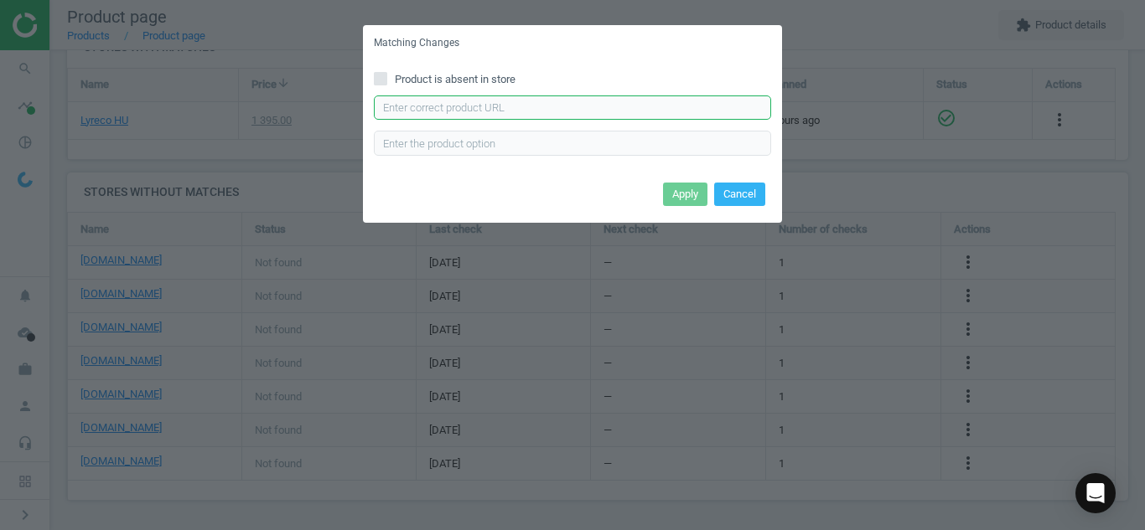
paste input "[URL][DOMAIN_NAME]"
click at [661, 110] on input "[URL][DOMAIN_NAME]" at bounding box center [572, 108] width 397 height 25
type input "[URL][DOMAIN_NAME]"
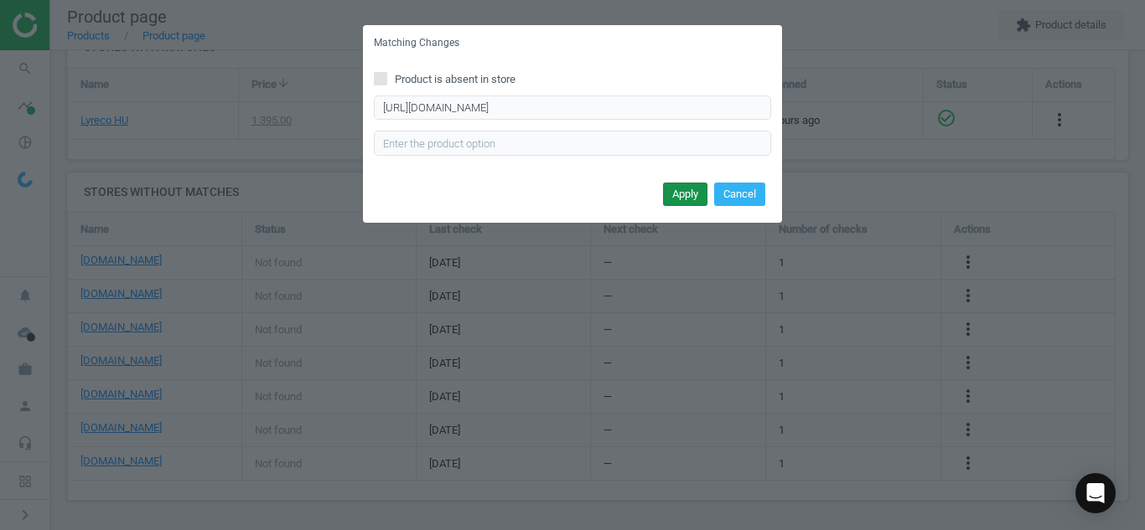
click at [680, 187] on button "Apply" at bounding box center [685, 194] width 44 height 23
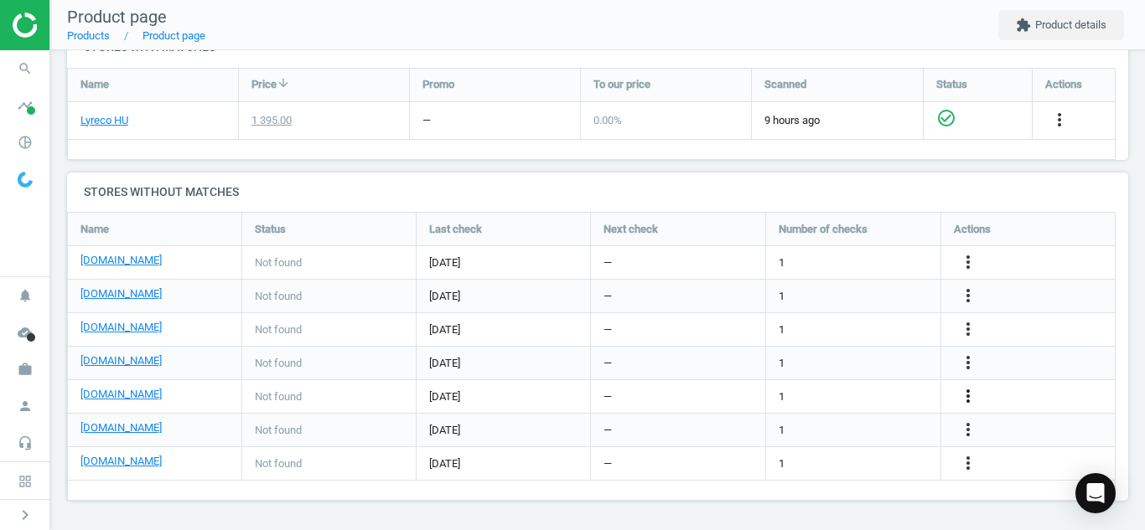
click at [962, 390] on icon "more_vert" at bounding box center [968, 396] width 20 height 20
click at [865, 394] on link "Edit URL/product option" at bounding box center [837, 397] width 230 height 26
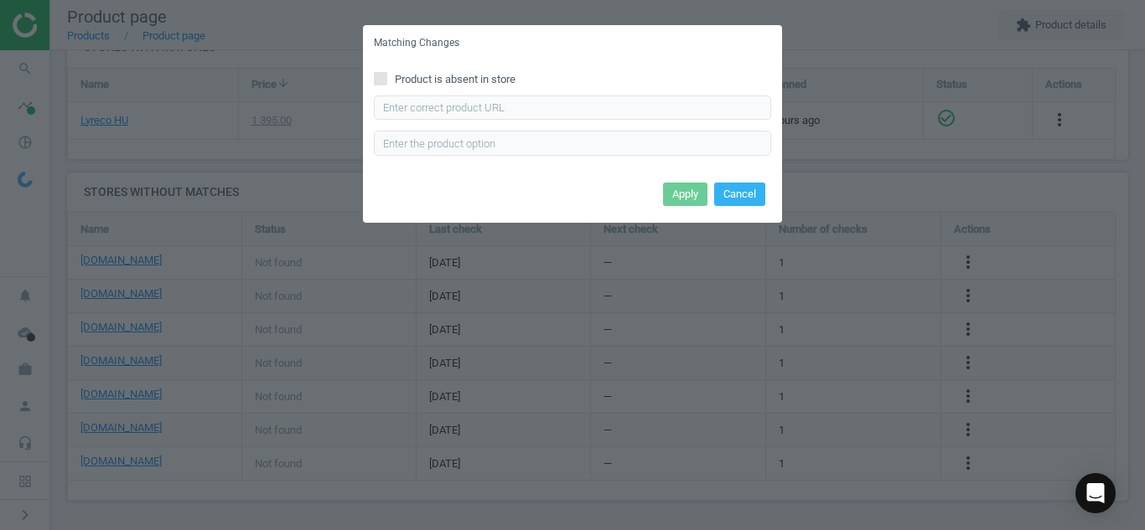
click at [378, 80] on input "Product is absent in store" at bounding box center [380, 78] width 11 height 11
checkbox input "true"
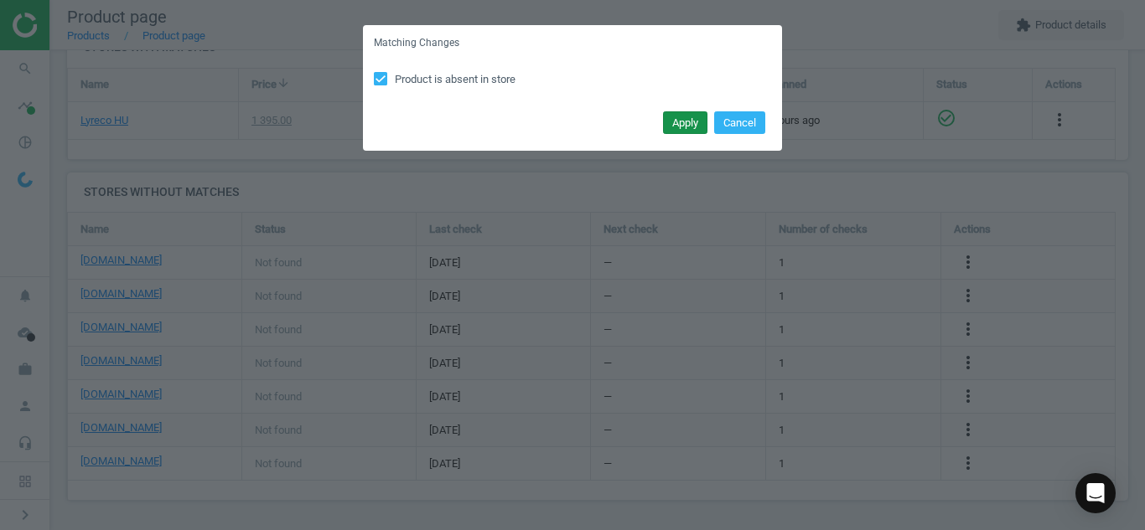
click at [672, 121] on button "Apply" at bounding box center [685, 122] width 44 height 23
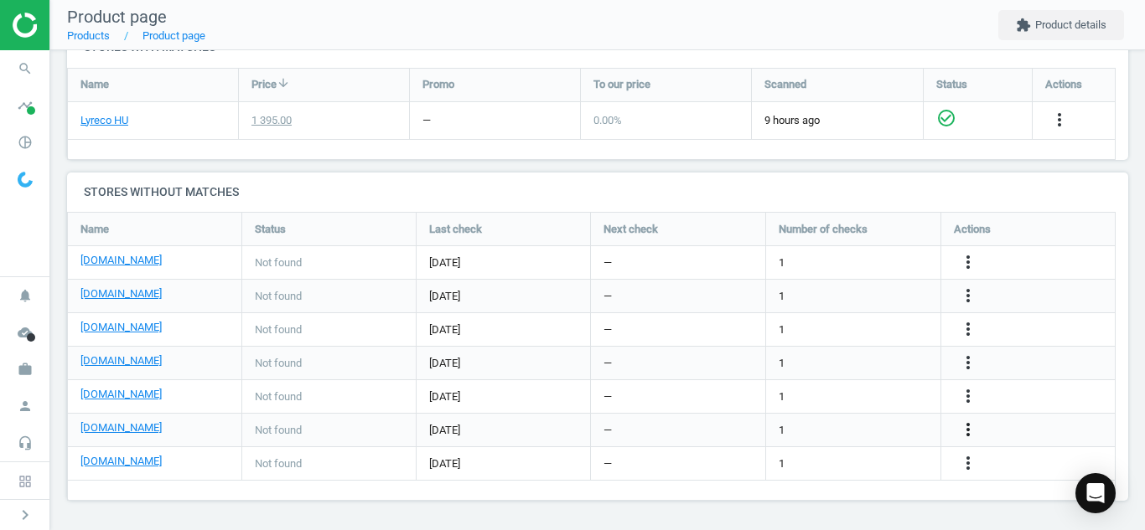
click at [965, 426] on div "more_vert" at bounding box center [1028, 430] width 174 height 33
click at [965, 426] on icon "more_vert" at bounding box center [968, 430] width 20 height 20
click at [824, 424] on link "Edit URL/product option" at bounding box center [837, 430] width 230 height 26
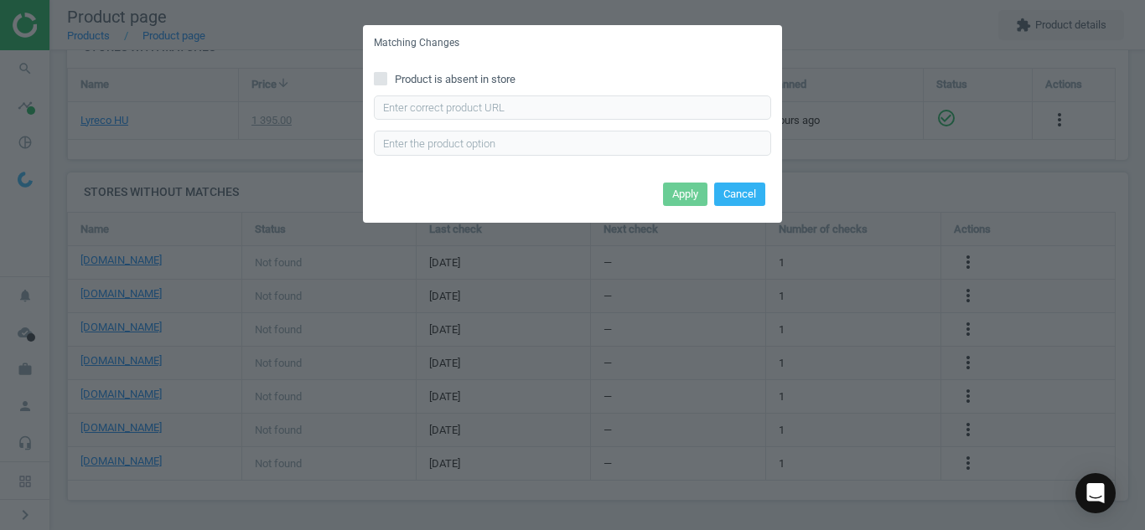
click at [374, 80] on div "Product is absent in store Enter correct product url" at bounding box center [572, 119] width 419 height 116
click at [374, 80] on icon at bounding box center [380, 78] width 13 height 13
click at [375, 80] on input "Product is absent in store" at bounding box center [380, 78] width 11 height 11
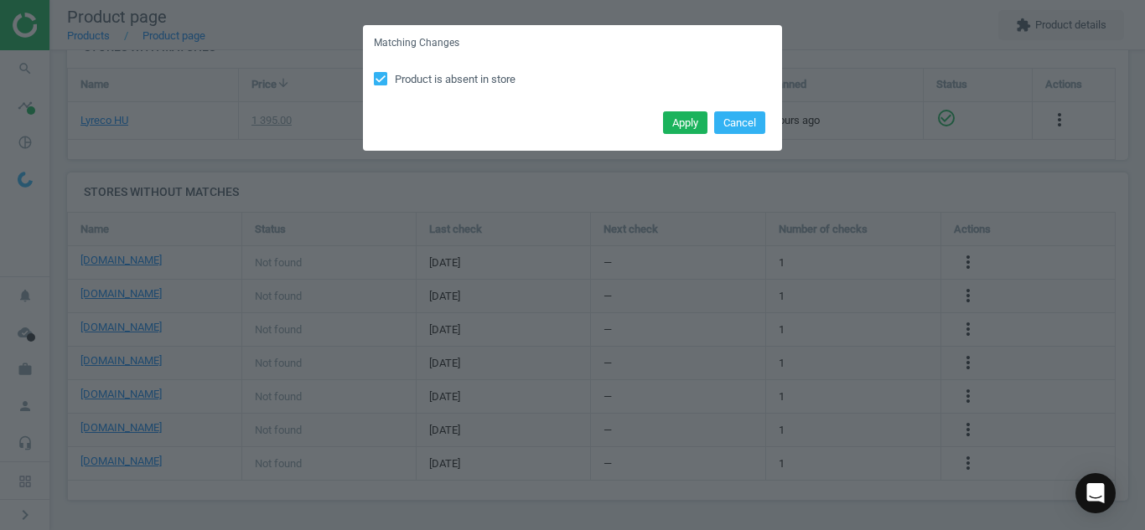
click at [385, 82] on input "Product is absent in store" at bounding box center [380, 78] width 11 height 11
checkbox input "false"
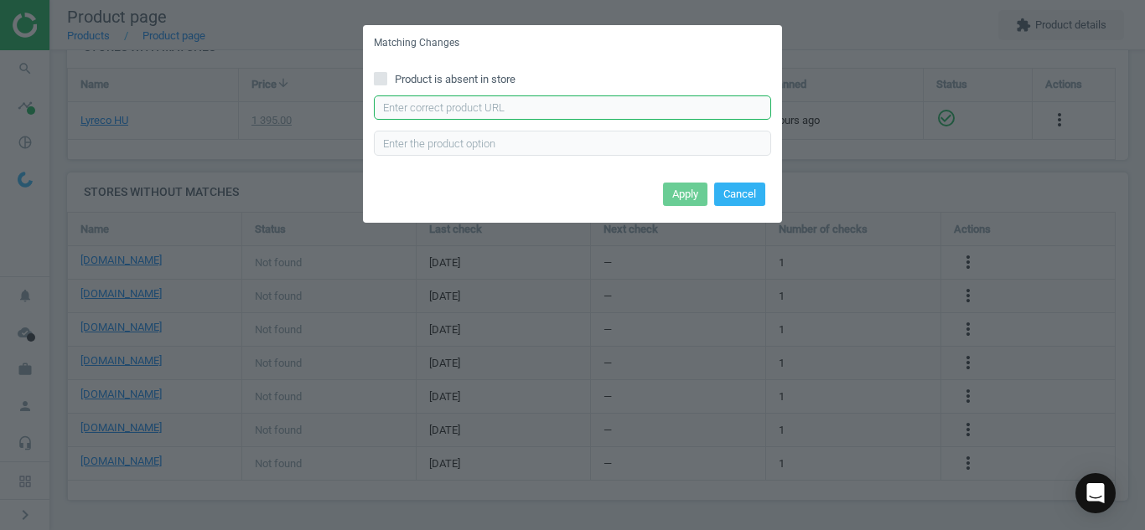
paste input "[URL][DOMAIN_NAME]"
click at [433, 106] on input "text" at bounding box center [572, 108] width 397 height 25
type input "[URL][DOMAIN_NAME]"
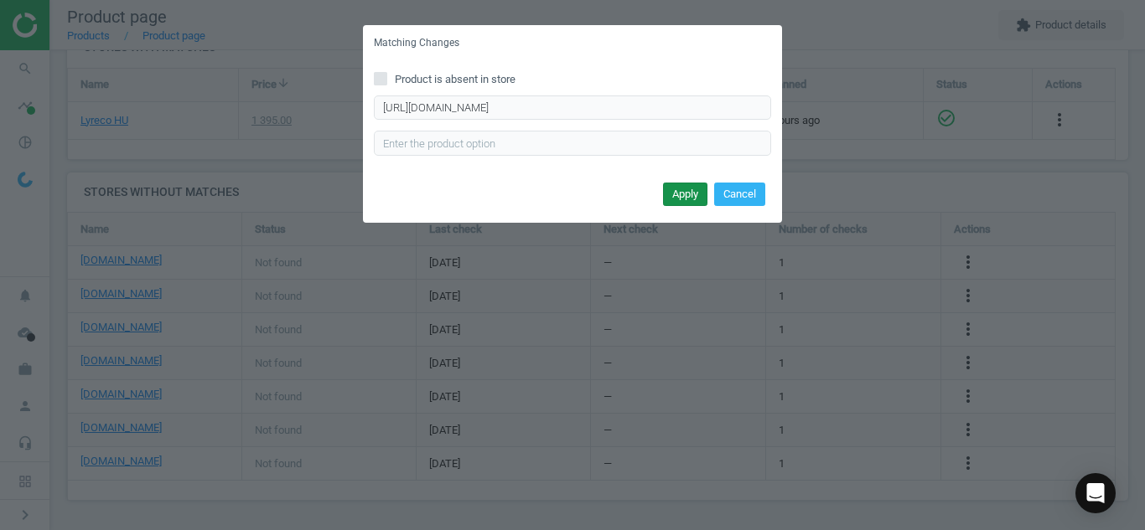
click at [671, 191] on button "Apply" at bounding box center [685, 194] width 44 height 23
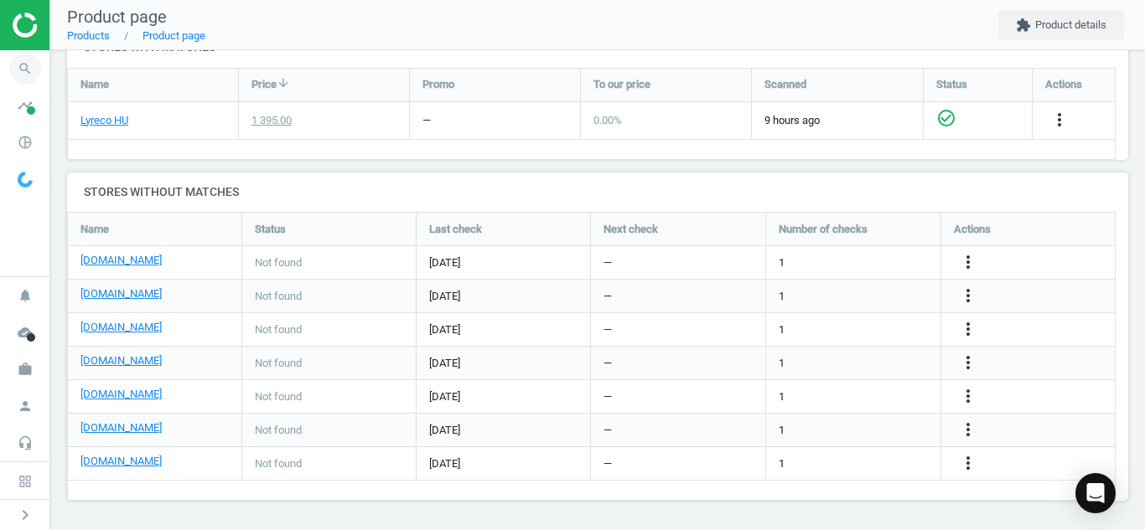
click at [13, 66] on icon "search" at bounding box center [25, 69] width 32 height 32
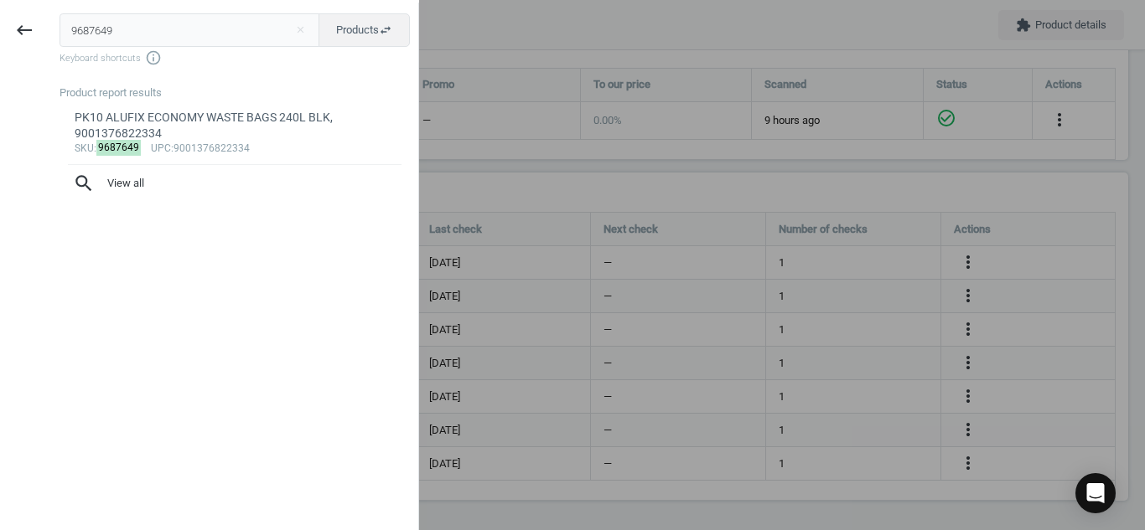
drag, startPoint x: 143, startPoint y: 19, endPoint x: 0, endPoint y: 34, distance: 144.1
click at [0, 34] on div "keyboard_backspace 9687649 close Products swap_horiz Keyboard shortcuts info_ou…" at bounding box center [209, 268] width 419 height 530
type input "12953264"
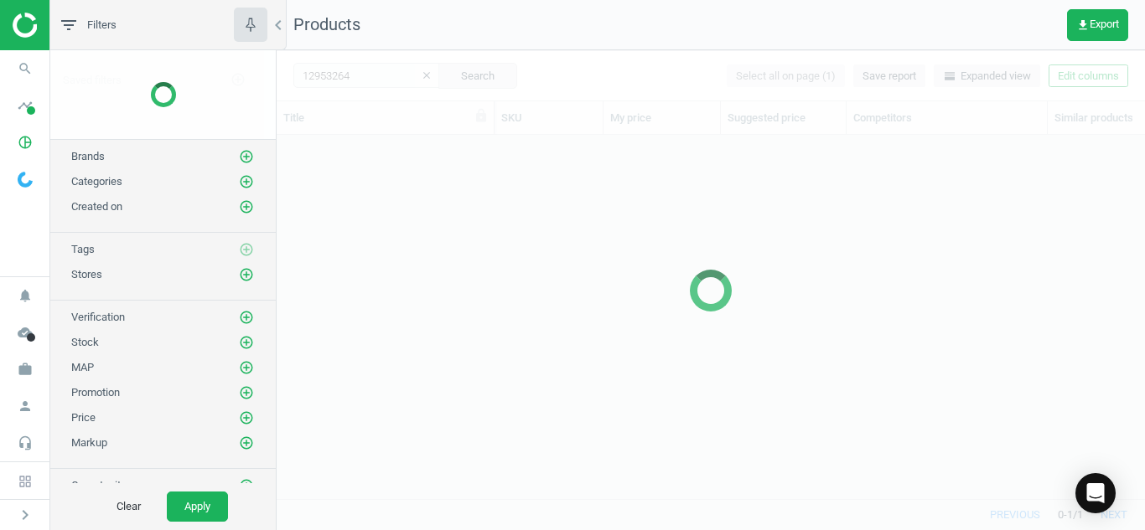
scroll to position [339, 856]
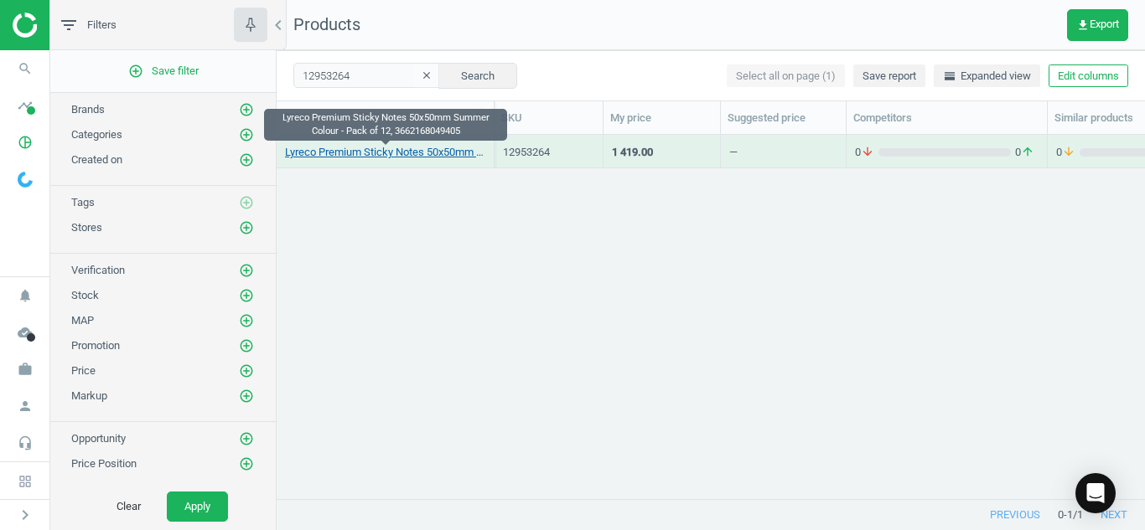
click at [397, 156] on link "Lyreco Premium Sticky Notes 50x50mm Summer Colour - Pack of 12, 3662168049405" at bounding box center [385, 152] width 200 height 15
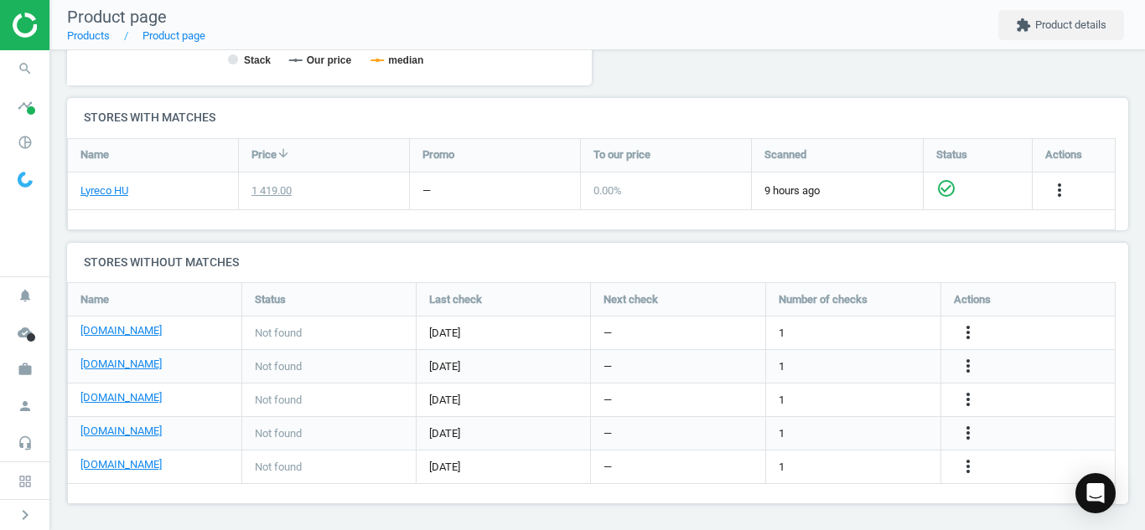
scroll to position [522, 0]
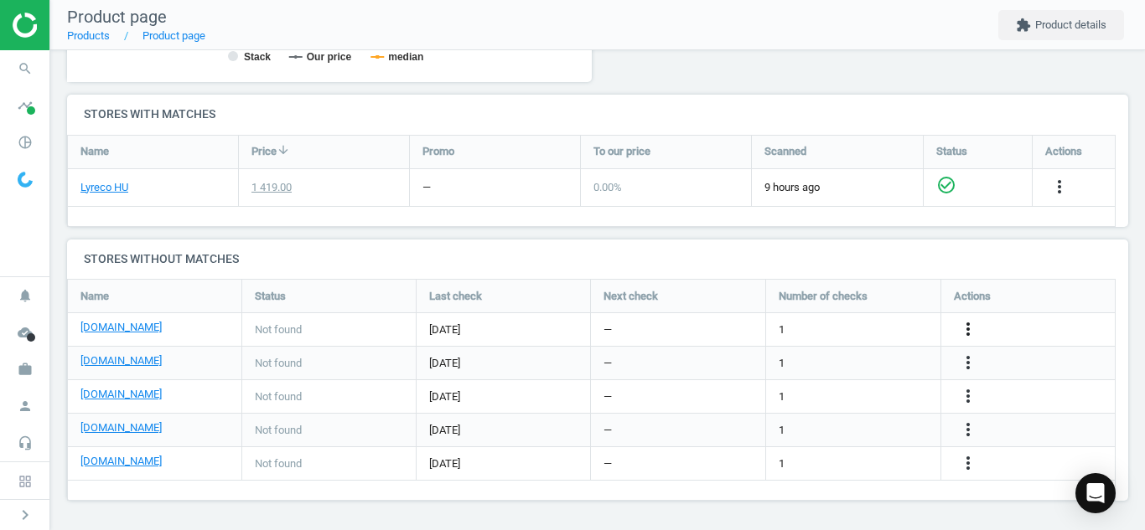
click at [973, 326] on icon "more_vert" at bounding box center [968, 329] width 20 height 20
click at [900, 323] on link "Edit URL/product option" at bounding box center [837, 330] width 230 height 26
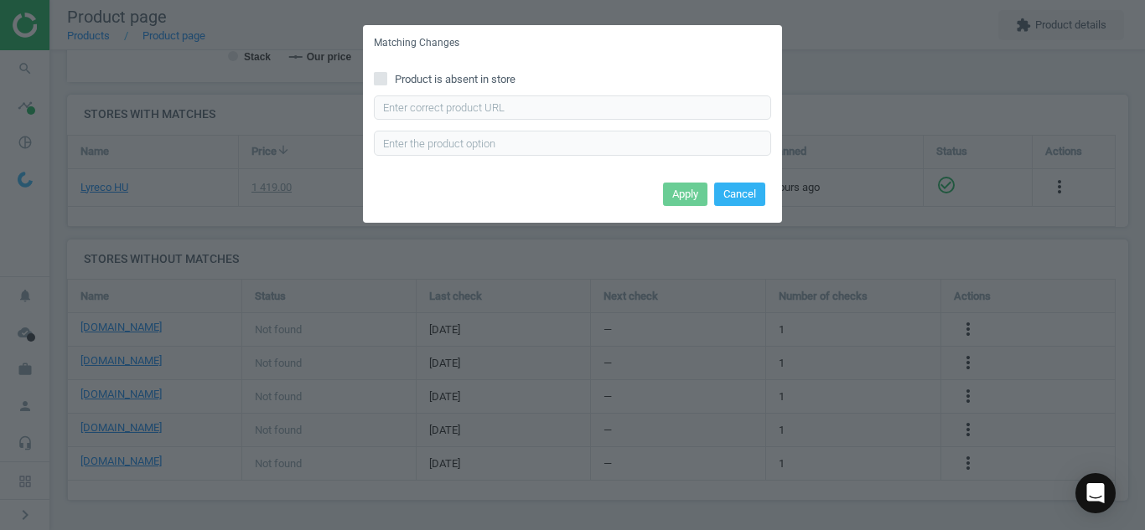
click at [723, 122] on div "Enter correct product url" at bounding box center [572, 126] width 397 height 60
click at [717, 115] on input "text" at bounding box center [572, 108] width 397 height 25
paste input "[URL][DOMAIN_NAME]"
type input "[URL][DOMAIN_NAME]"
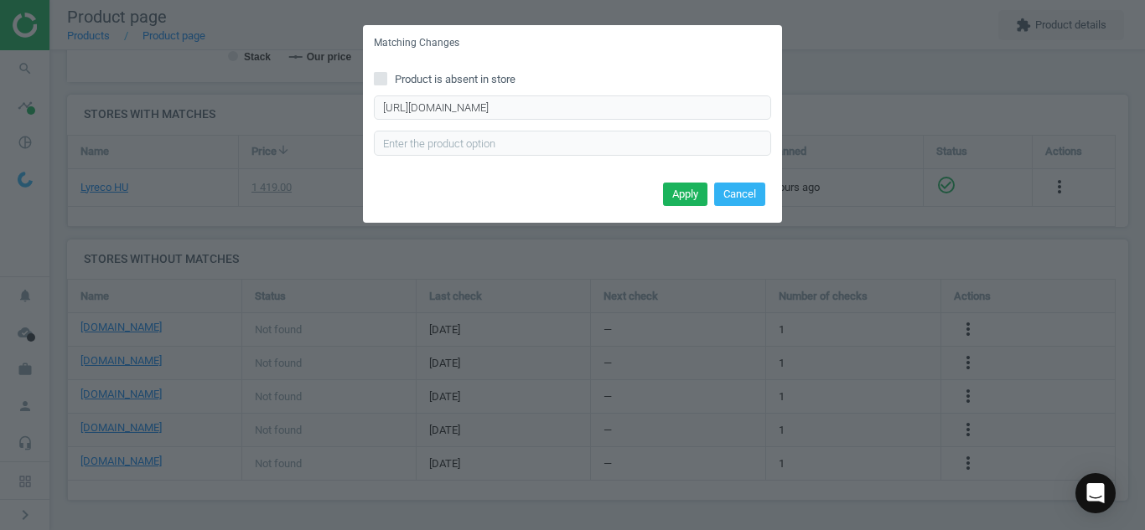
scroll to position [0, 0]
drag, startPoint x: 678, startPoint y: 212, endPoint x: 678, endPoint y: 197, distance: 15.1
click at [678, 197] on div "Apply Cancel" at bounding box center [572, 200] width 419 height 45
click at [678, 197] on button "Apply" at bounding box center [685, 194] width 44 height 23
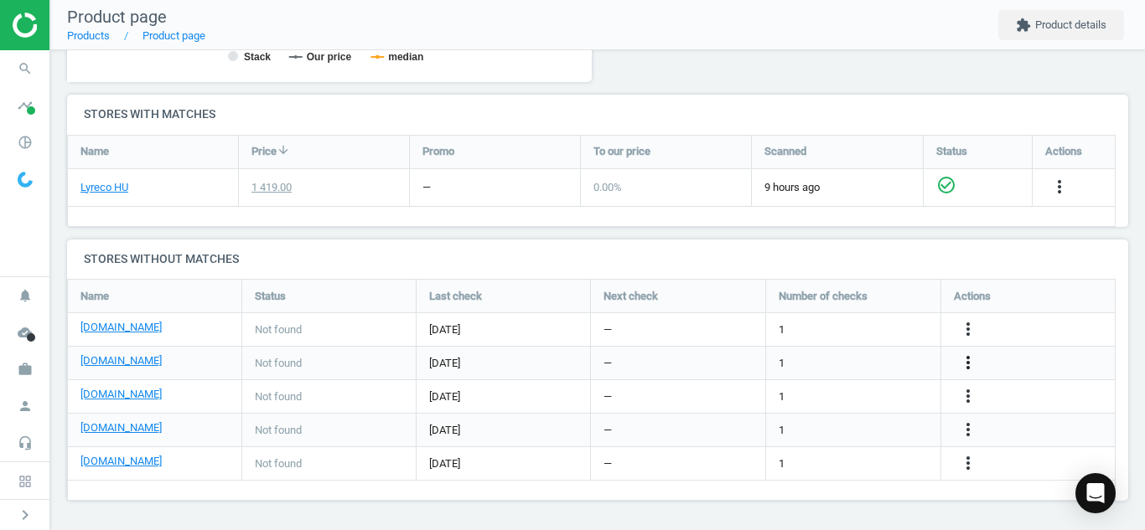
click at [967, 359] on icon "more_vert" at bounding box center [968, 363] width 20 height 20
click at [840, 365] on link "Edit URL/product option" at bounding box center [837, 363] width 230 height 26
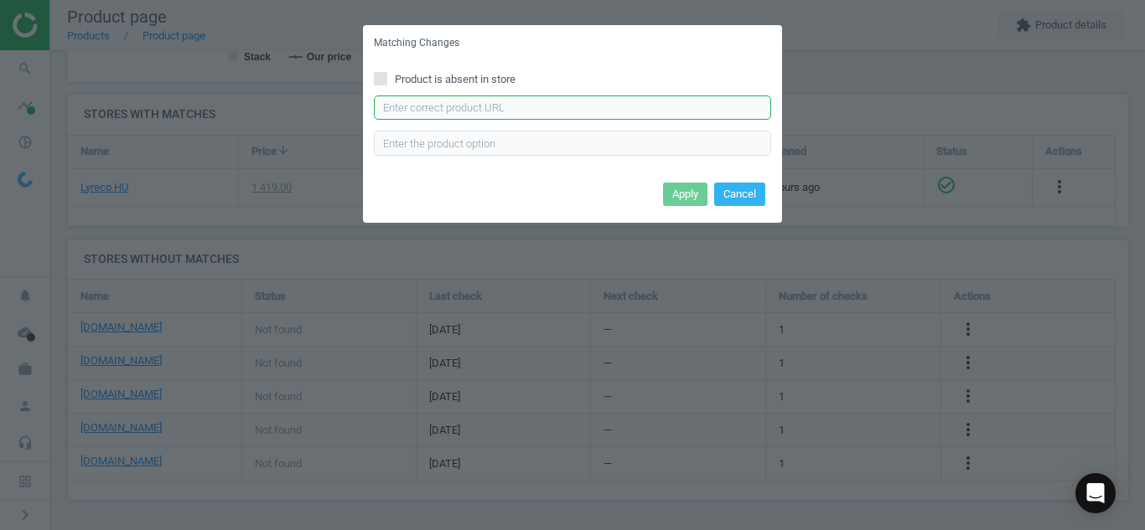
paste input "[URL][DOMAIN_NAME]"
click at [695, 111] on input "[URL][DOMAIN_NAME]" at bounding box center [572, 108] width 397 height 25
type input "[URL][DOMAIN_NAME]"
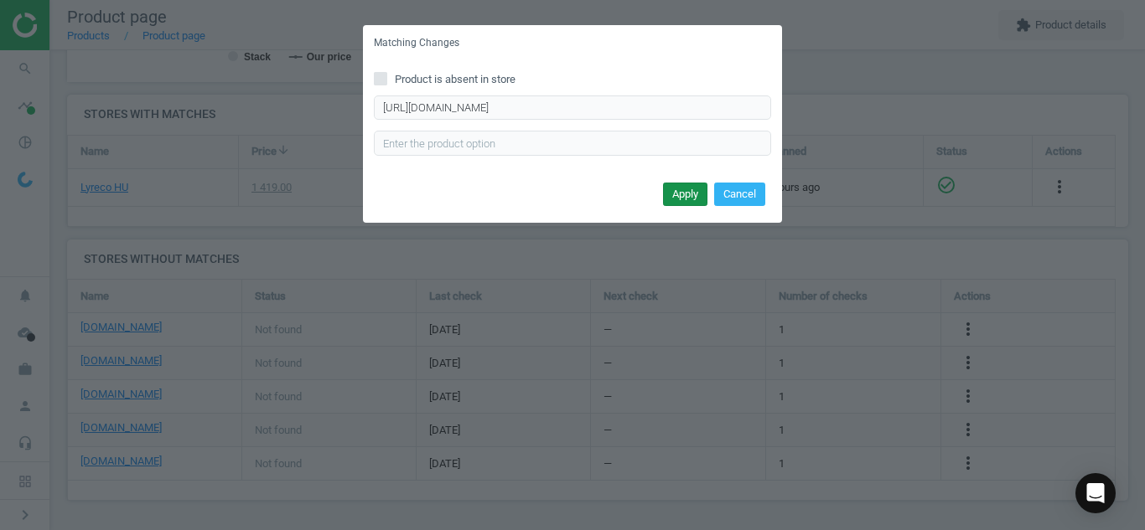
click at [680, 199] on button "Apply" at bounding box center [685, 194] width 44 height 23
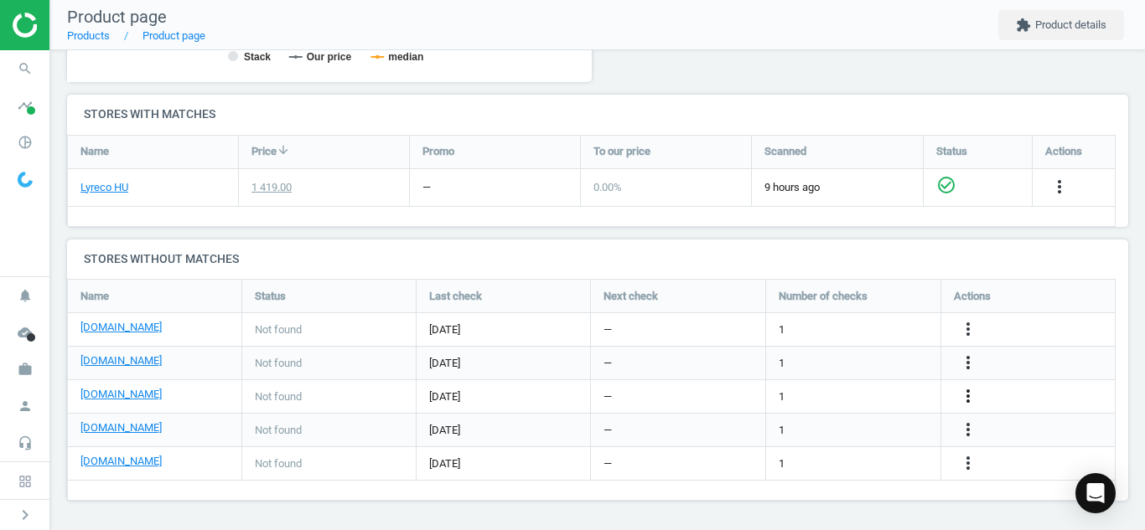
click at [967, 395] on icon "more_vert" at bounding box center [968, 396] width 20 height 20
click at [882, 399] on link "Edit URL/product option" at bounding box center [837, 397] width 230 height 26
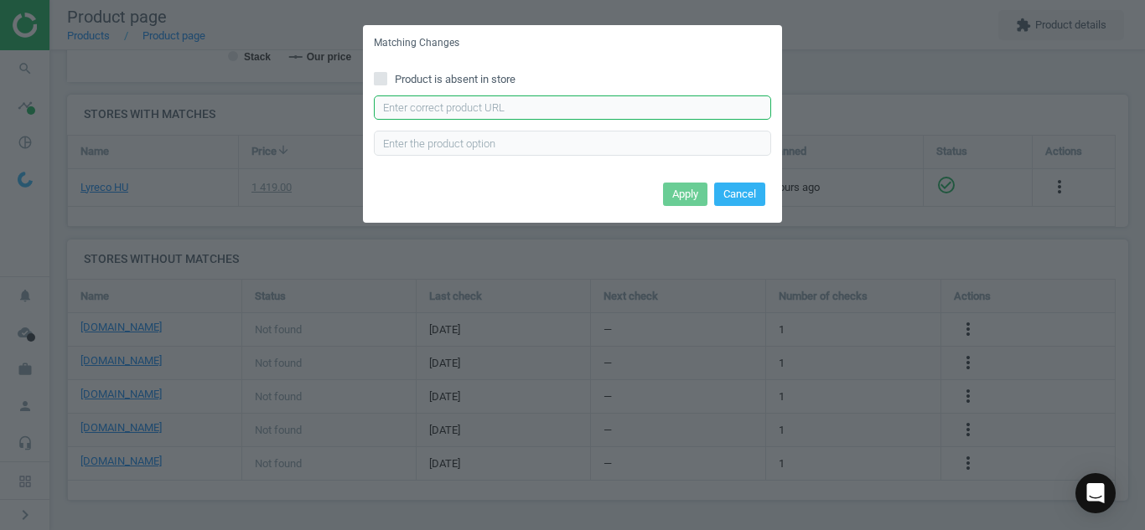
paste input "[URL][DOMAIN_NAME]"
click at [668, 116] on input "text" at bounding box center [572, 108] width 397 height 25
type input "[URL][DOMAIN_NAME]"
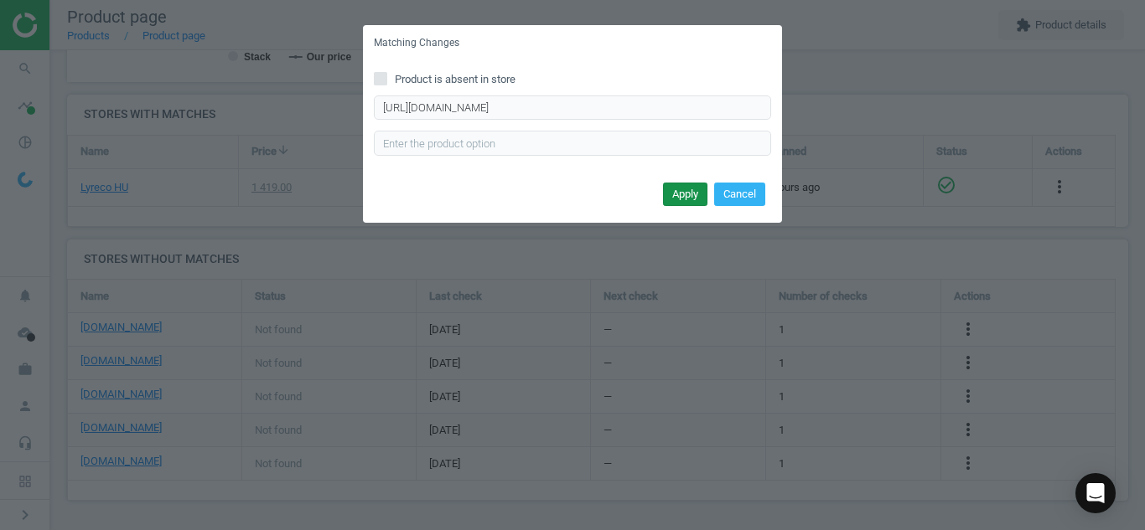
click at [676, 203] on button "Apply" at bounding box center [685, 194] width 44 height 23
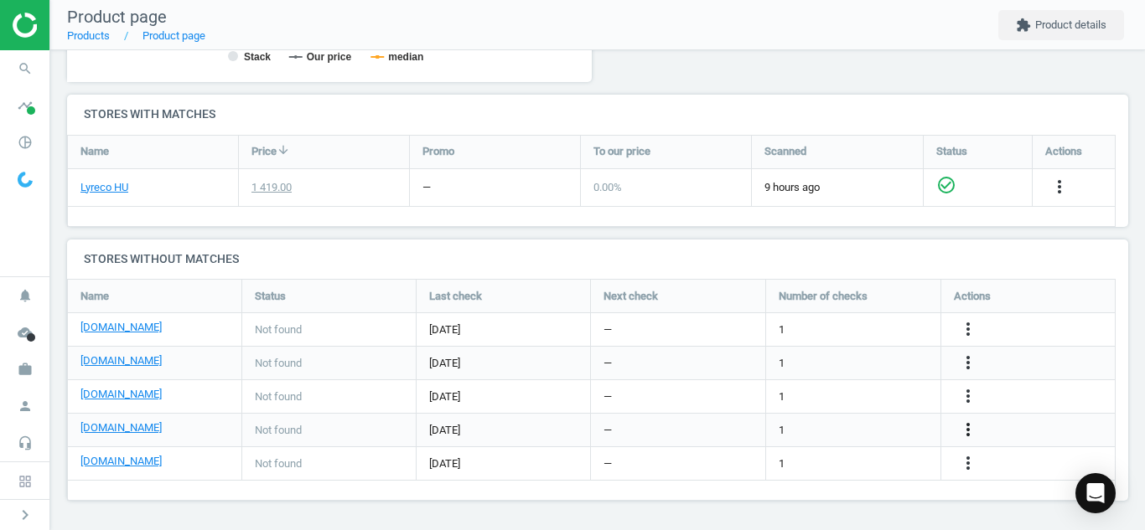
click at [959, 433] on icon "more_vert" at bounding box center [968, 430] width 20 height 20
click at [872, 431] on link "Edit URL/product option" at bounding box center [837, 430] width 230 height 26
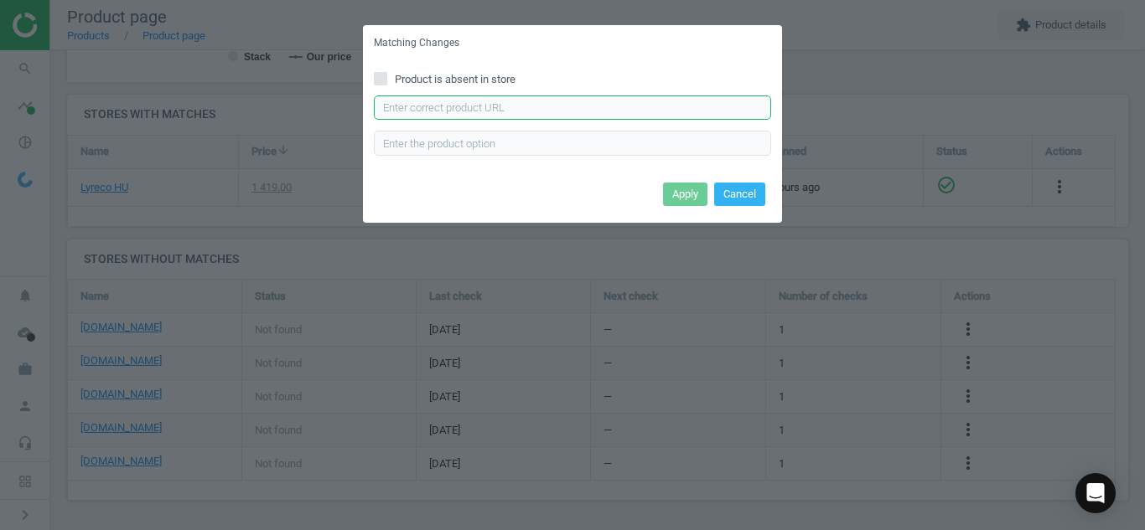
paste input "[URL][DOMAIN_NAME]"
click at [671, 107] on input "[URL][DOMAIN_NAME]" at bounding box center [572, 108] width 397 height 25
type input "[URL][DOMAIN_NAME]"
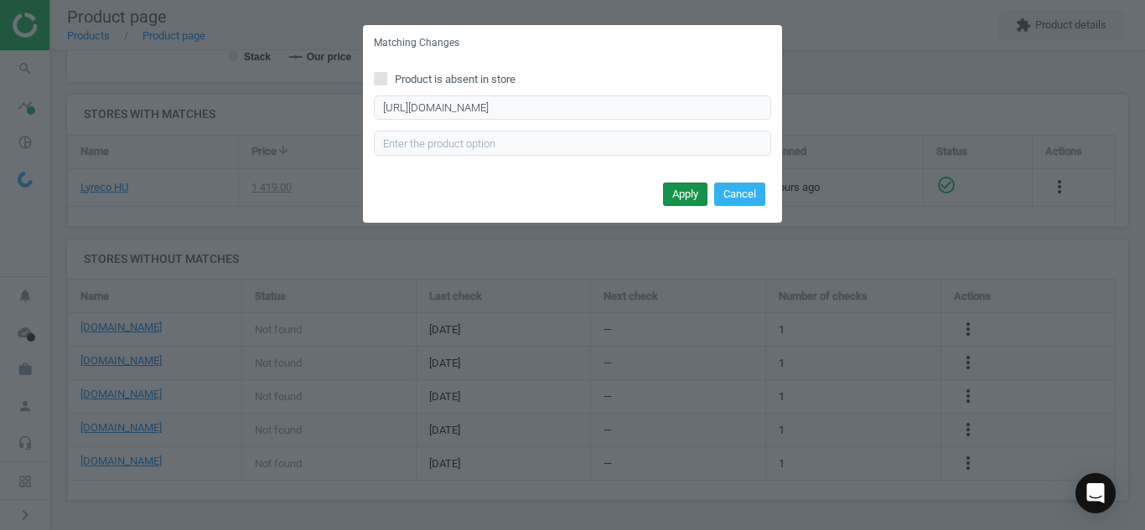
click at [683, 193] on button "Apply" at bounding box center [685, 194] width 44 height 23
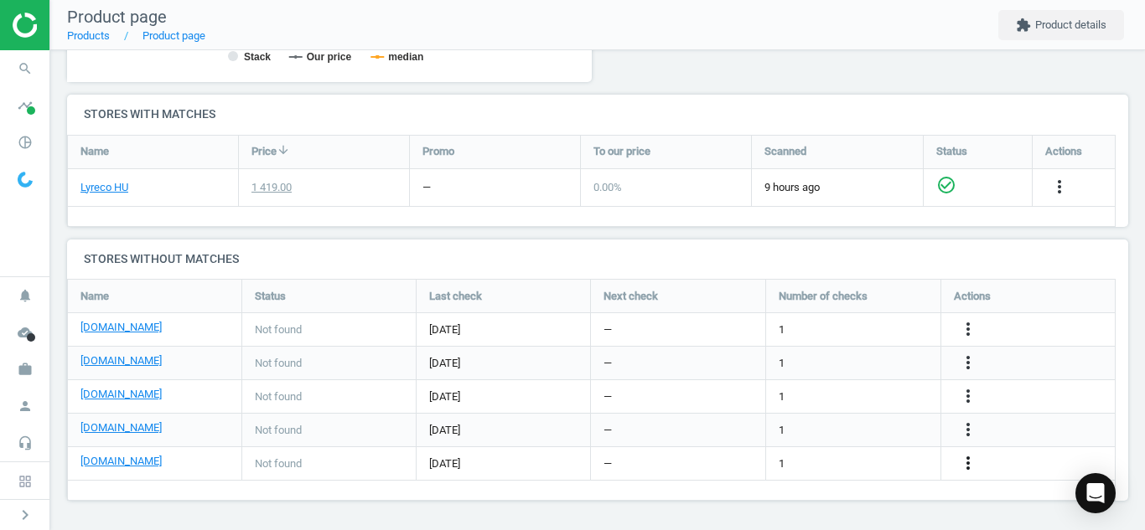
click at [964, 460] on icon "more_vert" at bounding box center [968, 463] width 20 height 20
click at [879, 459] on link "Edit URL/product option" at bounding box center [837, 464] width 230 height 26
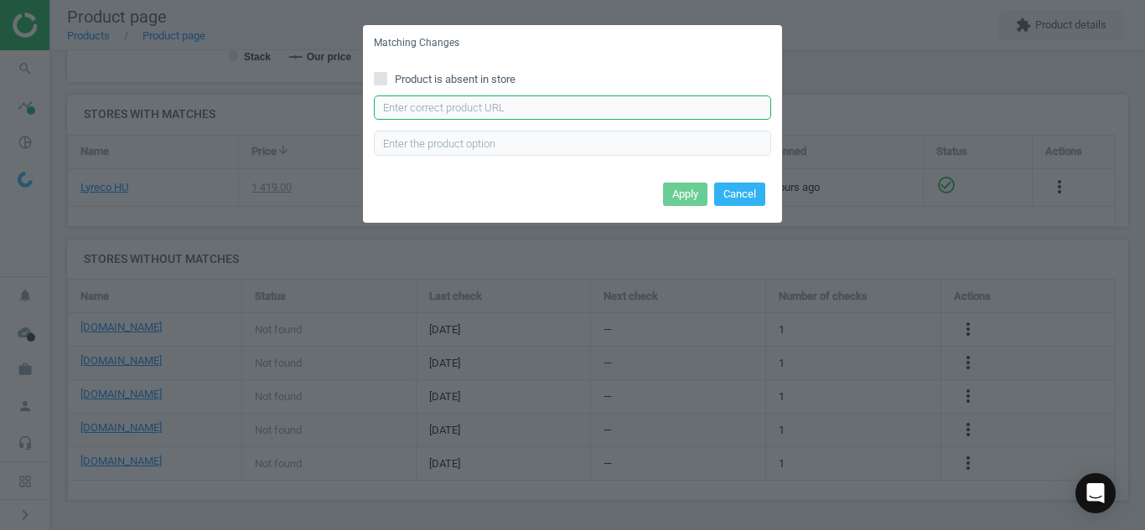
paste input "[URL][DOMAIN_NAME]"
click at [667, 108] on input "[URL][DOMAIN_NAME]" at bounding box center [572, 108] width 397 height 25
type input "[URL][DOMAIN_NAME]"
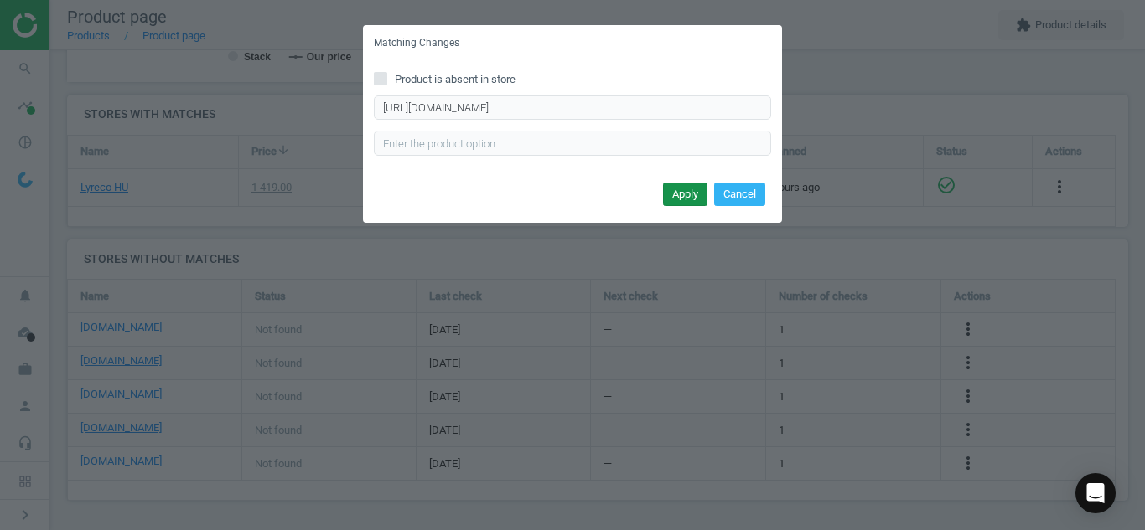
click at [674, 203] on button "Apply" at bounding box center [685, 194] width 44 height 23
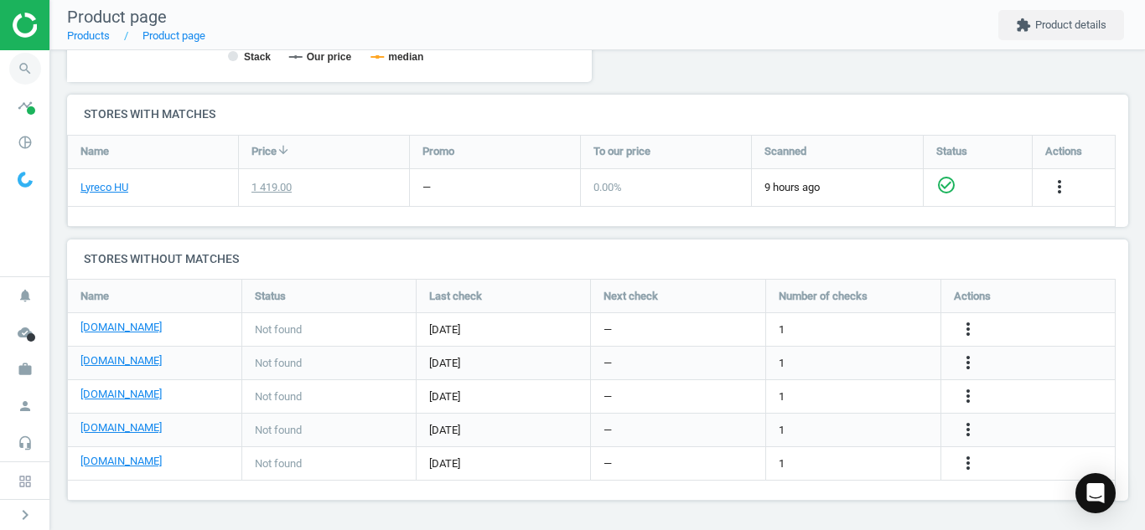
click at [14, 60] on icon "search" at bounding box center [25, 69] width 32 height 32
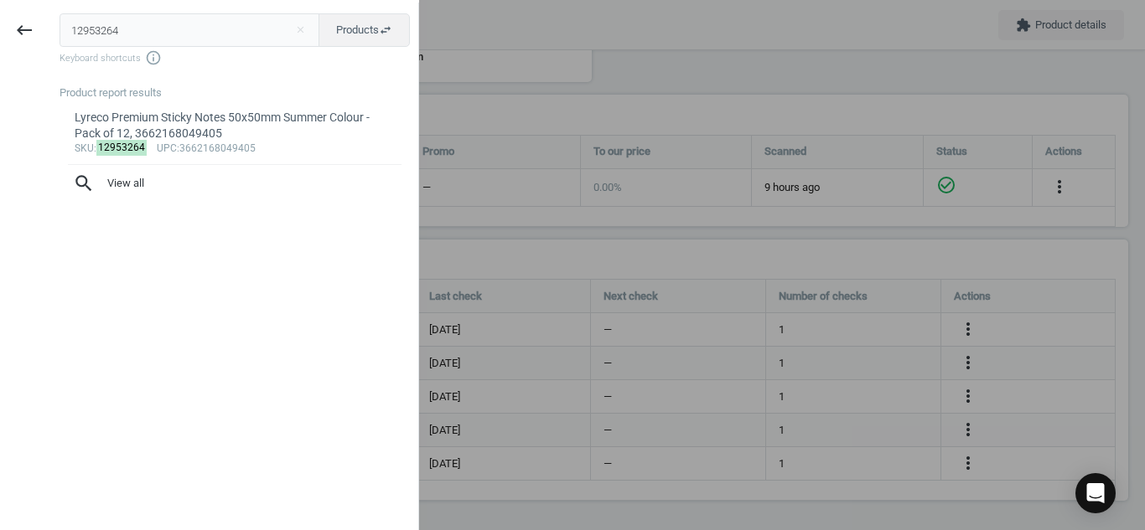
drag, startPoint x: 185, startPoint y: 33, endPoint x: 0, endPoint y: 8, distance: 186.9
click at [0, 8] on div "keyboard_backspace 12953264 close Products swap_horiz Keyboard shortcuts info_o…" at bounding box center [209, 268] width 419 height 530
type input "7398807"
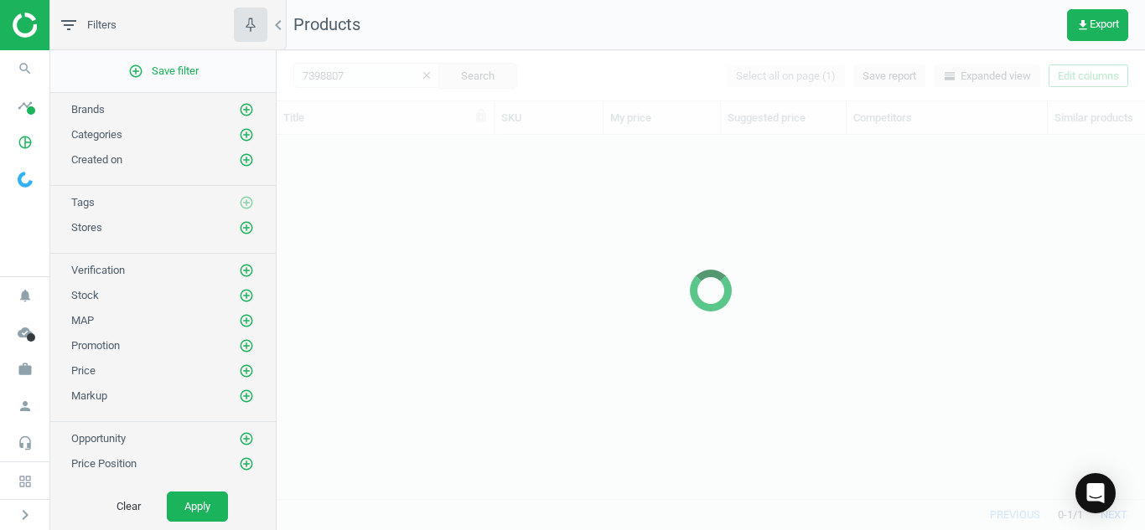
scroll to position [339, 856]
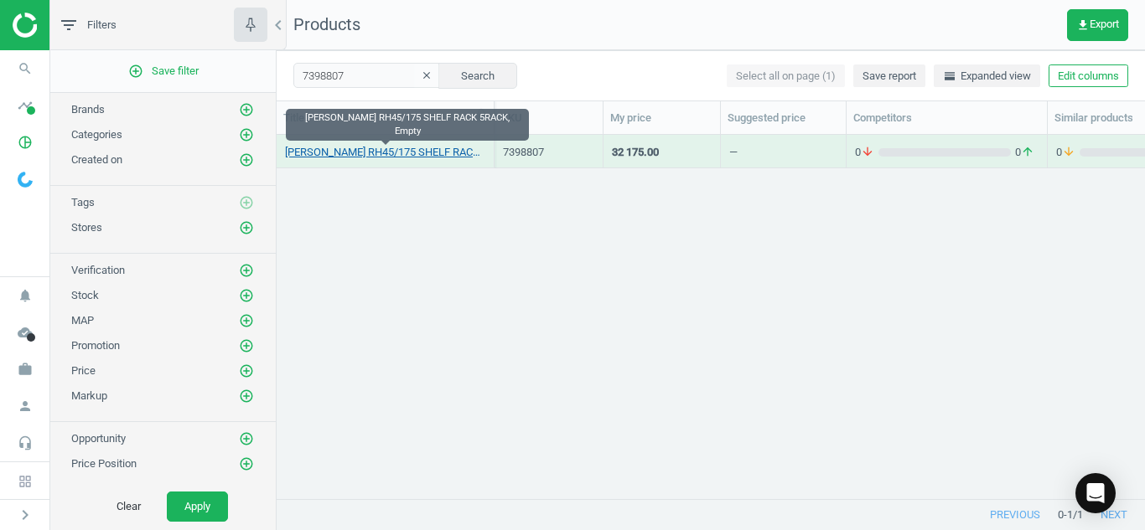
click at [343, 153] on link "[PERSON_NAME] RH45/175 SHELF RACK 5RACK, Empty" at bounding box center [385, 152] width 200 height 15
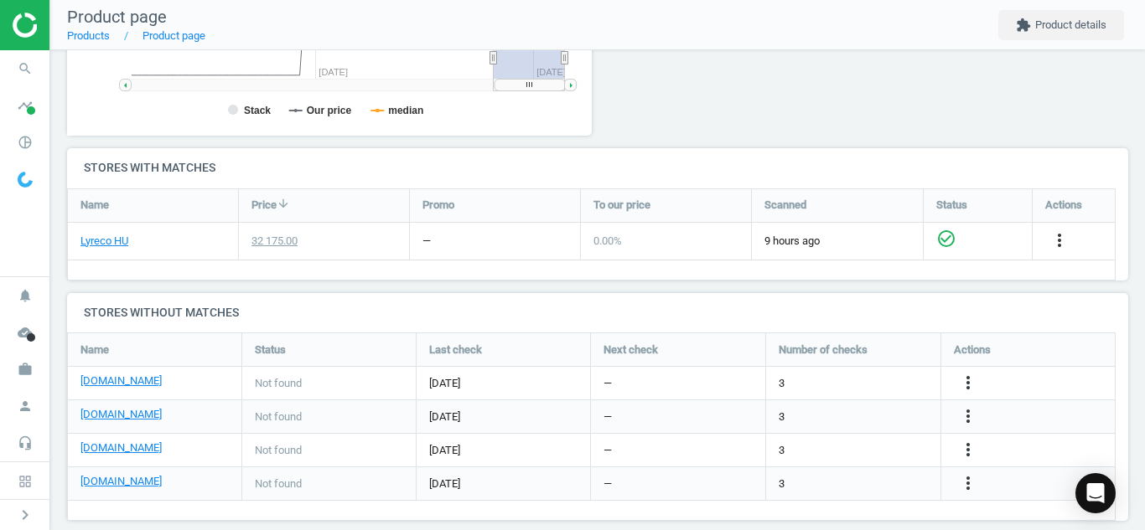
scroll to position [489, 0]
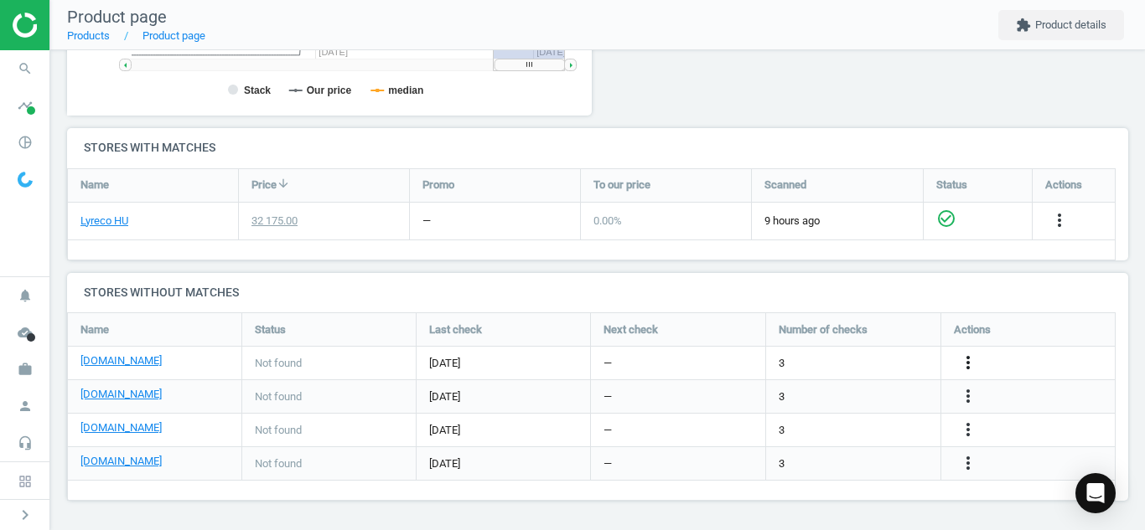
click at [972, 367] on icon "more_vert" at bounding box center [968, 363] width 20 height 20
click at [891, 367] on link "Edit URL/product option" at bounding box center [837, 363] width 230 height 26
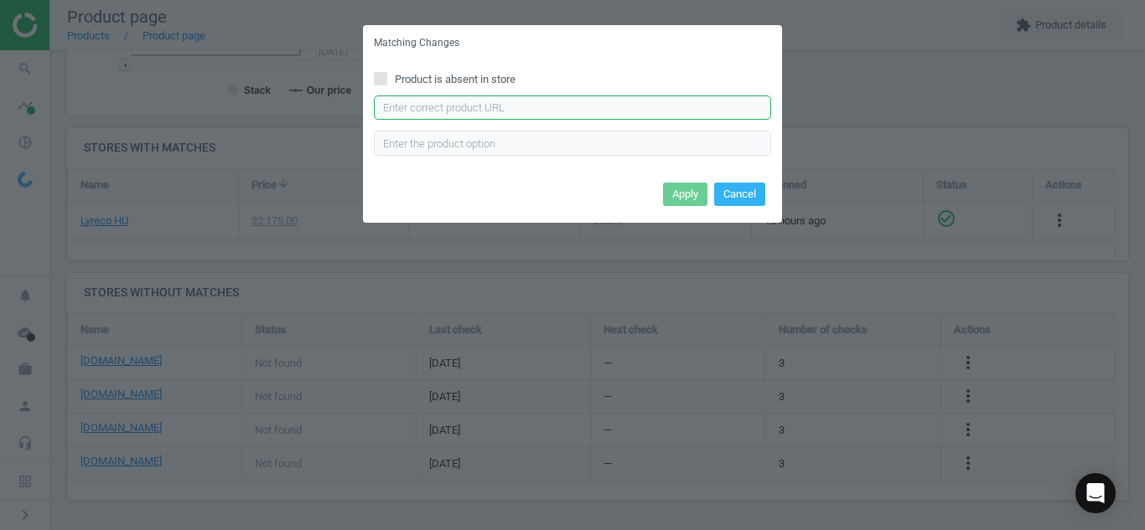
paste input "[URL][DOMAIN_NAME]"
click at [708, 101] on input "[URL][DOMAIN_NAME]" at bounding box center [572, 108] width 397 height 25
type input "[URL][DOMAIN_NAME]"
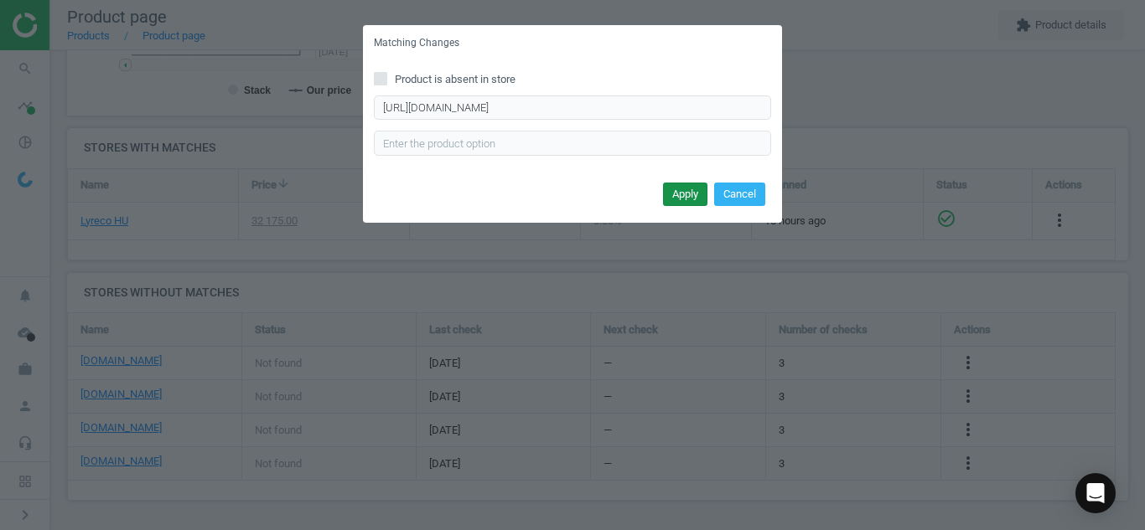
click at [683, 189] on button "Apply" at bounding box center [685, 194] width 44 height 23
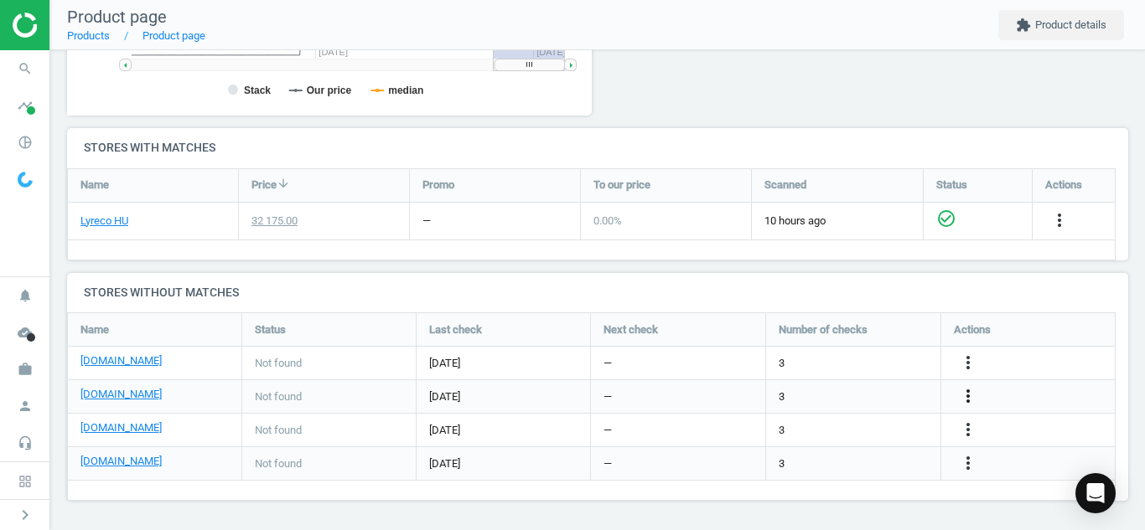
click at [964, 389] on icon "more_vert" at bounding box center [968, 396] width 20 height 20
click at [867, 395] on link "Edit URL/product option" at bounding box center [837, 397] width 230 height 26
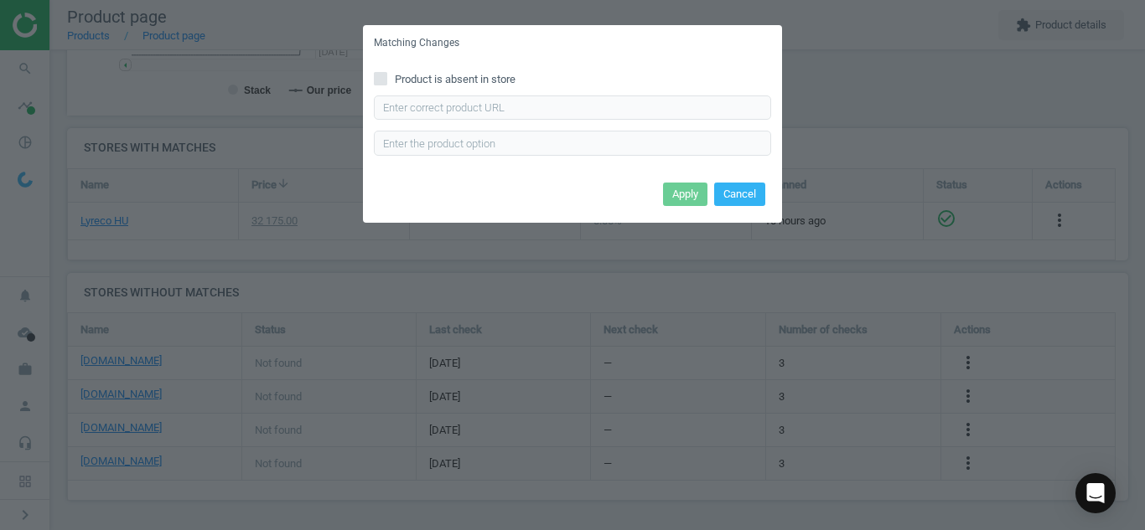
click at [385, 72] on icon at bounding box center [380, 78] width 13 height 13
click at [385, 73] on input "Product is absent in store" at bounding box center [380, 78] width 11 height 11
checkbox input "true"
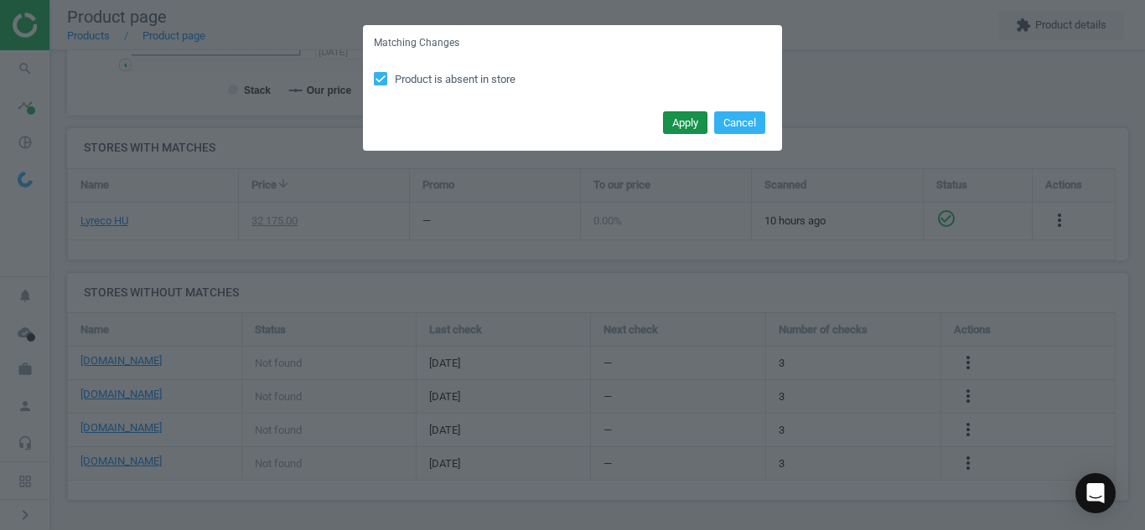
click at [675, 126] on button "Apply" at bounding box center [685, 122] width 44 height 23
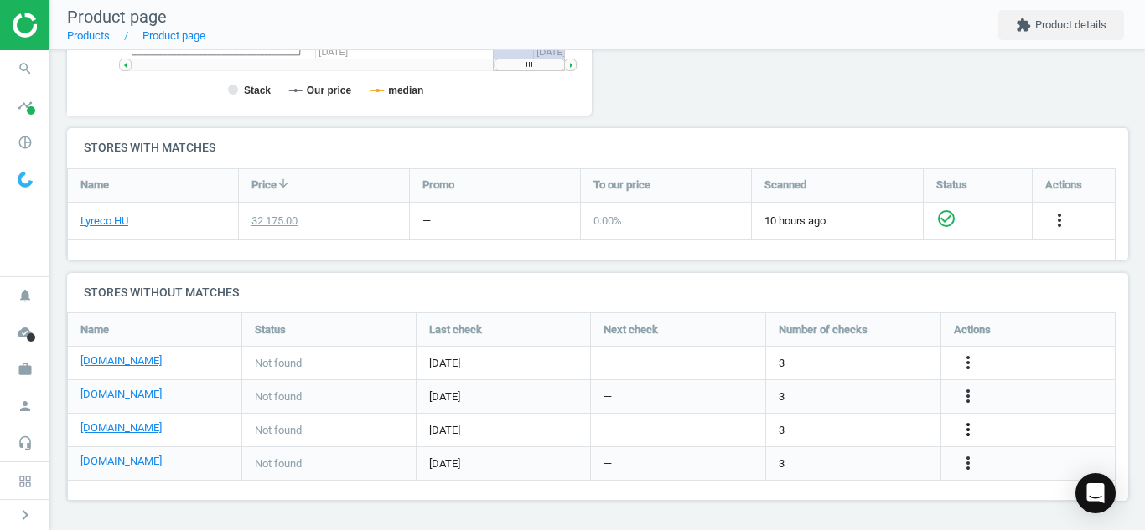
click at [968, 428] on icon "more_vert" at bounding box center [968, 430] width 20 height 20
click at [887, 430] on link "Edit URL/product option" at bounding box center [837, 430] width 230 height 26
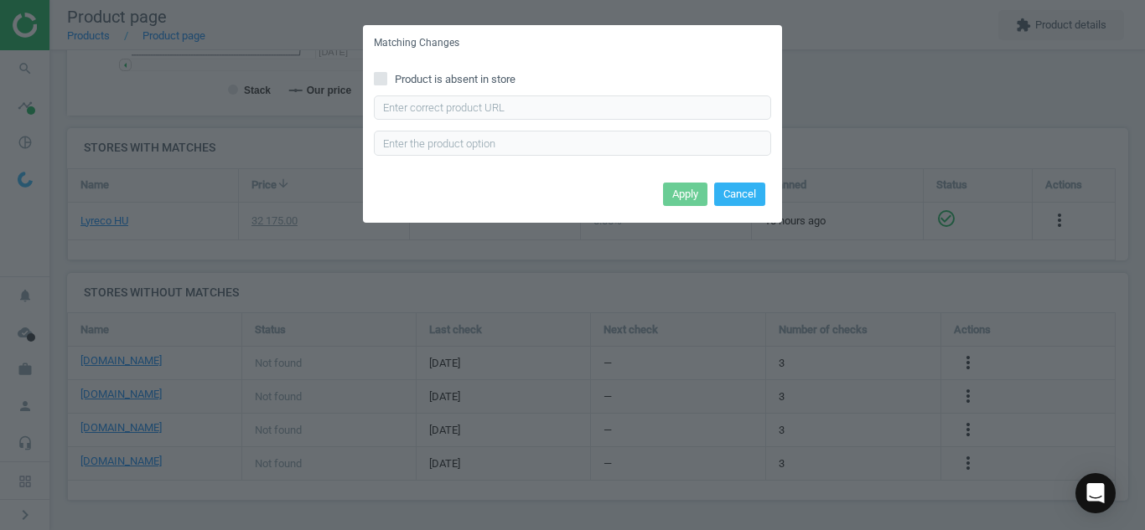
click at [383, 76] on input "Product is absent in store" at bounding box center [380, 78] width 11 height 11
checkbox input "true"
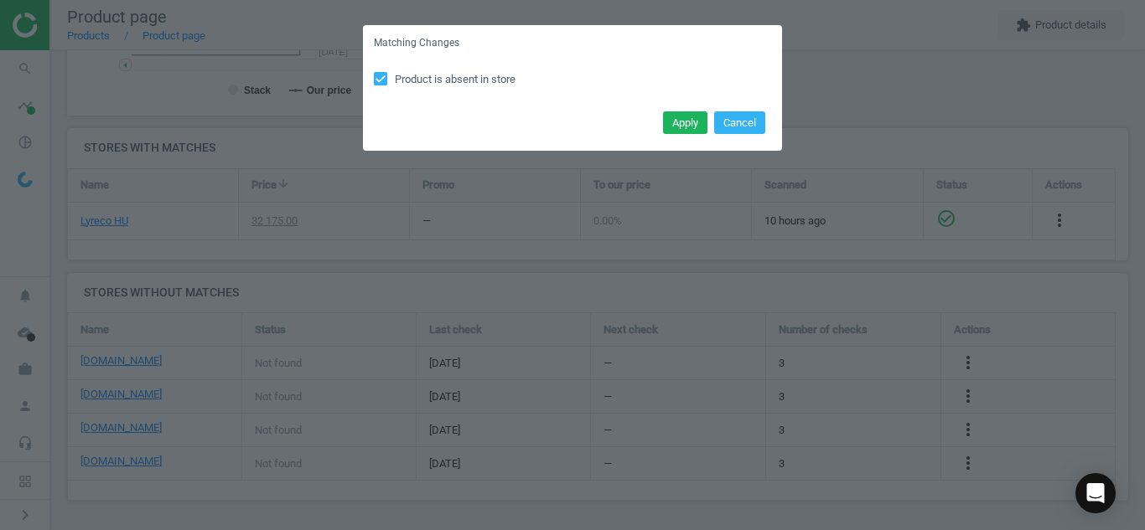
click at [659, 120] on div "Apply Cancel" at bounding box center [572, 128] width 419 height 45
click at [669, 123] on button "Apply" at bounding box center [685, 122] width 44 height 23
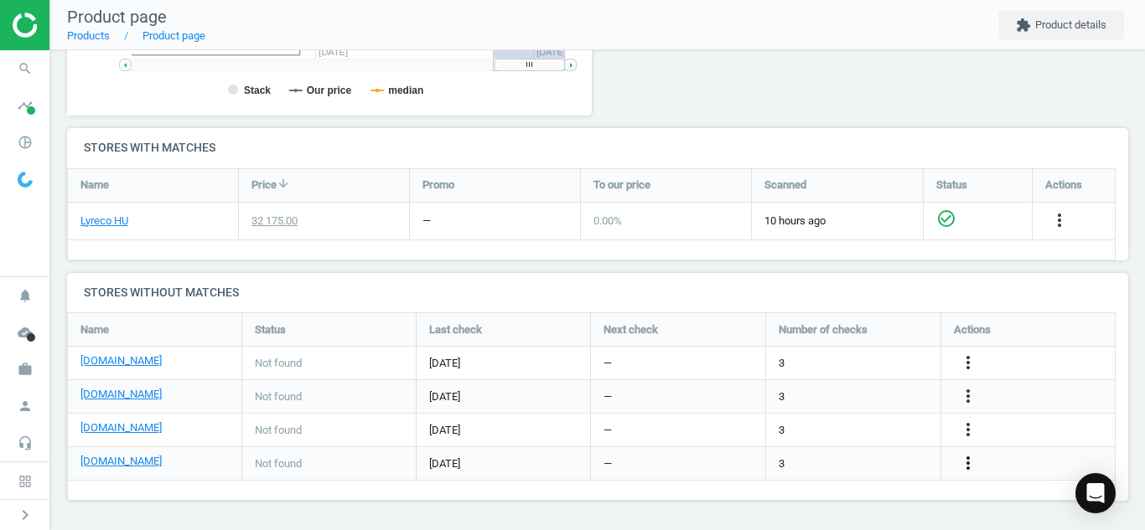
click at [970, 457] on icon "more_vert" at bounding box center [968, 463] width 20 height 20
click at [902, 460] on link "Edit URL/product option" at bounding box center [837, 464] width 230 height 26
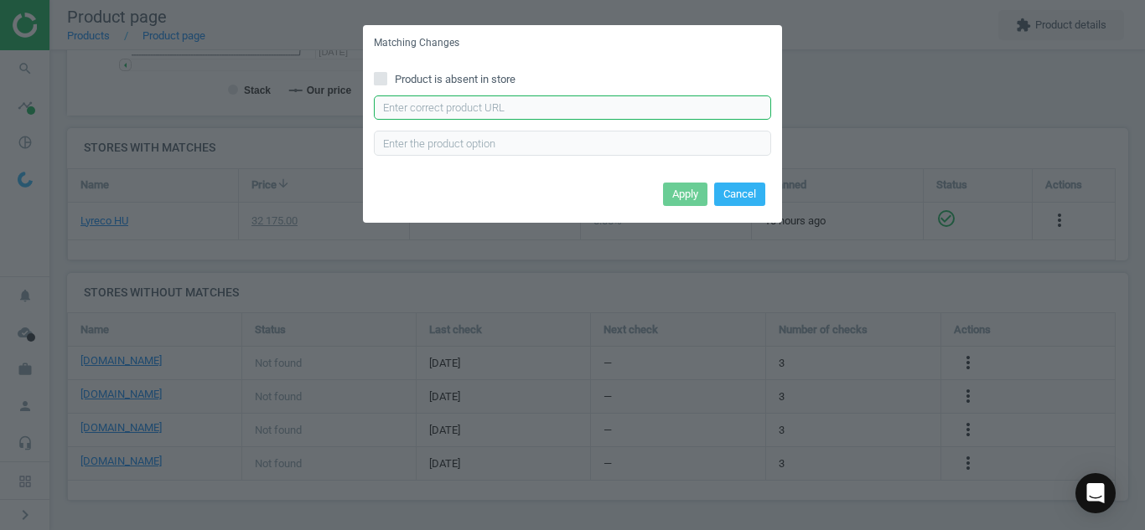
paste input "[URL][DOMAIN_NAME]"
click at [610, 116] on input "[URL][DOMAIN_NAME]" at bounding box center [572, 108] width 397 height 25
type input "[URL][DOMAIN_NAME]"
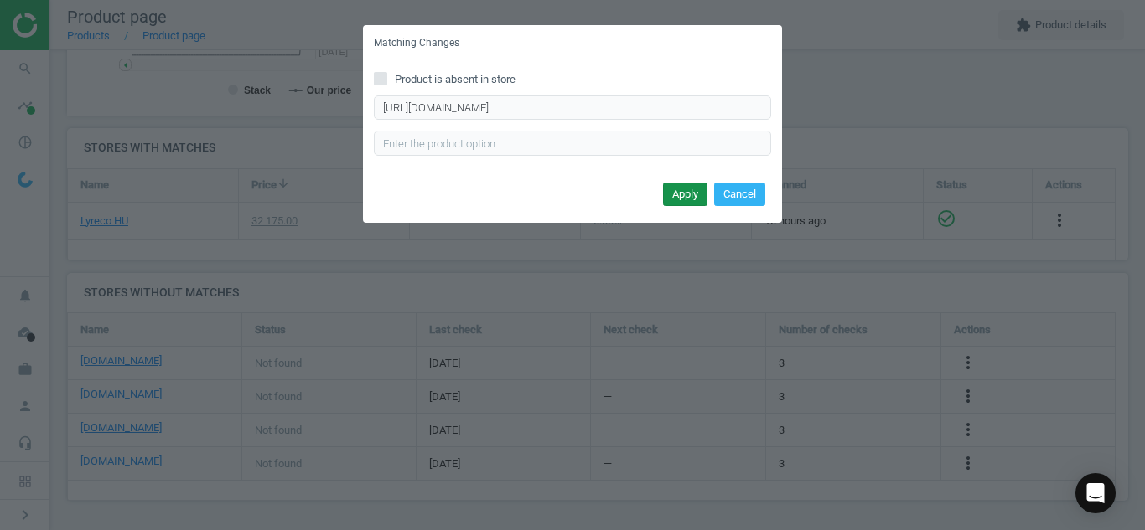
click at [678, 191] on button "Apply" at bounding box center [685, 194] width 44 height 23
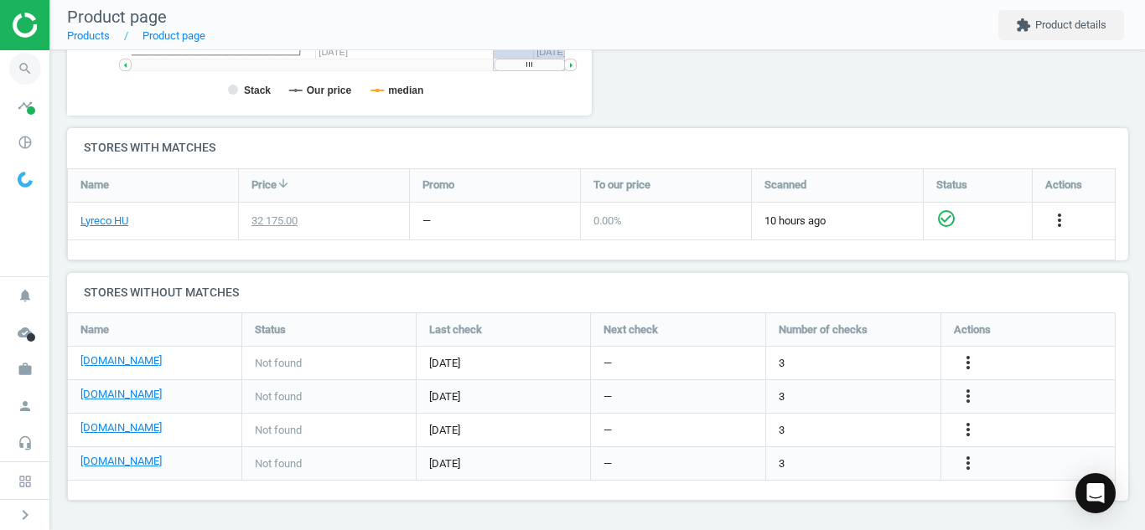
click at [23, 74] on icon "search" at bounding box center [25, 69] width 32 height 32
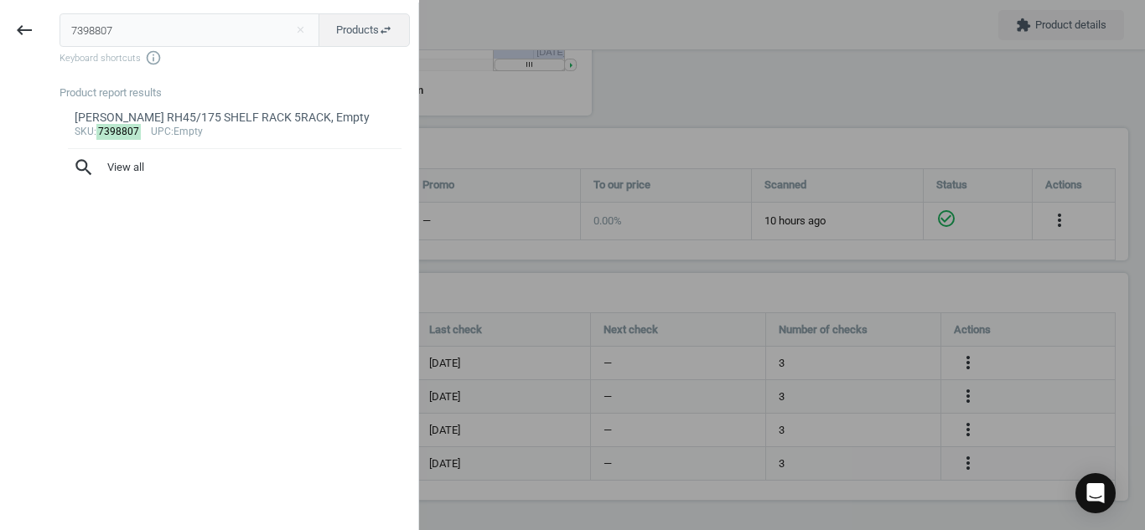
drag, startPoint x: 127, startPoint y: 23, endPoint x: 0, endPoint y: 41, distance: 128.7
click at [0, 41] on div "keyboard_backspace 7398807 close Products swap_horiz Keyboard shortcuts info_ou…" at bounding box center [209, 268] width 419 height 530
type input "7012031"
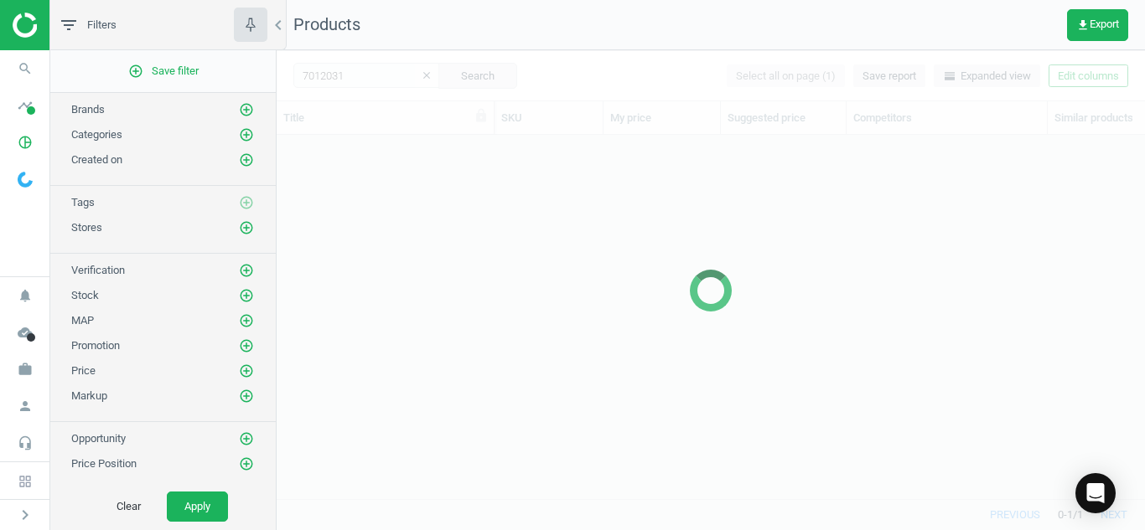
scroll to position [339, 856]
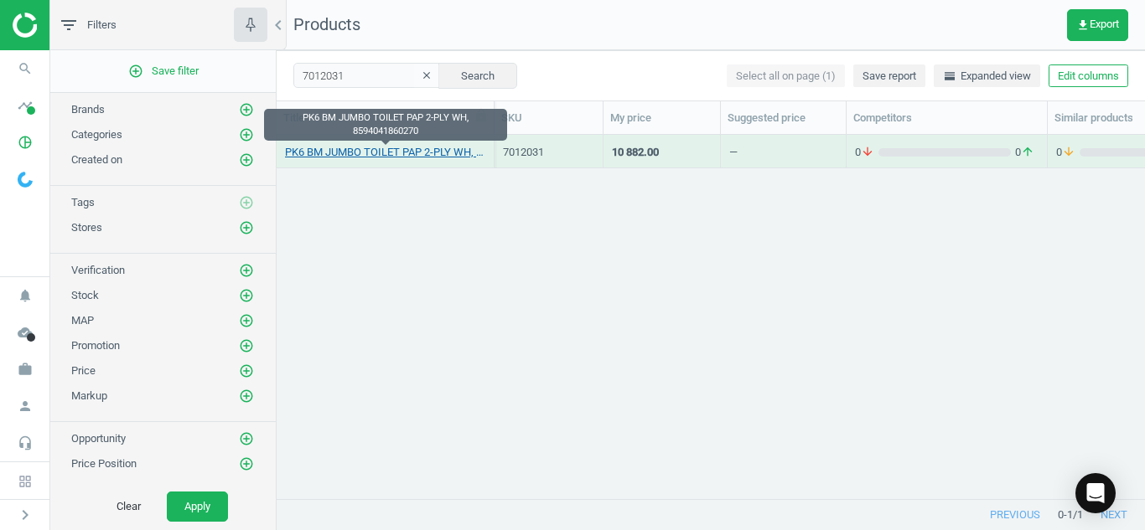
click at [345, 151] on link "PK6 BM JUMBO TOILET PAP 2-PLY WH, 8594041860270" at bounding box center [385, 152] width 200 height 15
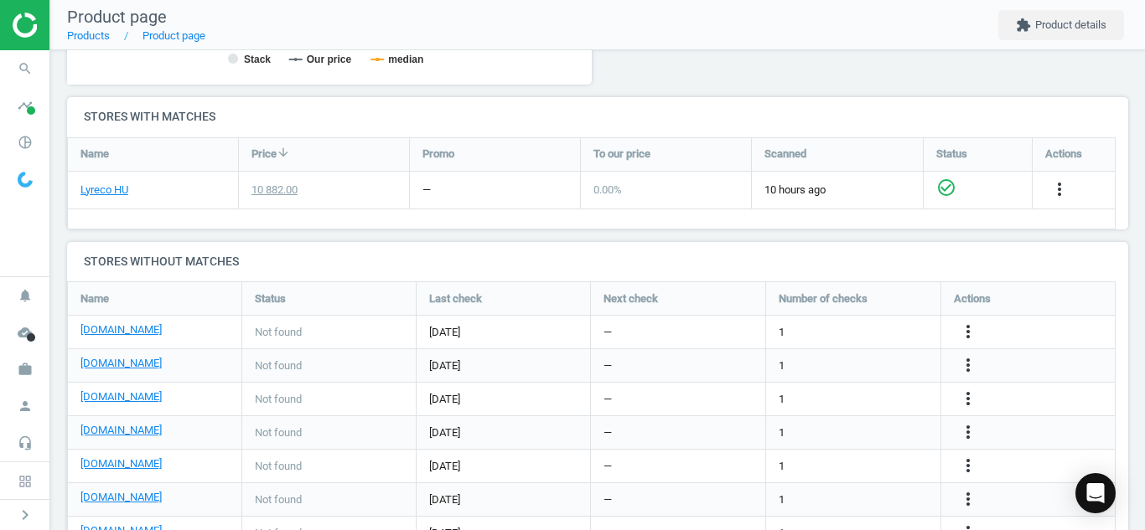
scroll to position [589, 0]
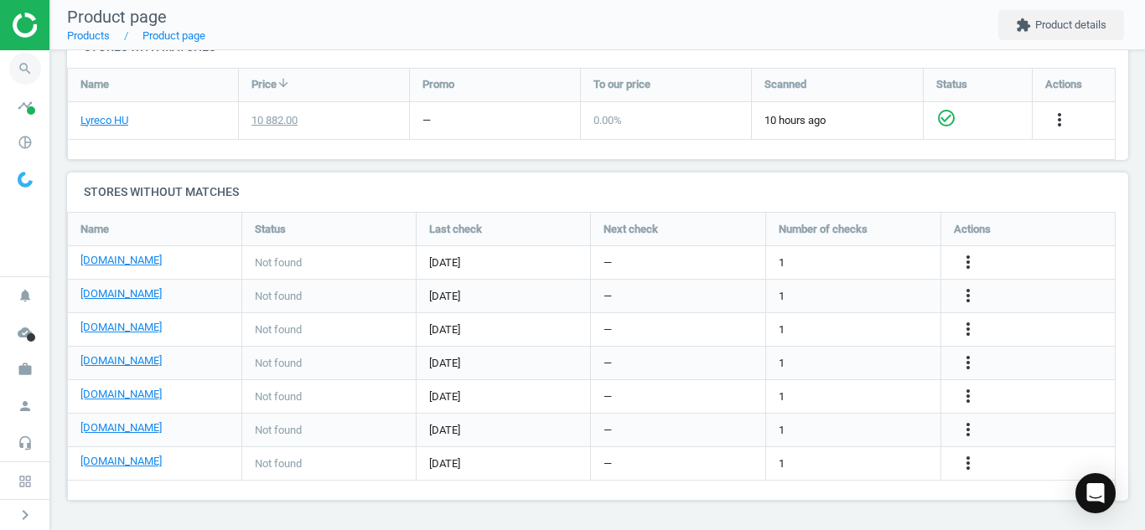
click at [19, 59] on icon "search" at bounding box center [25, 69] width 32 height 32
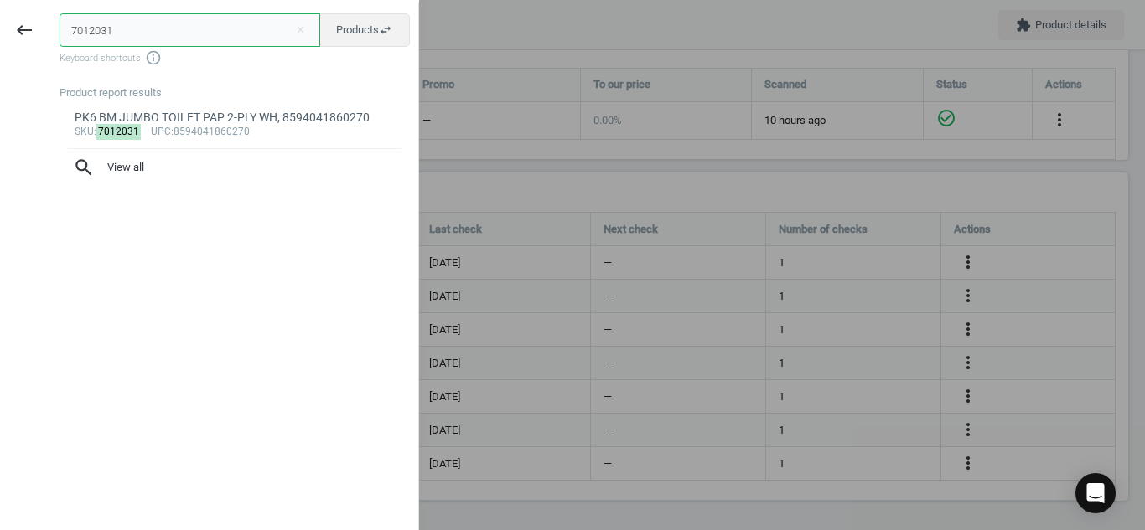
drag, startPoint x: 180, startPoint y: 35, endPoint x: 0, endPoint y: -26, distance: 190.3
click at [0, 0] on html "Group 2 Created with Sketch. ic/cloud_download/grey600 Created with Sketch. gra…" at bounding box center [572, 265] width 1145 height 530
paste input "46765"
type input "467651"
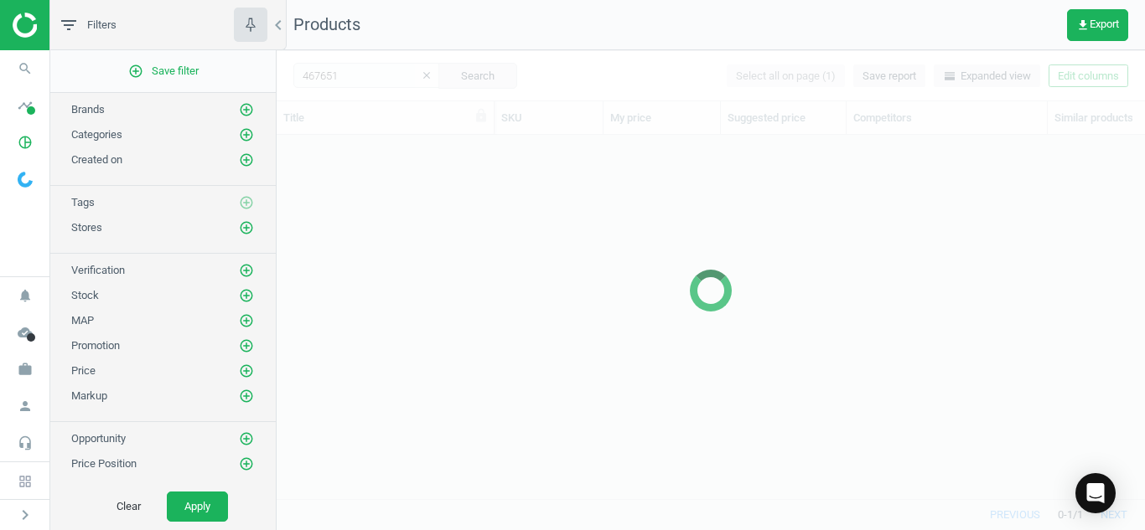
scroll to position [339, 856]
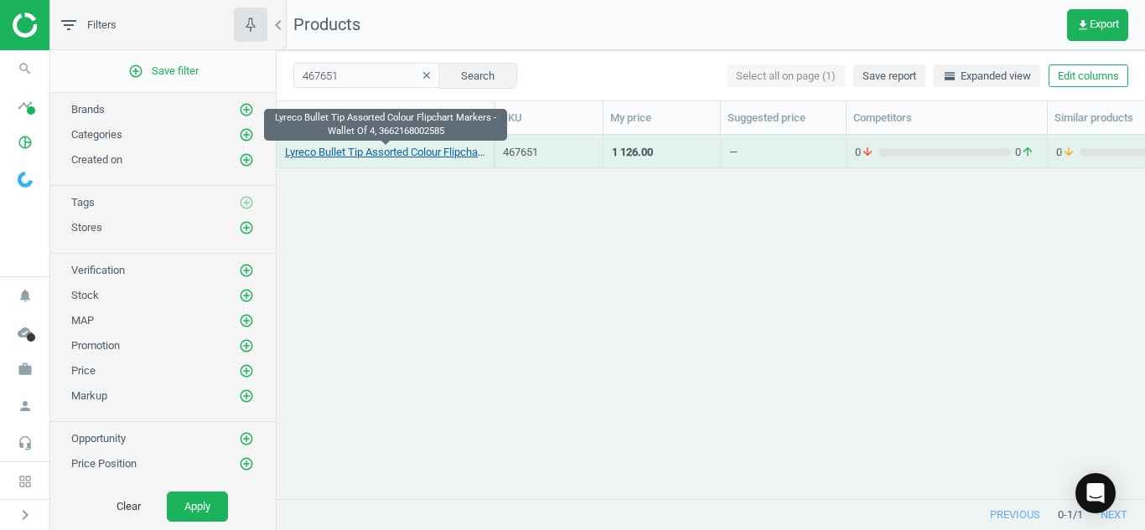
click at [364, 152] on link "Lyreco Bullet Tip Assorted Colour Flipchart Markers - Wallet Of 4, 3662168002585" at bounding box center [385, 152] width 200 height 15
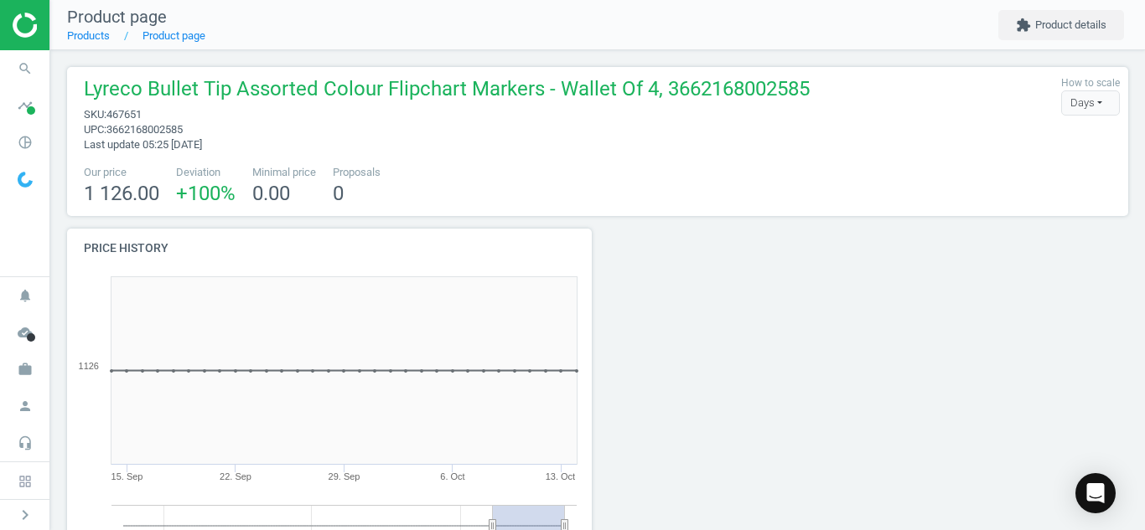
scroll to position [522, 0]
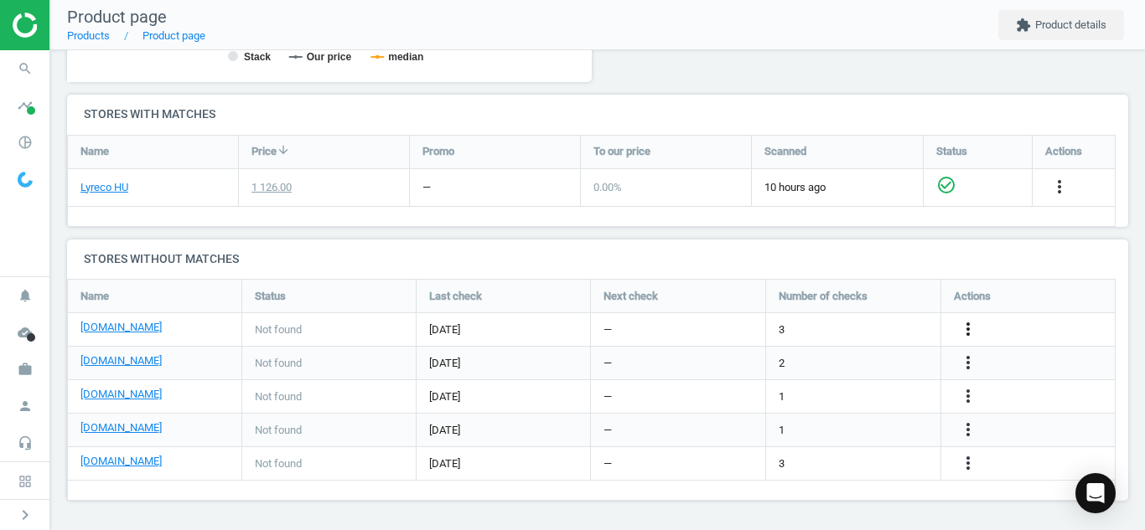
click at [960, 321] on icon "more_vert" at bounding box center [968, 329] width 20 height 20
click at [871, 322] on link "Edit URL/product option" at bounding box center [837, 330] width 230 height 26
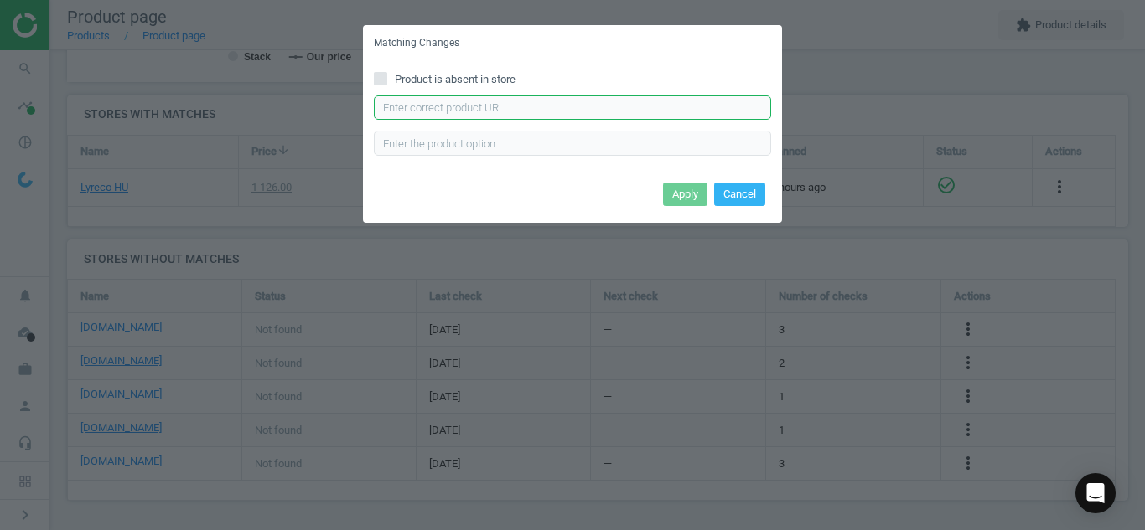
paste input "[URL][DOMAIN_NAME]"
click at [669, 106] on input "[URL][DOMAIN_NAME]" at bounding box center [572, 108] width 397 height 25
type input "[URL][DOMAIN_NAME]"
click at [674, 202] on button "Apply" at bounding box center [685, 194] width 44 height 23
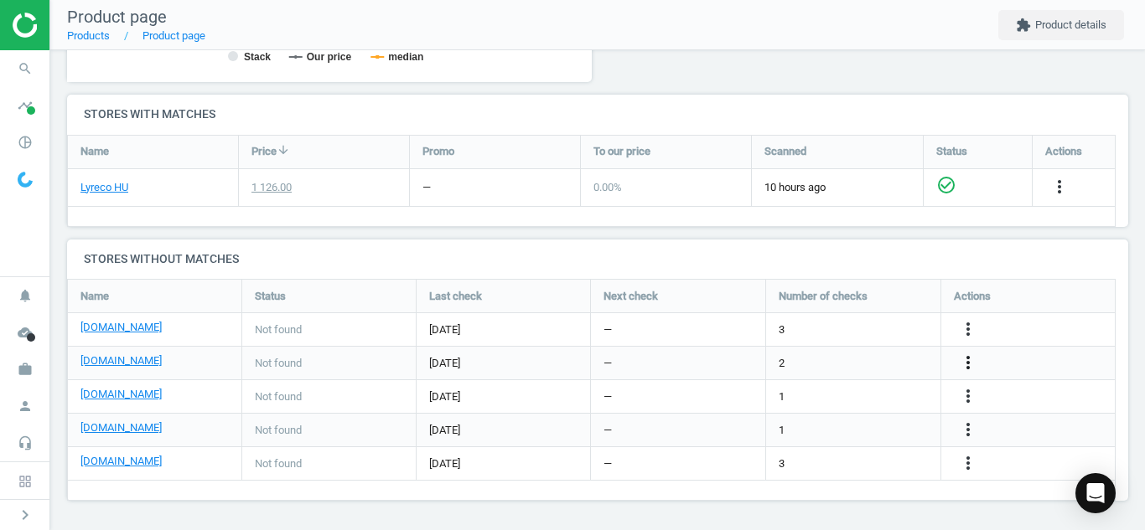
click at [958, 361] on icon "more_vert" at bounding box center [968, 363] width 20 height 20
click at [874, 372] on link "Edit URL/product option" at bounding box center [837, 363] width 230 height 26
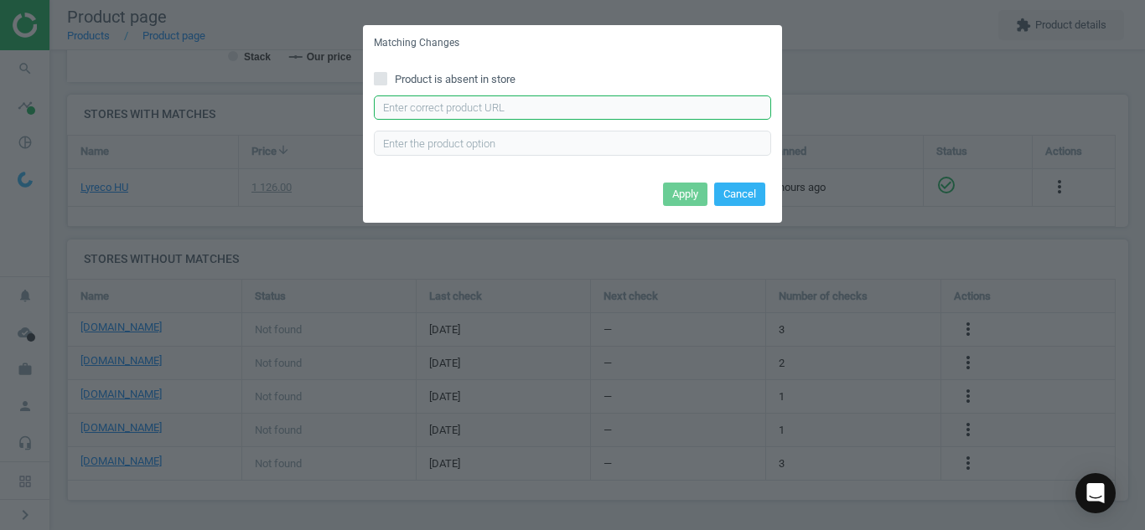
click at [670, 113] on input "text" at bounding box center [572, 108] width 397 height 25
paste input "[URL][DOMAIN_NAME]"
type input "[URL][DOMAIN_NAME]"
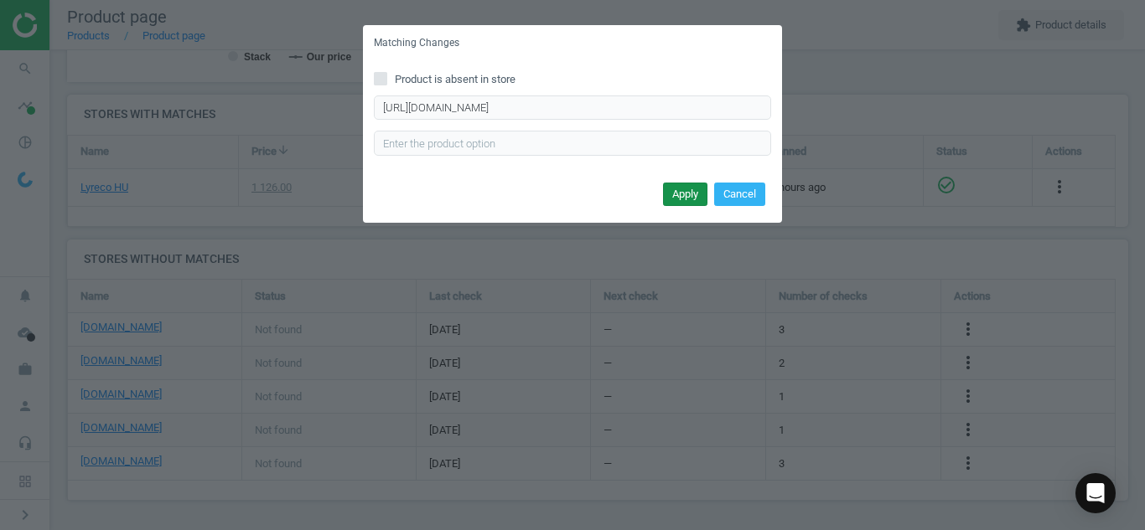
click at [680, 184] on button "Apply" at bounding box center [685, 194] width 44 height 23
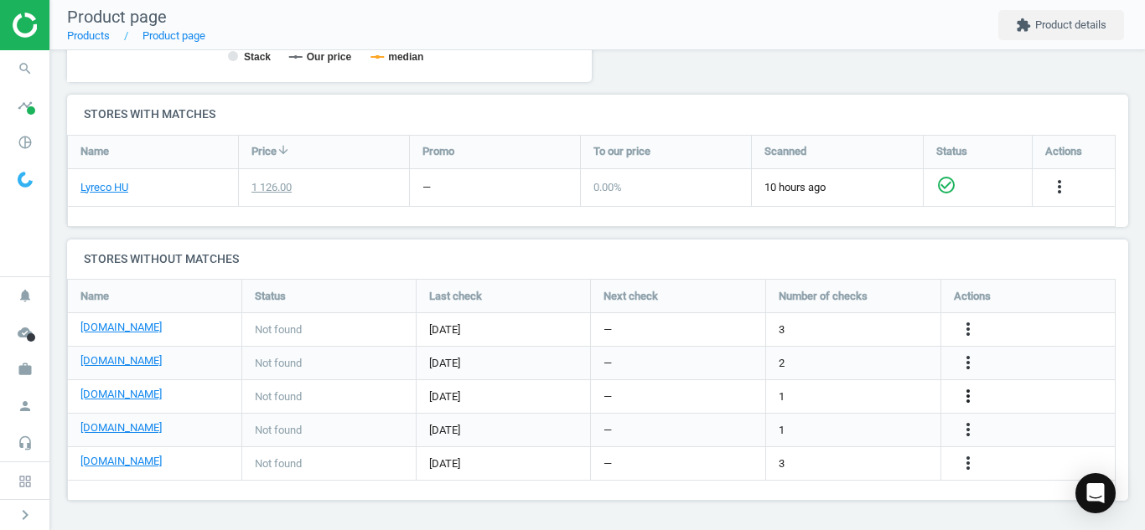
click at [969, 398] on icon "more_vert" at bounding box center [968, 396] width 20 height 20
click at [860, 395] on link "Edit URL/product option" at bounding box center [837, 397] width 230 height 26
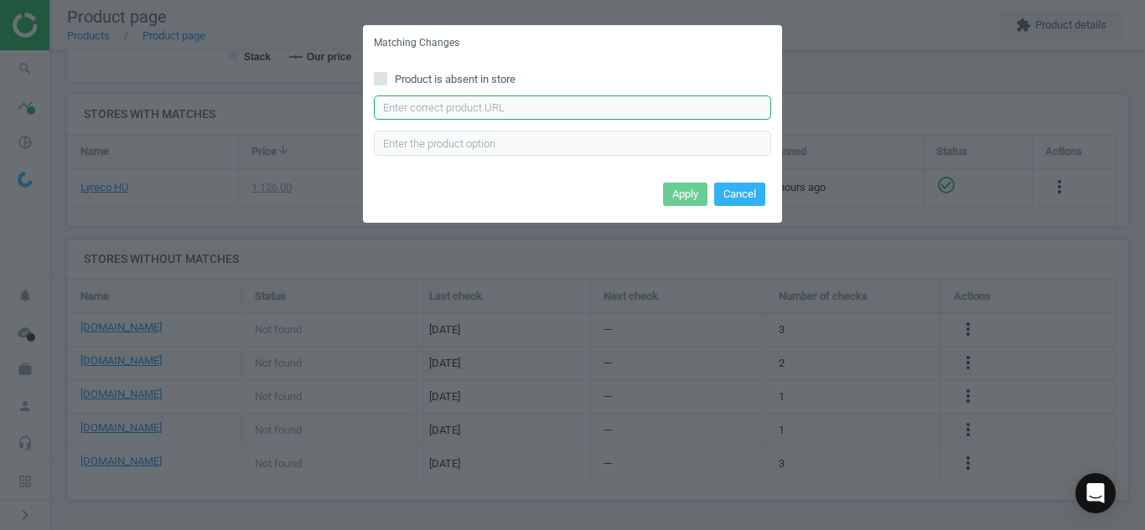
paste input "[URL][DOMAIN_NAME]"
click at [635, 106] on input "[URL][DOMAIN_NAME]" at bounding box center [572, 108] width 397 height 25
type input "[URL][DOMAIN_NAME]"
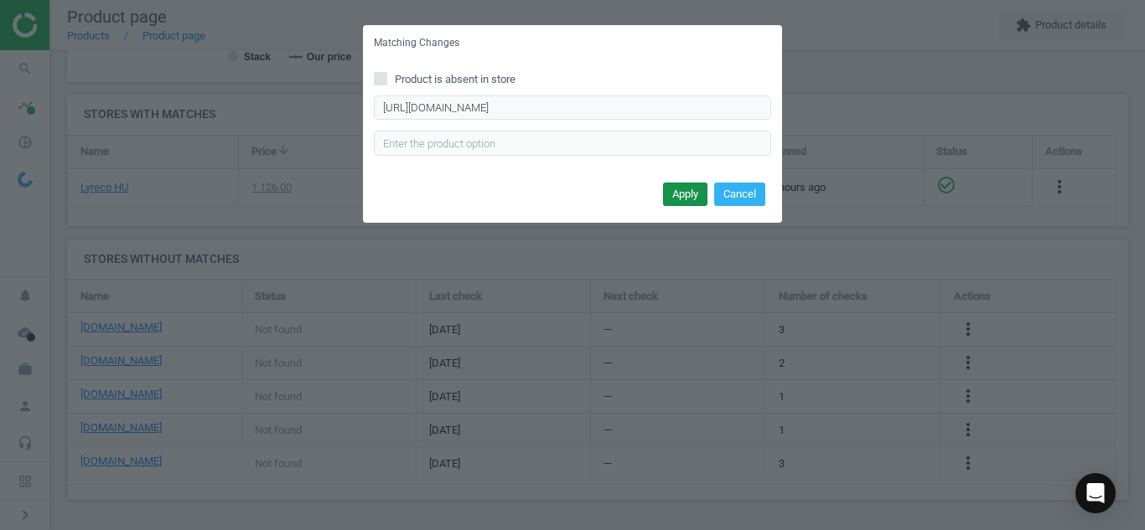
click at [685, 198] on button "Apply" at bounding box center [685, 194] width 44 height 23
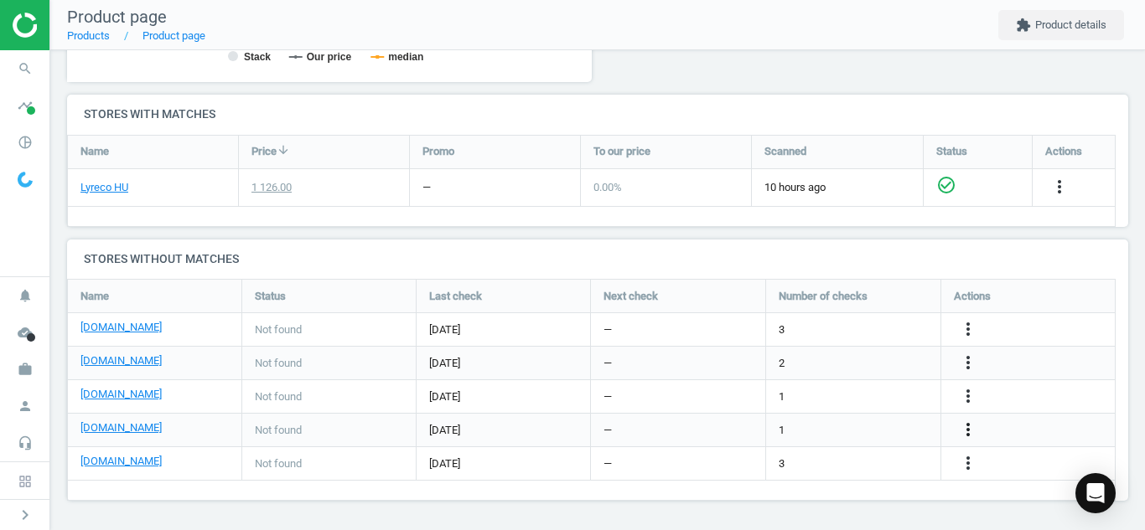
click at [968, 432] on icon "more_vert" at bounding box center [968, 430] width 20 height 20
click at [840, 430] on link "Edit URL/product option" at bounding box center [837, 430] width 230 height 26
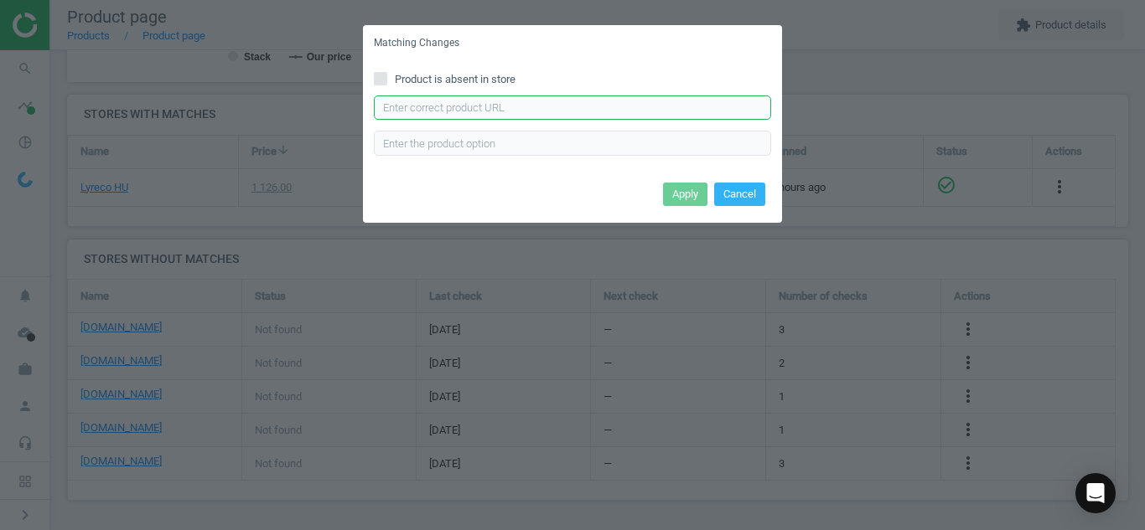
paste input "[URL][DOMAIN_NAME]"
click at [568, 106] on input "[URL][DOMAIN_NAME]" at bounding box center [572, 108] width 397 height 25
type input "[URL][DOMAIN_NAME]"
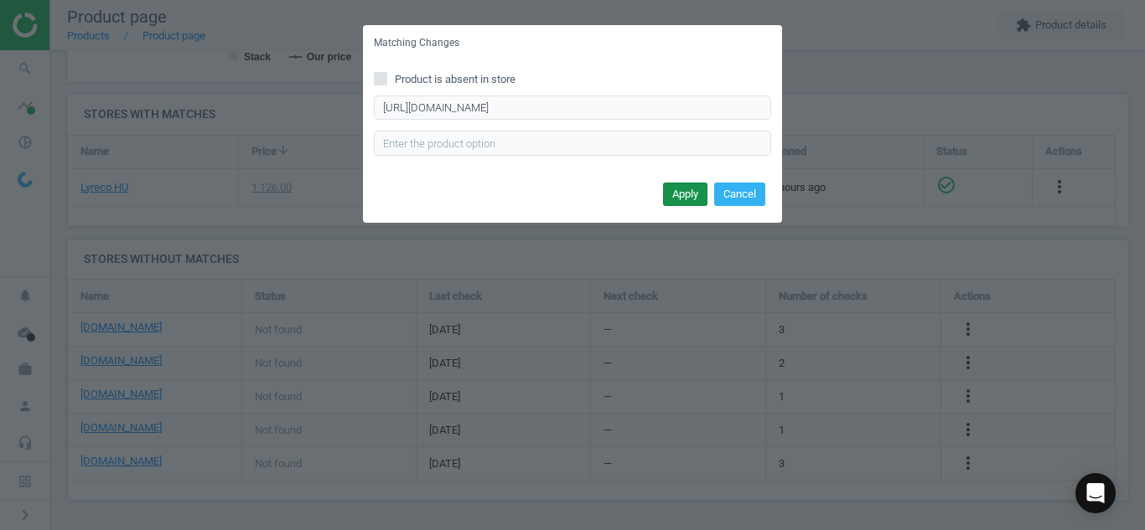
click at [674, 193] on button "Apply" at bounding box center [685, 194] width 44 height 23
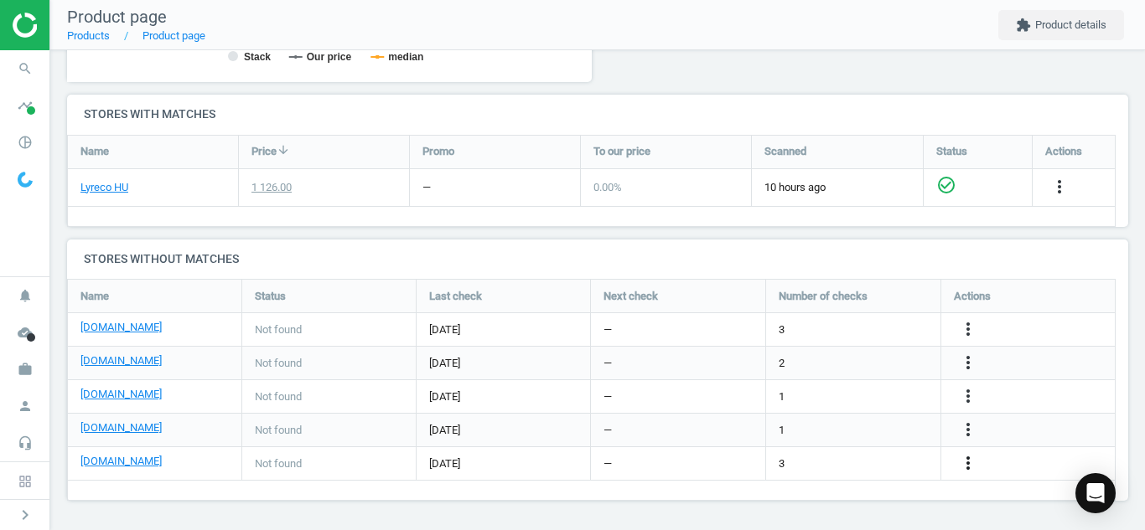
click at [970, 458] on icon "more_vert" at bounding box center [968, 463] width 20 height 20
click at [871, 456] on link "Edit URL/product option" at bounding box center [837, 464] width 230 height 26
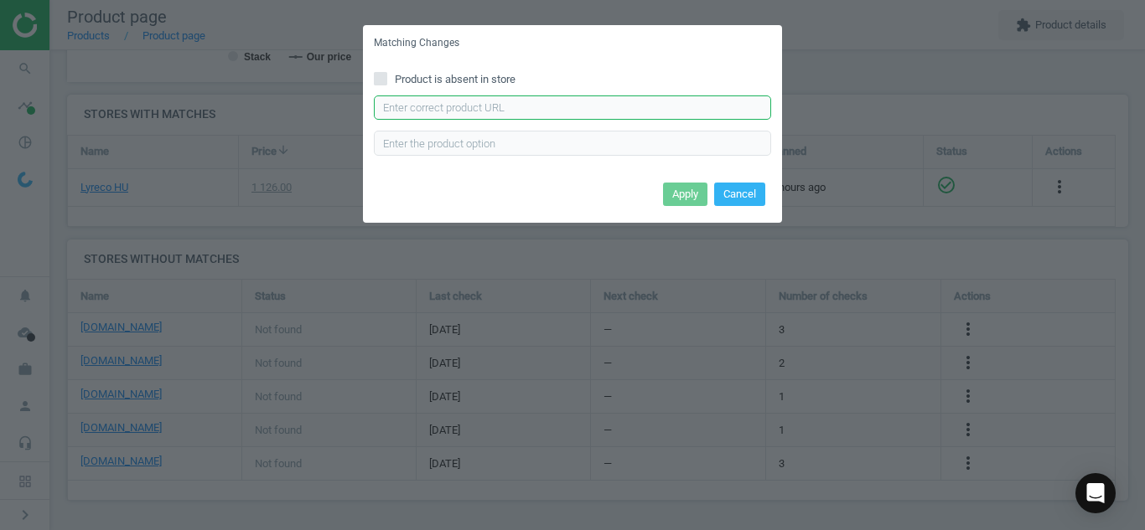
paste input "[URL][DOMAIN_NAME]"
click at [659, 111] on input "[URL][DOMAIN_NAME]" at bounding box center [572, 108] width 397 height 25
type input "[URL][DOMAIN_NAME]"
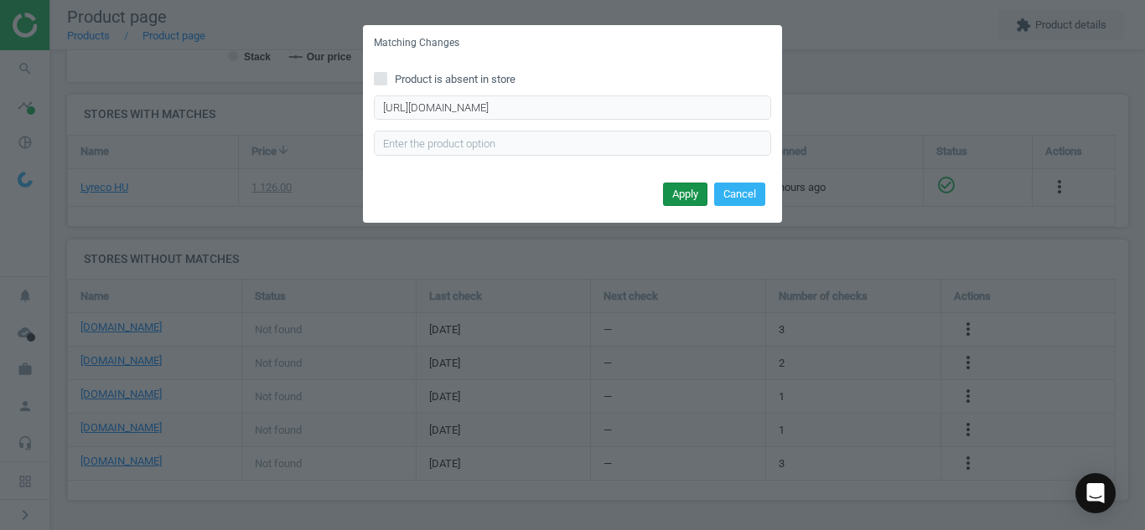
click at [684, 189] on button "Apply" at bounding box center [685, 194] width 44 height 23
